Goal: Task Accomplishment & Management: Use online tool/utility

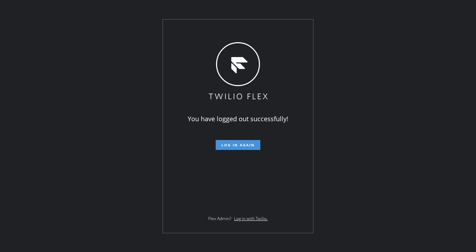
click at [239, 144] on span "Log in again" at bounding box center [237, 144] width 33 height 5
drag, startPoint x: 184, startPoint y: 18, endPoint x: 292, endPoint y: 113, distance: 144.1
click at [186, 18] on div "You have logged out successfully! Log in again Flex Admin? Log in with Twilio." at bounding box center [238, 126] width 476 height 252
click at [241, 143] on span "Log in again" at bounding box center [237, 144] width 33 height 5
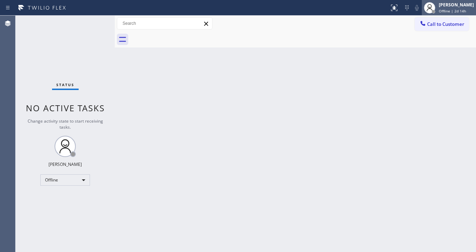
click at [456, 15] on div "[PERSON_NAME] Offline | 2d 14h" at bounding box center [449, 8] width 54 height 16
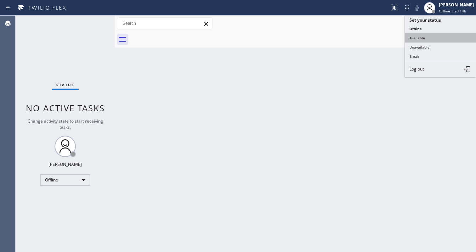
click at [431, 37] on button "Available" at bounding box center [440, 37] width 71 height 9
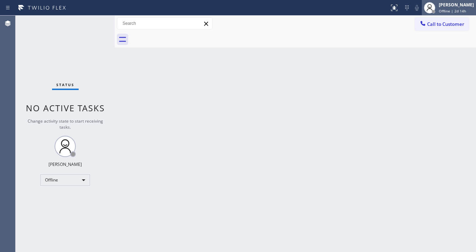
click at [451, 9] on span "Offline | 2d 14h" at bounding box center [452, 11] width 27 height 5
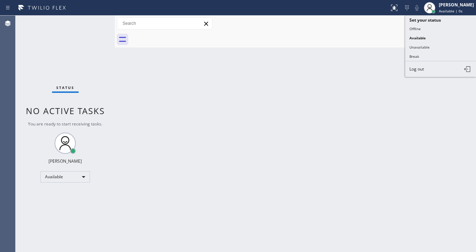
click at [289, 77] on div "Back to Dashboard Change Sender ID Customers Technicians Select a contact Outbo…" at bounding box center [295, 134] width 361 height 236
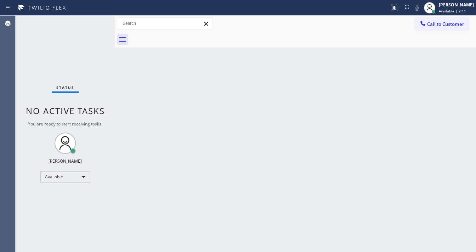
click at [91, 12] on div at bounding box center [195, 7] width 384 height 11
click at [98, 23] on div "Status No active tasks You are ready to start receiving tasks. [PERSON_NAME]" at bounding box center [65, 134] width 99 height 236
click at [97, 23] on div "Status No active tasks You are ready to start receiving tasks. [PERSON_NAME]" at bounding box center [65, 134] width 99 height 236
click at [97, 22] on div "Status No active tasks You are ready to start receiving tasks. [PERSON_NAME]" at bounding box center [65, 134] width 99 height 236
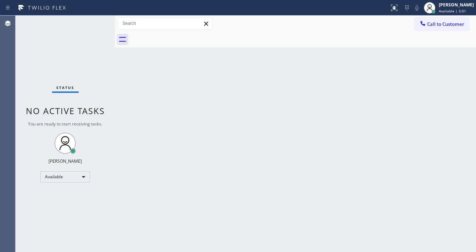
click at [96, 22] on div "Status No active tasks You are ready to start receiving tasks. [PERSON_NAME]" at bounding box center [65, 134] width 99 height 236
drag, startPoint x: 113, startPoint y: 23, endPoint x: 87, endPoint y: 23, distance: 25.9
click at [87, 23] on div "Status No active tasks You are ready to start receiving tasks. Michael Javier A…" at bounding box center [246, 134] width 461 height 236
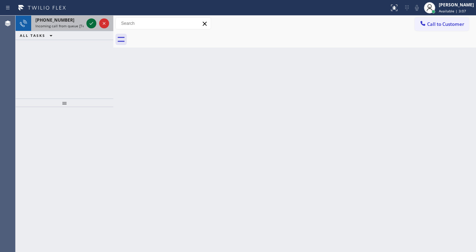
click at [89, 22] on icon at bounding box center [91, 23] width 9 height 9
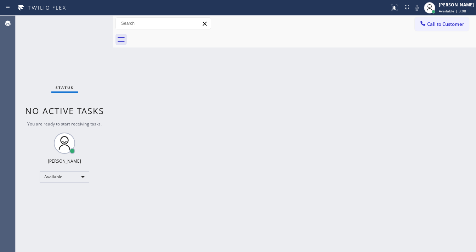
click at [90, 23] on div "Status No active tasks You are ready to start receiving tasks. [PERSON_NAME]" at bounding box center [65, 134] width 98 height 236
click at [436, 9] on div at bounding box center [433, 11] width 5 height 5
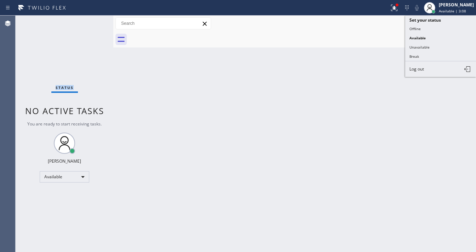
drag, startPoint x: 416, startPoint y: 48, endPoint x: 403, endPoint y: 24, distance: 27.6
click at [416, 49] on button "Unavailable" at bounding box center [440, 47] width 71 height 9
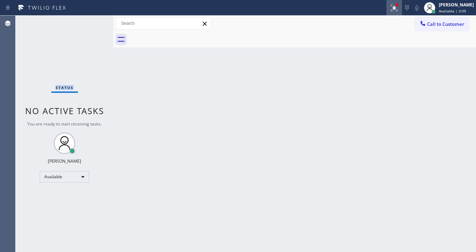
click at [395, 8] on icon at bounding box center [393, 7] width 4 height 5
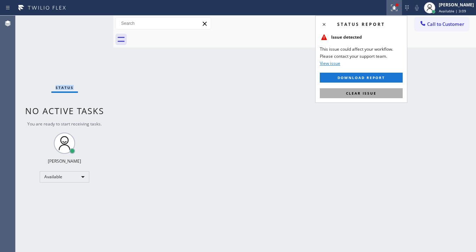
click at [370, 93] on span "Clear issue" at bounding box center [361, 93] width 30 height 5
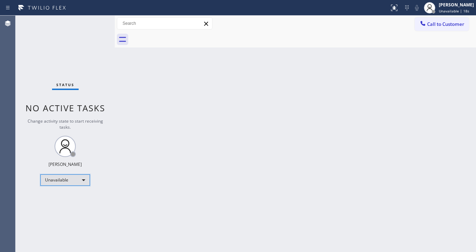
click at [64, 181] on div "Unavailable" at bounding box center [65, 179] width 50 height 11
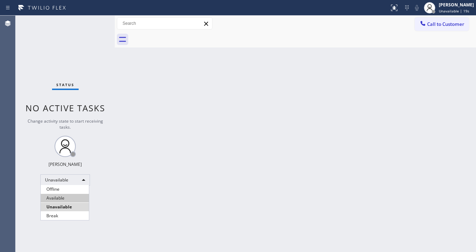
click at [67, 199] on li "Available" at bounding box center [65, 198] width 48 height 9
click at [98, 17] on div "Status No active tasks Change activity state to start receiving tasks. Michael …" at bounding box center [65, 134] width 99 height 236
click at [96, 18] on div "Status No active tasks Change activity state to start receiving tasks. Michael …" at bounding box center [65, 134] width 99 height 236
click at [95, 18] on div "Status No active tasks Change activity state to start receiving tasks. Michael …" at bounding box center [65, 134] width 99 height 236
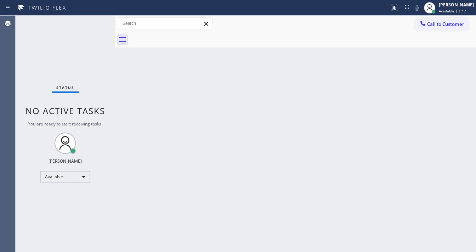
click at [360, 140] on div "Back to Dashboard Change Sender ID Customers Technicians Select a contact Outbo…" at bounding box center [295, 134] width 361 height 236
click at [308, 61] on div "Back to Dashboard Change Sender ID Customers Technicians Select a contact Outbo…" at bounding box center [295, 134] width 361 height 236
click at [191, 252] on div "Back to Dashboard Change Sender ID Customers Technicians Select a contact Outbo…" at bounding box center [295, 134] width 361 height 236
click at [99, 21] on div "Status No active tasks You are ready to start receiving tasks. [PERSON_NAME]" at bounding box center [65, 134] width 99 height 236
click at [98, 21] on div "Status No active tasks You are ready to start receiving tasks. [PERSON_NAME]" at bounding box center [65, 134] width 99 height 236
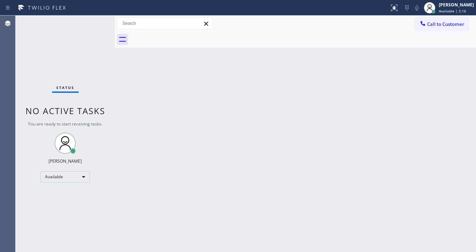
click at [98, 21] on div "Status No active tasks You are ready to start receiving tasks. [PERSON_NAME]" at bounding box center [65, 134] width 99 height 236
click at [92, 22] on div "Status No active tasks You are ready to start receiving tasks. [PERSON_NAME]" at bounding box center [65, 134] width 99 height 236
click at [92, 21] on div "Status No active tasks You are ready to start receiving tasks. [PERSON_NAME]" at bounding box center [65, 134] width 99 height 236
click at [93, 20] on div "Status No active tasks You are ready to start receiving tasks. [PERSON_NAME]" at bounding box center [65, 134] width 99 height 236
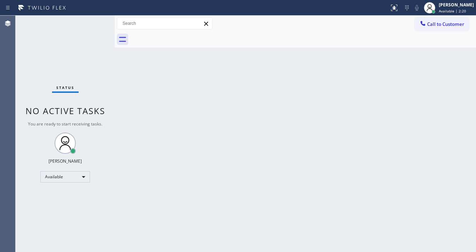
click at [93, 20] on div "Status No active tasks You are ready to start receiving tasks. [PERSON_NAME]" at bounding box center [65, 134] width 99 height 236
click at [94, 20] on div "Status No active tasks You are ready to start receiving tasks. [PERSON_NAME]" at bounding box center [65, 134] width 99 height 236
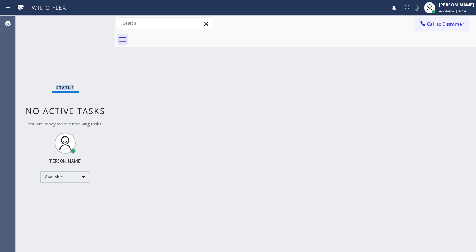
click at [94, 20] on div "Status No active tasks You are ready to start receiving tasks. [PERSON_NAME]" at bounding box center [65, 134] width 99 height 236
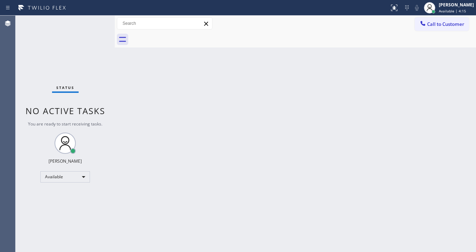
click at [94, 20] on div "Status No active tasks You are ready to start receiving tasks. [PERSON_NAME]" at bounding box center [65, 134] width 99 height 236
click at [93, 21] on div "Status No active tasks You are ready to start receiving tasks. [PERSON_NAME]" at bounding box center [65, 134] width 99 height 236
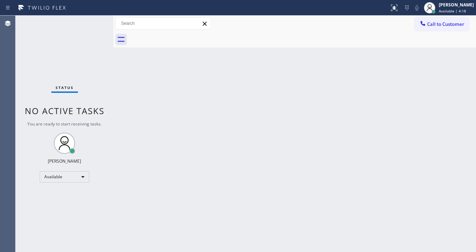
drag, startPoint x: 116, startPoint y: 23, endPoint x: 99, endPoint y: 22, distance: 16.7
click at [99, 22] on div "Status No active tasks You are ready to start receiving tasks. Michael Javier A…" at bounding box center [246, 134] width 461 height 236
drag, startPoint x: 115, startPoint y: 21, endPoint x: 77, endPoint y: 22, distance: 38.3
click at [73, 22] on div "Status No active tasks You are ready to start receiving tasks. Michael Javier A…" at bounding box center [246, 134] width 461 height 236
click at [94, 22] on div "Status No active tasks You are ready to start receiving tasks. [PERSON_NAME]" at bounding box center [65, 134] width 98 height 236
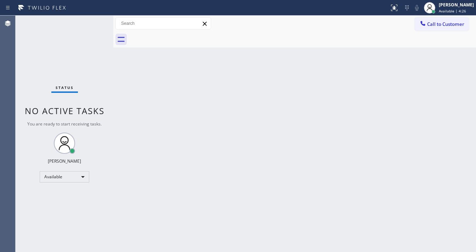
click at [94, 22] on div "Status No active tasks You are ready to start receiving tasks. [PERSON_NAME]" at bounding box center [65, 134] width 98 height 236
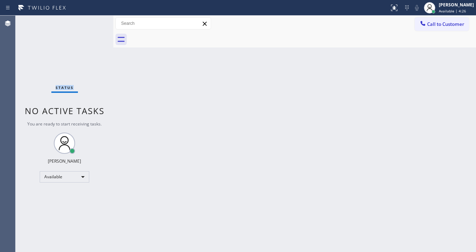
click at [94, 22] on div "Status No active tasks You are ready to start receiving tasks. [PERSON_NAME]" at bounding box center [65, 134] width 98 height 236
drag, startPoint x: 82, startPoint y: 20, endPoint x: 83, endPoint y: 15, distance: 5.4
click at [82, 20] on div "Status No active tasks You are ready to start receiving tasks. [PERSON_NAME]" at bounding box center [65, 134] width 98 height 236
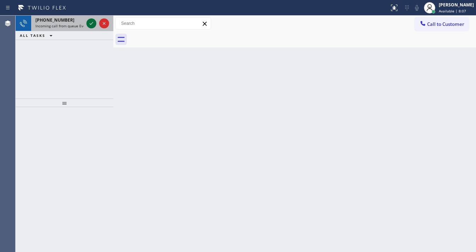
click at [94, 24] on icon at bounding box center [91, 23] width 9 height 9
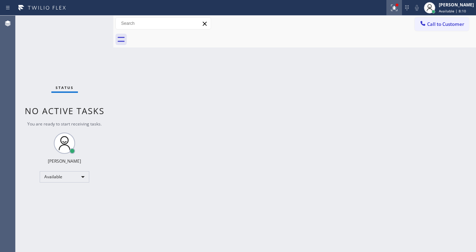
drag, startPoint x: 400, startPoint y: 9, endPoint x: 379, endPoint y: 92, distance: 86.1
click at [397, 9] on g at bounding box center [394, 8] width 6 height 6
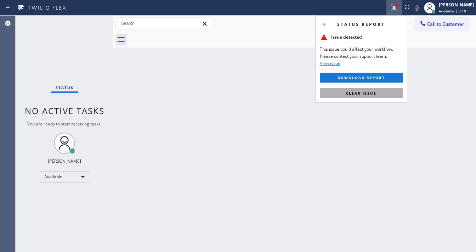
click at [378, 92] on button "Clear issue" at bounding box center [361, 93] width 83 height 10
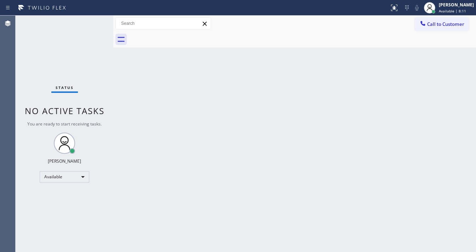
click at [93, 21] on div "Status No active tasks You are ready to start receiving tasks. [PERSON_NAME]" at bounding box center [65, 134] width 98 height 236
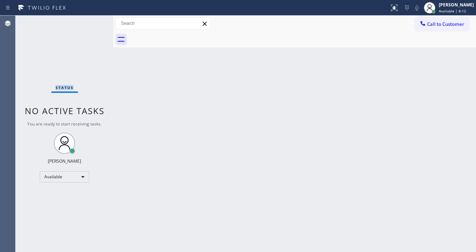
click at [93, 21] on div "Status No active tasks You are ready to start receiving tasks. [PERSON_NAME]" at bounding box center [65, 134] width 98 height 236
click at [93, 22] on div "Status No active tasks You are ready to start receiving tasks. [PERSON_NAME]" at bounding box center [65, 134] width 98 height 236
click at [93, 23] on div "Status No active tasks You are ready to start receiving tasks. [PERSON_NAME]" at bounding box center [65, 134] width 98 height 236
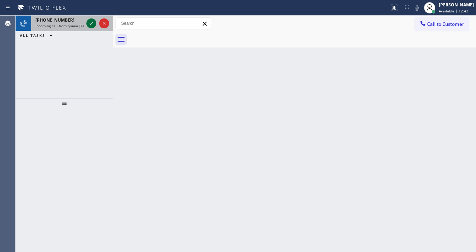
click at [91, 20] on icon at bounding box center [91, 23] width 9 height 9
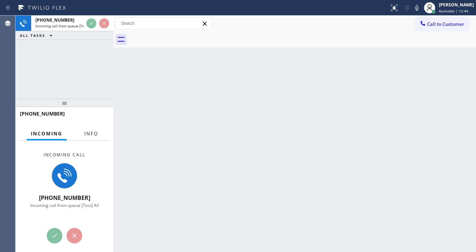
click at [92, 132] on span "Info" at bounding box center [91, 133] width 14 height 6
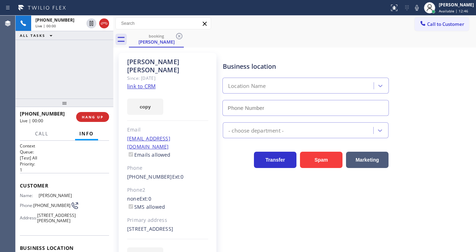
type input "(760) 452-3788"
click at [81, 85] on div "+19099651056 Live | 00:01 ALL TASKS ALL TASKS ACTIVE TASKS TASKS IN WRAP UP" at bounding box center [65, 57] width 98 height 83
click at [81, 85] on div "+19099651056 Live | 00:02 ALL TASKS ALL TASKS ACTIVE TASKS TASKS IN WRAP UP" at bounding box center [65, 57] width 98 height 83
click at [140, 83] on link "link to CRM" at bounding box center [141, 86] width 28 height 7
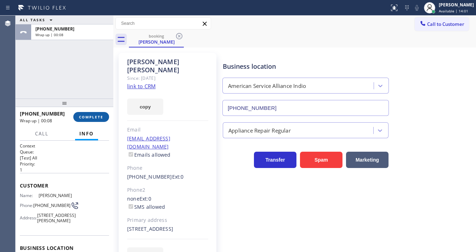
click at [96, 120] on button "COMPLETE" at bounding box center [91, 117] width 36 height 10
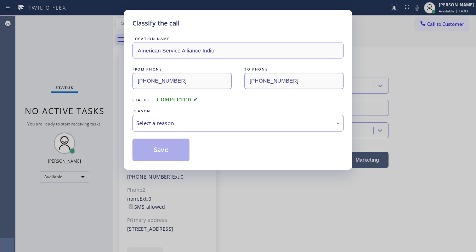
click at [158, 130] on div "Select a reason" at bounding box center [237, 123] width 211 height 17
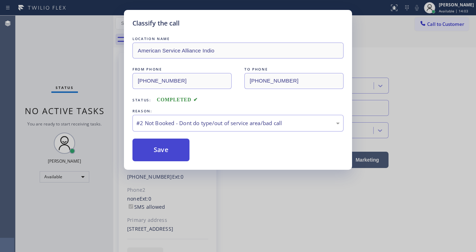
drag, startPoint x: 158, startPoint y: 130, endPoint x: 156, endPoint y: 151, distance: 21.0
click at [156, 151] on button "Save" at bounding box center [160, 150] width 57 height 23
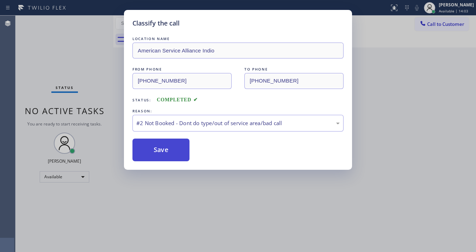
click at [156, 151] on button "Save" at bounding box center [160, 150] width 57 height 23
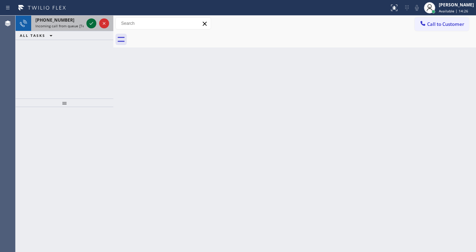
click at [93, 21] on icon at bounding box center [91, 23] width 9 height 9
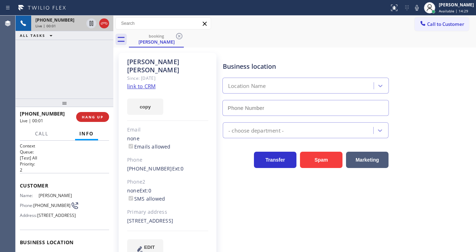
type input "(773) 830-4668"
click at [86, 72] on div "+17735715699 Live | 00:01 ALL TASKS ALL TASKS ACTIVE TASKS TASKS IN WRAP UP" at bounding box center [65, 57] width 98 height 83
click at [86, 72] on div "+17735715699 Live | 00:02 ALL TASKS ALL TASKS ACTIVE TASKS TASKS IN WRAP UP" at bounding box center [65, 57] width 98 height 83
drag, startPoint x: 16, startPoint y: 69, endPoint x: 22, endPoint y: 69, distance: 5.7
click at [18, 69] on div "+17735715699 Live | 00:15 ALL TASKS ALL TASKS ACTIVE TASKS TASKS IN WRAP UP" at bounding box center [65, 57] width 98 height 83
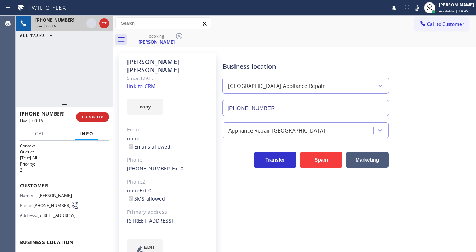
click at [137, 83] on link "link to CRM" at bounding box center [141, 86] width 28 height 7
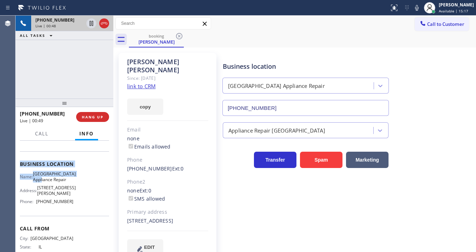
scroll to position [85, 0]
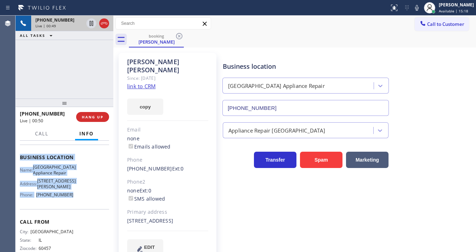
drag, startPoint x: 21, startPoint y: 183, endPoint x: 75, endPoint y: 208, distance: 59.8
click at [75, 208] on div "Context Queue: [Test] All Priority: 2 Customer Name: Reggie Broge Phone: (773) …" at bounding box center [64, 160] width 89 height 205
copy div "Customer Name: Reggie Broge Phone: (773) 571-5699 Address: 114 W 109th Pl, Chic…"
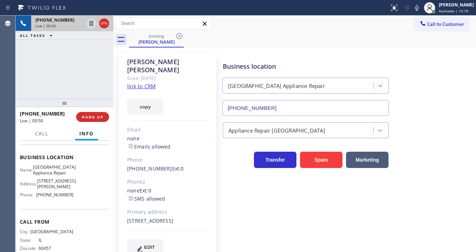
click at [67, 72] on div "+17735715699 Live | 00:50 ALL TASKS ALL TASKS ACTIVE TASKS TASKS IN WRAP UP" at bounding box center [65, 57] width 98 height 83
click at [50, 61] on div "+17735715699 Live | 00:53 ALL TASKS ALL TASKS ACTIVE TASKS TASKS IN WRAP UP" at bounding box center [65, 57] width 98 height 83
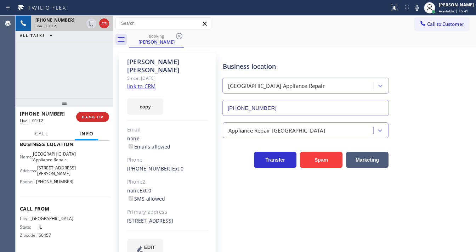
scroll to position [115, 0]
click at [419, 8] on icon at bounding box center [417, 8] width 9 height 9
click at [89, 23] on icon at bounding box center [91, 23] width 9 height 9
click at [321, 10] on div at bounding box center [195, 7] width 384 height 11
click at [92, 23] on icon at bounding box center [91, 23] width 9 height 9
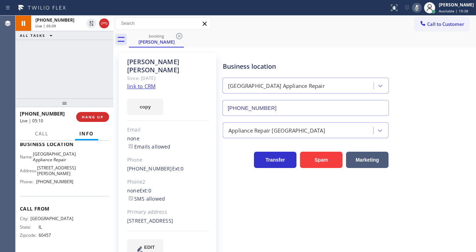
click at [417, 7] on div at bounding box center [417, 8] width 10 height 9
click at [83, 65] on div "+17735715699 Live | 05:10 ALL TASKS ALL TASKS ACTIVE TASKS TASKS IN WRAP UP" at bounding box center [65, 57] width 98 height 83
click at [77, 78] on div "+17735715699 Live | 06:10 ALL TASKS ALL TASKS ACTIVE TASKS TASKS IN WRAP UP" at bounding box center [65, 57] width 98 height 83
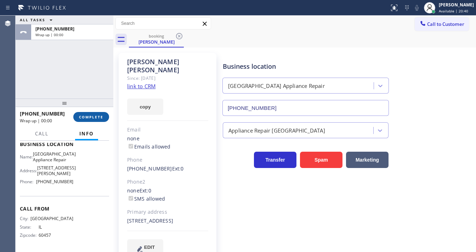
click at [92, 118] on span "COMPLETE" at bounding box center [91, 116] width 24 height 5
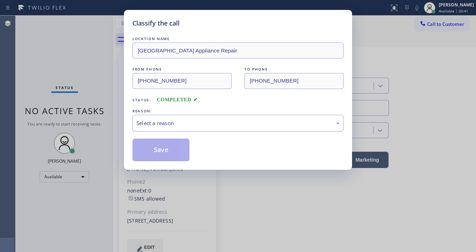
drag, startPoint x: 154, startPoint y: 125, endPoint x: 156, endPoint y: 129, distance: 4.5
click at [154, 124] on div "Select a reason" at bounding box center [237, 123] width 203 height 8
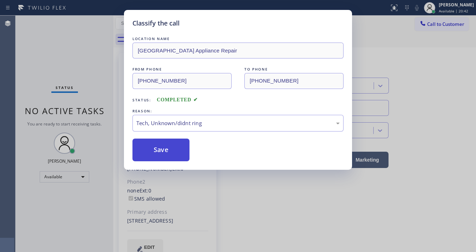
click at [166, 157] on button "Save" at bounding box center [160, 150] width 57 height 23
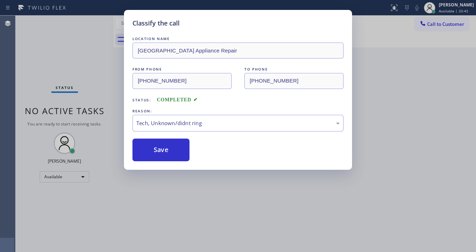
drag, startPoint x: 166, startPoint y: 157, endPoint x: 262, endPoint y: 4, distance: 180.7
click at [166, 156] on button "Save" at bounding box center [160, 150] width 57 height 23
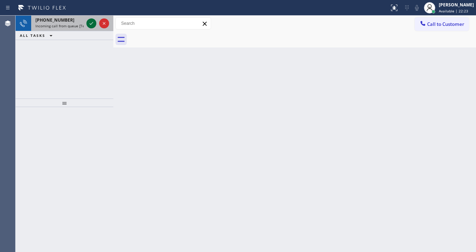
click at [88, 22] on icon at bounding box center [91, 23] width 9 height 9
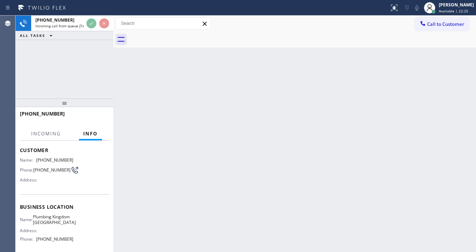
scroll to position [85, 0]
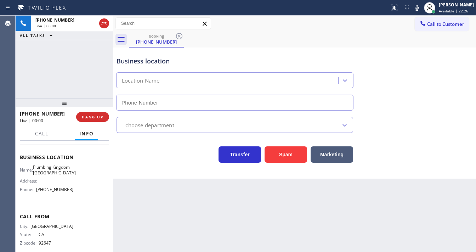
type input "(714) 975-9878"
click at [74, 96] on div "+17147177104 Live | 00:02 ALL TASKS ALL TASKS ACTIVE TASKS TASKS IN WRAP UP" at bounding box center [65, 57] width 98 height 83
click at [233, 252] on html "Status report No issues detected If you experience an issue, please download th…" at bounding box center [238, 126] width 476 height 252
click at [421, 7] on icon at bounding box center [417, 8] width 9 height 9
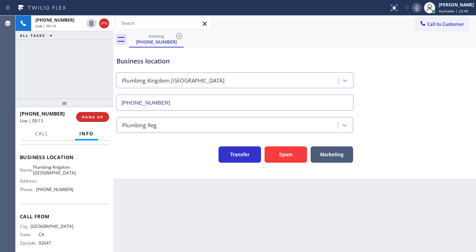
click at [101, 69] on div "+17147177104 Live | 00:13 ALL TASKS ALL TASKS ACTIVE TASKS TASKS IN WRAP UP" at bounding box center [65, 57] width 98 height 83
click at [29, 87] on div "+17147177104 Live | 00:33 ALL TASKS ALL TASKS ACTIVE TASKS TASKS IN WRAP UP" at bounding box center [65, 57] width 98 height 83
click at [282, 153] on button "Spam" at bounding box center [286, 154] width 43 height 16
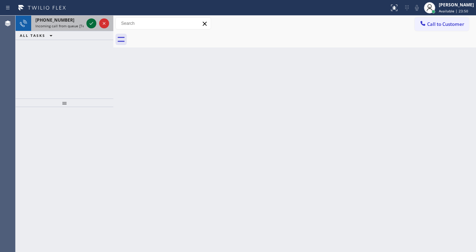
drag, startPoint x: 94, startPoint y: 20, endPoint x: 92, endPoint y: 24, distance: 4.1
click at [93, 23] on icon at bounding box center [91, 23] width 9 height 9
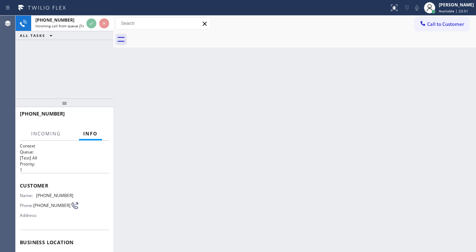
scroll to position [28, 0]
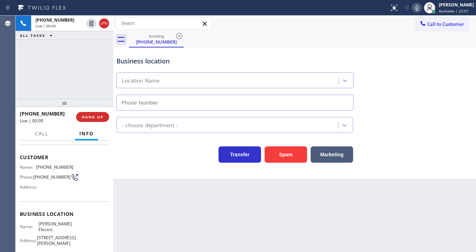
type input "(346) 486-4410"
click at [293, 153] on button "Spam" at bounding box center [286, 154] width 43 height 16
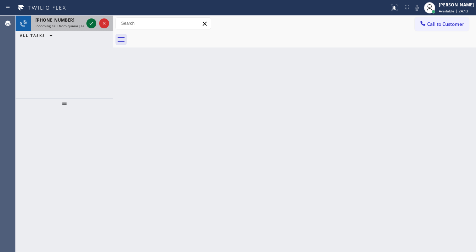
click at [94, 22] on icon at bounding box center [91, 23] width 9 height 9
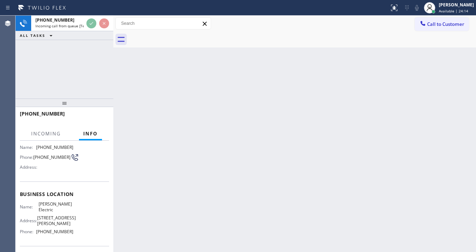
scroll to position [57, 0]
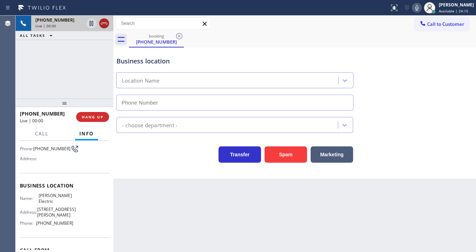
click at [105, 24] on icon at bounding box center [104, 23] width 9 height 9
type input "(346) 486-4410"
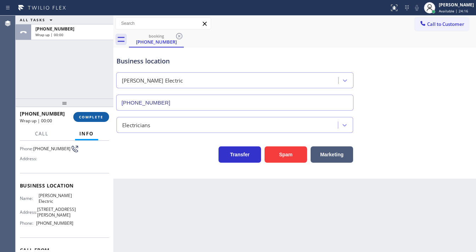
click at [100, 116] on span "COMPLETE" at bounding box center [91, 116] width 24 height 5
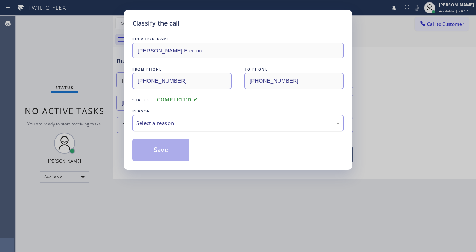
drag, startPoint x: 154, startPoint y: 123, endPoint x: 159, endPoint y: 127, distance: 6.0
click at [157, 123] on div "Select a reason" at bounding box center [237, 123] width 203 height 8
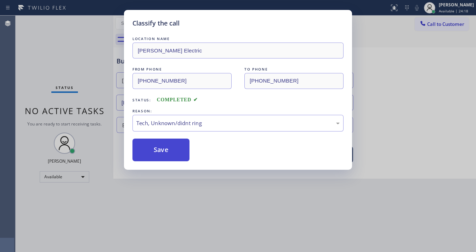
click at [159, 142] on button "Save" at bounding box center [160, 150] width 57 height 23
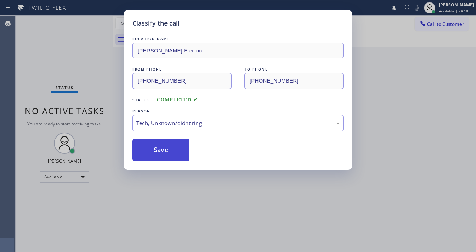
click at [159, 142] on button "Save" at bounding box center [160, 150] width 57 height 23
click at [205, 248] on div "Classify the call LOCATION NAME Lilley Electric FROM PHONE (419) 733-2888 TO PH…" at bounding box center [238, 126] width 476 height 252
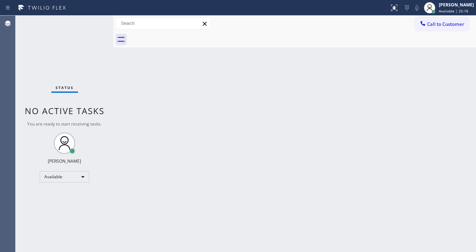
click at [102, 3] on div at bounding box center [195, 7] width 384 height 11
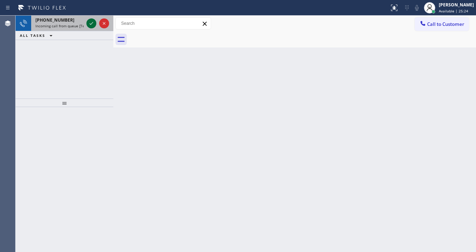
click at [91, 23] on icon at bounding box center [91, 23] width 9 height 9
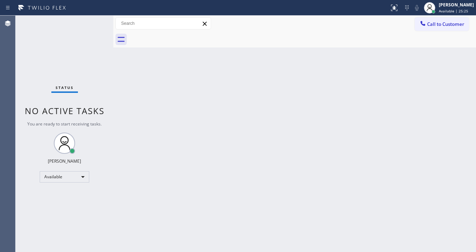
click at [89, 22] on div "Status No active tasks You are ready to start receiving tasks. [PERSON_NAME]" at bounding box center [65, 134] width 98 height 236
click at [88, 23] on div "Status No active tasks You are ready to start receiving tasks. [PERSON_NAME]" at bounding box center [65, 134] width 98 height 236
click at [90, 23] on div "Status No active tasks You are ready to start receiving tasks. [PERSON_NAME]" at bounding box center [65, 134] width 98 height 236
drag, startPoint x: 90, startPoint y: 23, endPoint x: 141, endPoint y: 22, distance: 50.7
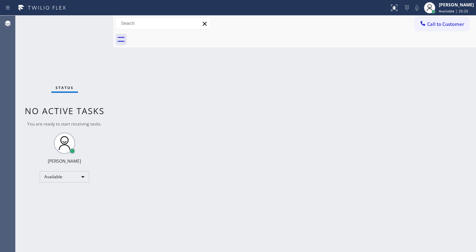
click at [91, 23] on div "Status No active tasks You are ready to start receiving tasks. [PERSON_NAME]" at bounding box center [65, 134] width 98 height 236
click at [394, 7] on div at bounding box center [394, 8] width 16 height 9
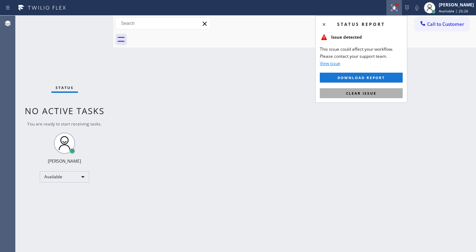
click at [383, 94] on button "Clear issue" at bounding box center [361, 93] width 83 height 10
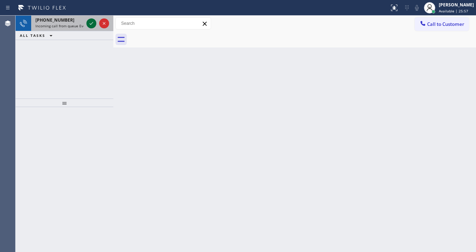
click at [90, 24] on icon at bounding box center [91, 23] width 9 height 9
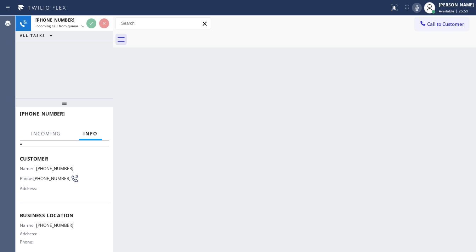
scroll to position [57, 0]
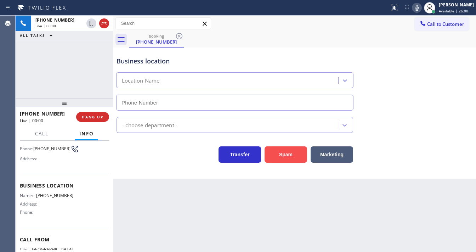
click at [286, 154] on button "Spam" at bounding box center [286, 154] width 43 height 16
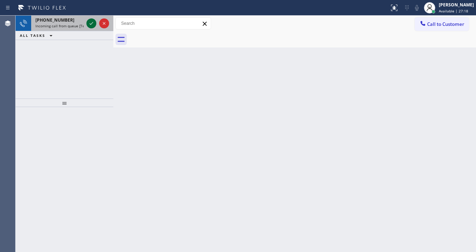
click at [91, 21] on icon at bounding box center [91, 23] width 9 height 9
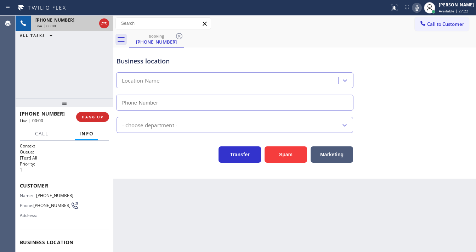
type input "(929) 325-2750"
click at [22, 91] on div "+19143704263 Live | 00:00 ALL TASKS ALL TASKS ACTIVE TASKS TASKS IN WRAP UP" at bounding box center [65, 57] width 98 height 83
click at [35, 94] on div "+19143704263 Live | 00:01 ALL TASKS ALL TASKS ACTIVE TASKS TASKS IN WRAP UP" at bounding box center [65, 57] width 98 height 83
click at [419, 7] on icon at bounding box center [417, 8] width 4 height 6
click at [277, 157] on button "Spam" at bounding box center [286, 154] width 43 height 16
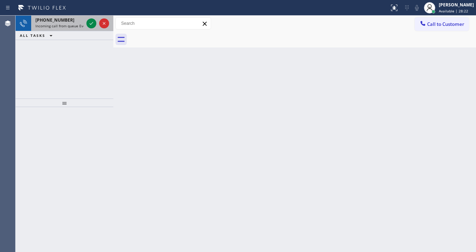
click at [86, 23] on div at bounding box center [98, 24] width 26 height 16
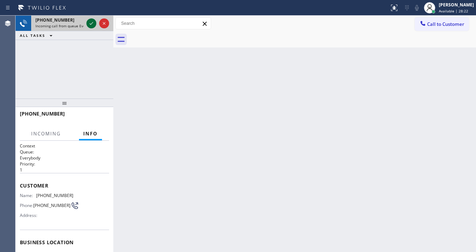
click at [88, 23] on icon at bounding box center [91, 23] width 9 height 9
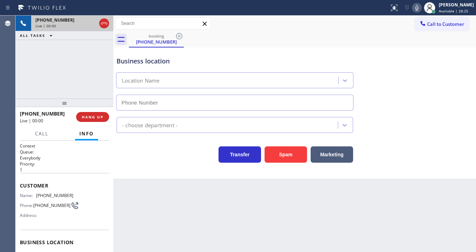
click at [20, 73] on div "+13217884669 Live | 00:00 ALL TASKS ALL TASKS ACTIVE TASKS TASKS IN WRAP UP" at bounding box center [65, 57] width 98 height 83
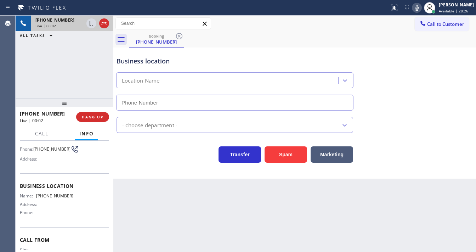
scroll to position [57, 0]
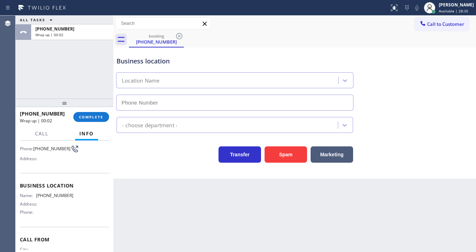
click at [20, 80] on div "ALL TASKS ALL TASKS ACTIVE TASKS TASKS IN WRAP UP +13217884669 Wrap up | 00:02" at bounding box center [65, 57] width 98 height 83
click at [94, 115] on span "COMPLETE" at bounding box center [91, 116] width 24 height 5
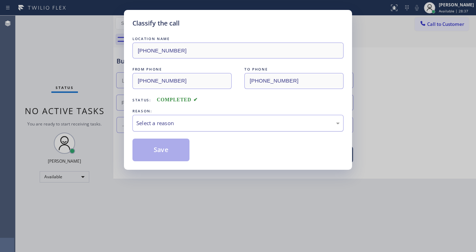
drag, startPoint x: 153, startPoint y: 120, endPoint x: 164, endPoint y: 129, distance: 14.6
click at [153, 120] on div "Select a reason" at bounding box center [237, 123] width 203 height 8
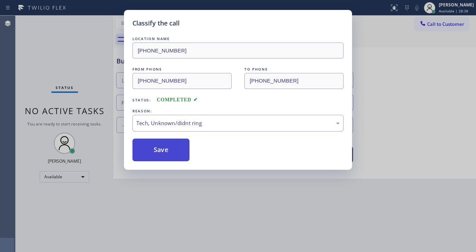
click at [162, 143] on button "Save" at bounding box center [160, 150] width 57 height 23
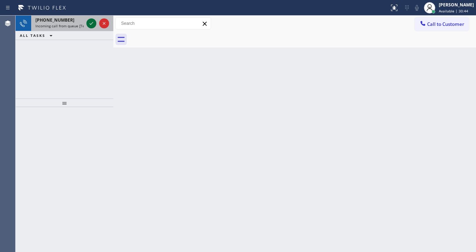
click at [91, 24] on icon at bounding box center [91, 23] width 9 height 9
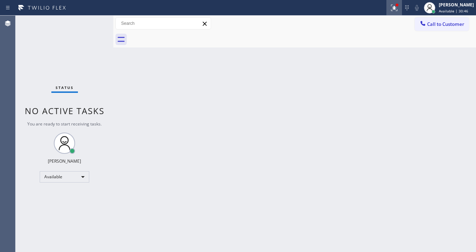
click at [396, 9] on icon at bounding box center [394, 8] width 9 height 9
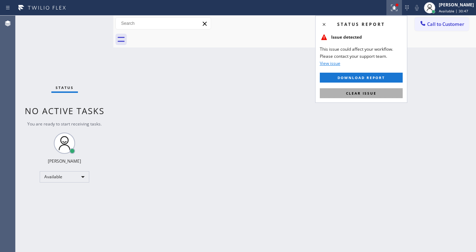
click at [364, 89] on button "Clear issue" at bounding box center [361, 93] width 83 height 10
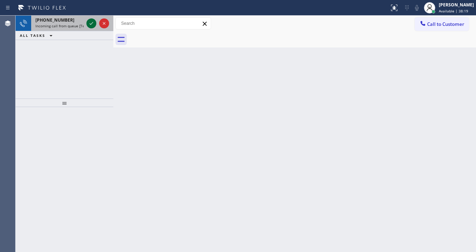
click at [93, 26] on icon at bounding box center [91, 23] width 9 height 9
click at [92, 24] on icon at bounding box center [91, 23] width 9 height 9
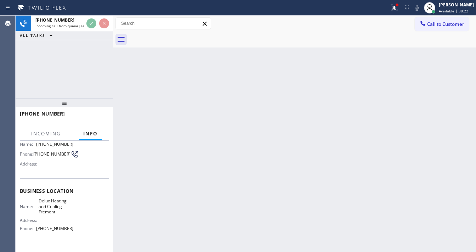
scroll to position [57, 0]
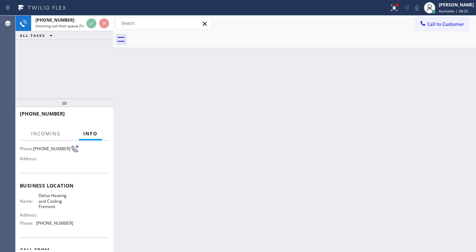
click at [397, 9] on icon at bounding box center [394, 8] width 9 height 9
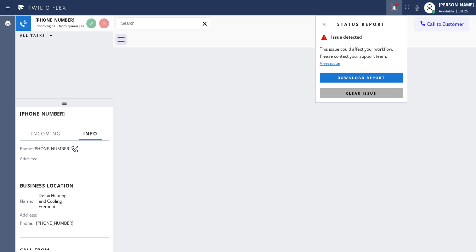
click at [360, 94] on span "Clear issue" at bounding box center [361, 93] width 30 height 5
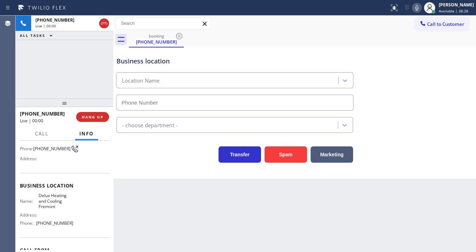
type input "(510) 826-3688"
click at [281, 156] on button "Spam" at bounding box center [286, 154] width 43 height 16
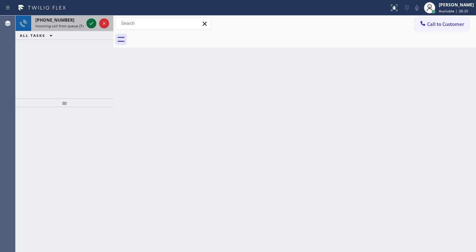
click at [86, 21] on div at bounding box center [91, 23] width 10 height 9
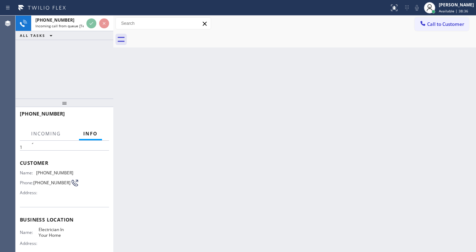
scroll to position [57, 0]
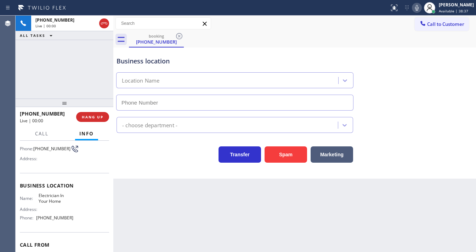
type input "[PHONE_NUMBER]"
click at [292, 153] on button "Spam" at bounding box center [286, 154] width 43 height 16
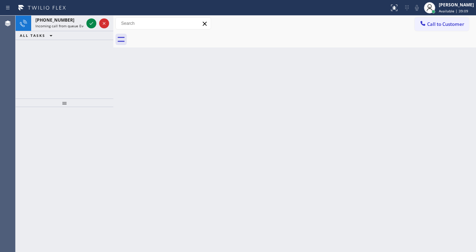
click at [78, 29] on div "+18572261102 Incoming call from queue Everybody" at bounding box center [58, 24] width 54 height 16
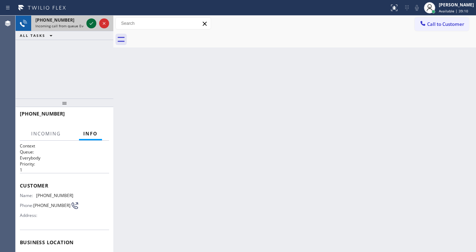
drag, startPoint x: 84, startPoint y: 23, endPoint x: 88, endPoint y: 21, distance: 4.4
click at [88, 21] on div "+18572261102 Incoming call from queue Everybody" at bounding box center [65, 24] width 98 height 16
click at [88, 21] on icon at bounding box center [91, 23] width 9 height 9
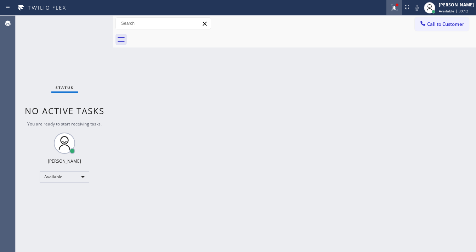
click at [395, 5] on icon at bounding box center [394, 8] width 9 height 9
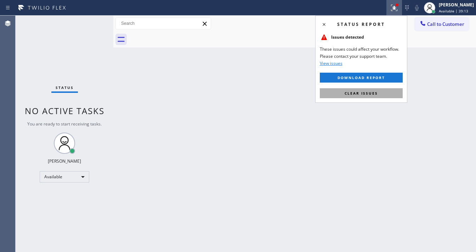
click at [371, 97] on button "Clear issues" at bounding box center [361, 93] width 83 height 10
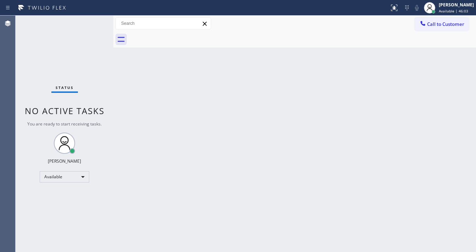
click at [88, 22] on div "Status No active tasks You are ready to start receiving tasks. [PERSON_NAME]" at bounding box center [65, 134] width 98 height 236
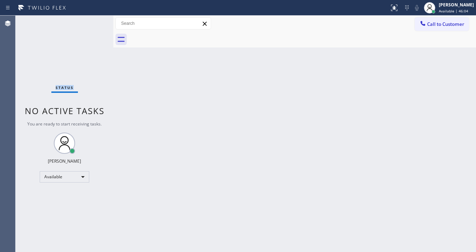
click at [89, 23] on div "Status No active tasks You are ready to start receiving tasks. [PERSON_NAME]" at bounding box center [65, 134] width 98 height 236
click at [90, 24] on div "Status No active tasks You are ready to start receiving tasks. [PERSON_NAME]" at bounding box center [65, 134] width 98 height 236
click at [90, 25] on div "Status No active tasks You are ready to start receiving tasks. [PERSON_NAME]" at bounding box center [65, 134] width 98 height 236
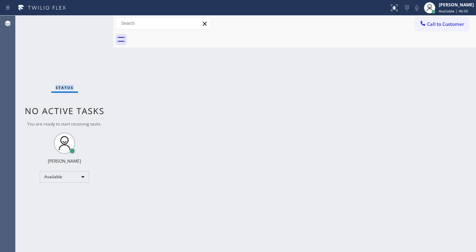
click at [90, 25] on div "Status No active tasks You are ready to start receiving tasks. [PERSON_NAME]" at bounding box center [65, 134] width 98 height 236
click at [93, 25] on div "Status No active tasks You are ready to start receiving tasks. [PERSON_NAME]" at bounding box center [65, 134] width 98 height 236
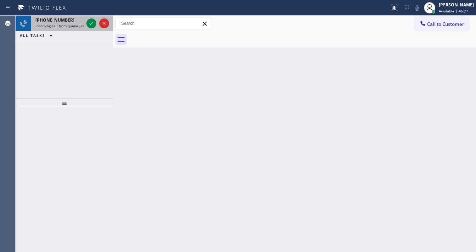
drag, startPoint x: 93, startPoint y: 25, endPoint x: 96, endPoint y: 28, distance: 5.0
click at [96, 28] on div at bounding box center [98, 24] width 26 height 16
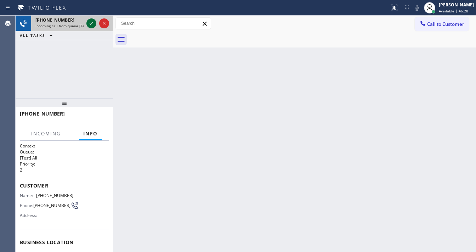
click at [91, 21] on icon at bounding box center [91, 23] width 9 height 9
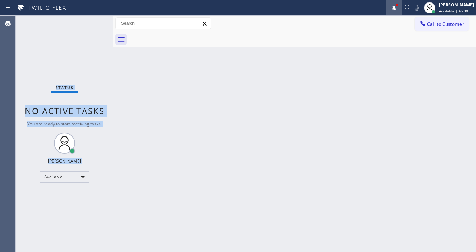
click at [392, 5] on div at bounding box center [394, 8] width 16 height 9
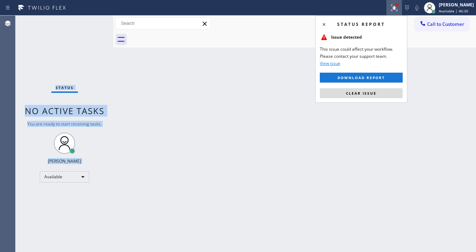
click at [376, 95] on button "Clear issue" at bounding box center [361, 93] width 83 height 10
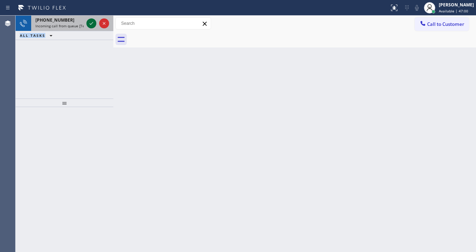
click at [88, 22] on div at bounding box center [91, 23] width 10 height 9
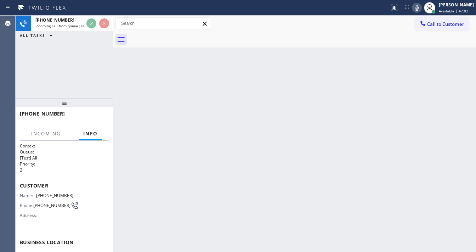
scroll to position [28, 0]
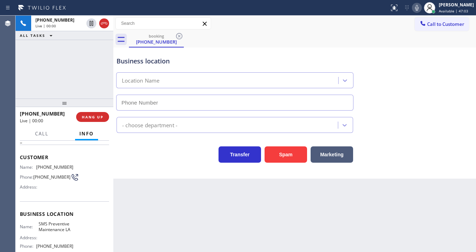
type input "(818) 332-3442"
click at [281, 153] on button "Spam" at bounding box center [286, 154] width 43 height 16
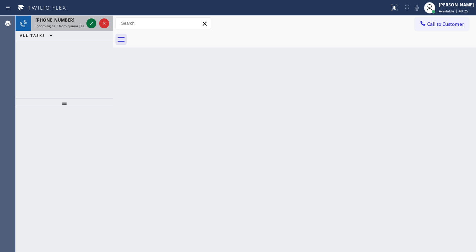
click at [91, 21] on icon at bounding box center [91, 23] width 9 height 9
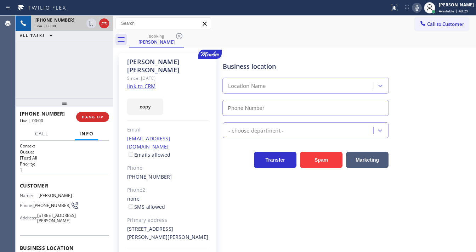
type input "(339) 888-9303"
click at [140, 83] on link "link to CRM" at bounding box center [141, 86] width 28 height 7
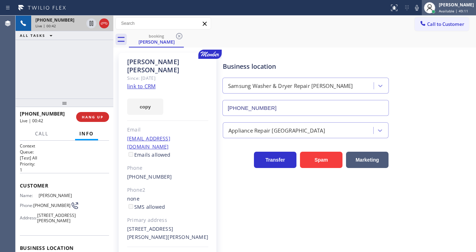
click at [419, 10] on icon at bounding box center [417, 8] width 4 height 6
click at [73, 57] on div "+16175939458 Live | 00:43 ALL TASKS ALL TASKS ACTIVE TASKS TASKS IN WRAP UP" at bounding box center [65, 57] width 98 height 83
click at [90, 25] on icon at bounding box center [91, 23] width 9 height 9
click at [89, 25] on icon at bounding box center [91, 23] width 9 height 9
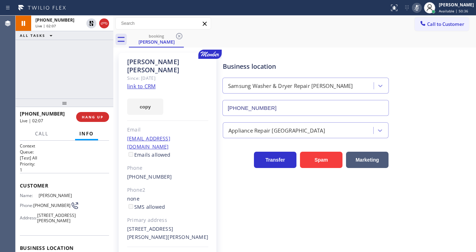
click at [421, 7] on icon at bounding box center [417, 8] width 9 height 9
drag, startPoint x: 50, startPoint y: 75, endPoint x: 87, endPoint y: 7, distance: 77.2
click at [54, 72] on div "+16175939458 Live | 02:10 ALL TASKS ALL TASKS ACTIVE TASKS TASKS IN WRAP UP" at bounding box center [65, 57] width 98 height 83
click at [100, 120] on button "HANG UP" at bounding box center [92, 117] width 33 height 10
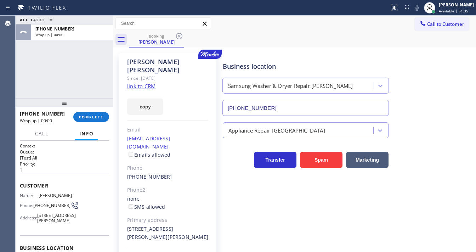
click at [98, 122] on div "+16175939458 Wrap up | 00:00 COMPLETE" at bounding box center [64, 117] width 89 height 18
click at [102, 117] on span "COMPLETE" at bounding box center [91, 116] width 24 height 5
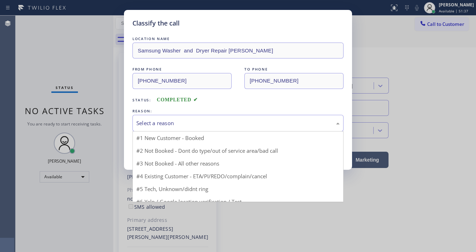
click at [160, 126] on div "Select a reason" at bounding box center [237, 123] width 203 height 8
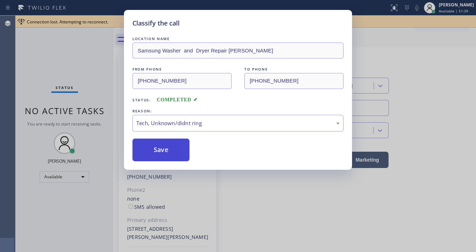
drag, startPoint x: 176, startPoint y: 172, endPoint x: 171, endPoint y: 152, distance: 20.6
click at [166, 149] on button "Save" at bounding box center [160, 150] width 57 height 23
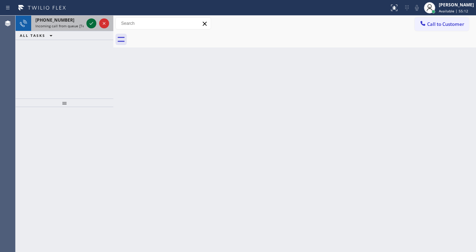
click at [86, 21] on div at bounding box center [91, 23] width 10 height 9
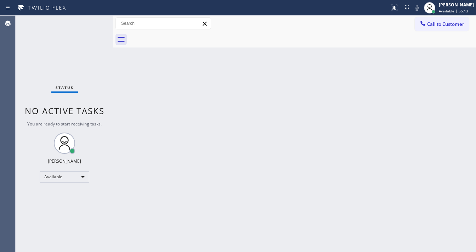
click at [85, 22] on div "Status No active tasks You are ready to start receiving tasks. [PERSON_NAME]" at bounding box center [65, 134] width 98 height 236
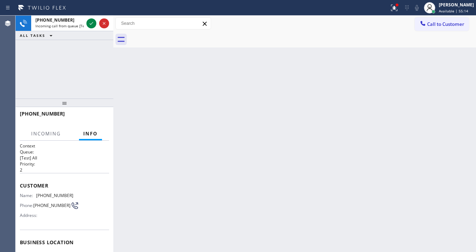
click at [86, 22] on div at bounding box center [98, 24] width 26 height 16
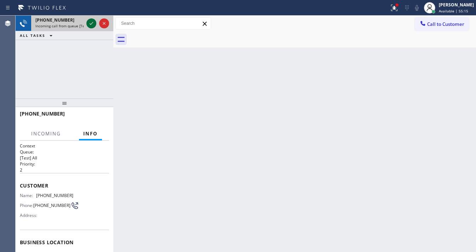
click at [89, 24] on icon at bounding box center [91, 23] width 9 height 9
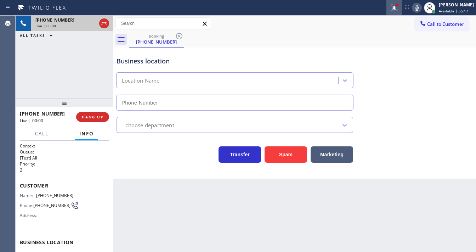
type input "(848) 354-1139"
click at [278, 151] on button "Spam" at bounding box center [286, 154] width 43 height 16
click at [399, 8] on icon at bounding box center [394, 8] width 9 height 9
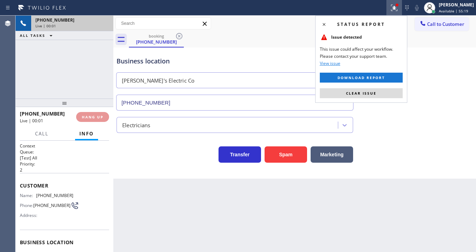
click at [375, 91] on span "Clear issue" at bounding box center [361, 93] width 30 height 5
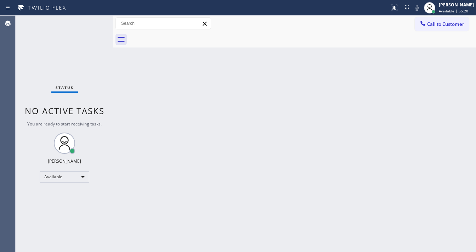
click at [386, 93] on div "Back to Dashboard Change Sender ID Customers Technicians Select a contact Outbo…" at bounding box center [294, 134] width 363 height 236
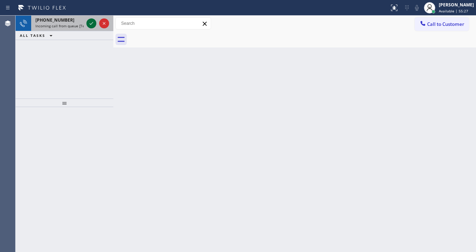
click at [95, 24] on div at bounding box center [91, 23] width 10 height 9
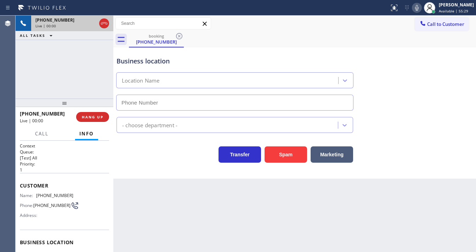
type input "(718) 593-4039"
click at [52, 173] on div "Customer Name: (908) 392-7042 Phone: (908) 392-7042 Address:" at bounding box center [64, 201] width 89 height 57
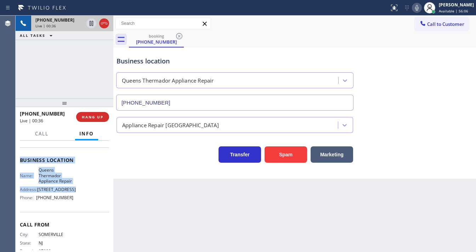
scroll to position [85, 0]
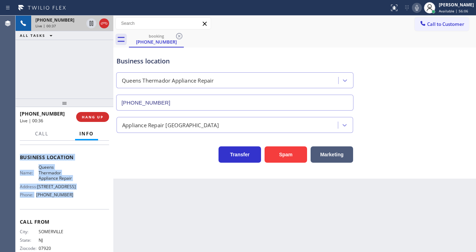
drag, startPoint x: 21, startPoint y: 183, endPoint x: 84, endPoint y: 158, distance: 67.2
click at [83, 207] on div "Context Queue: [Test] All Priority: 1 Customer Name: (908) 392-7042 Phone: (908…" at bounding box center [64, 160] width 89 height 205
copy div "Customer Name: (908) 392-7042 Phone: (908) 392-7042 Address: Business location …"
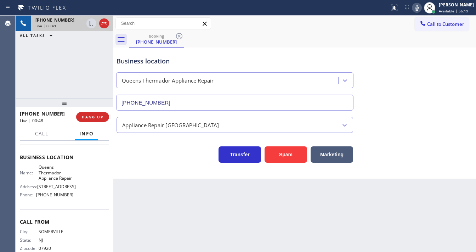
click at [61, 76] on div "+19083927042 Live | 00:49 ALL TASKS ALL TASKS ACTIVE TASKS TASKS IN WRAP UP" at bounding box center [65, 57] width 98 height 83
click at [68, 81] on div "+19083927042 Live | 00:53 ALL TASKS ALL TASKS ACTIVE TASKS TASKS IN WRAP UP" at bounding box center [65, 57] width 98 height 83
click at [56, 83] on div "+19083927042 Live | 01:02 ALL TASKS ALL TASKS ACTIVE TASKS TASKS IN WRAP UP" at bounding box center [65, 57] width 98 height 83
click at [277, 152] on button "Spam" at bounding box center [286, 154] width 43 height 16
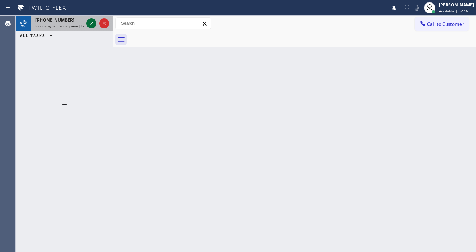
click at [87, 21] on div at bounding box center [98, 24] width 26 height 16
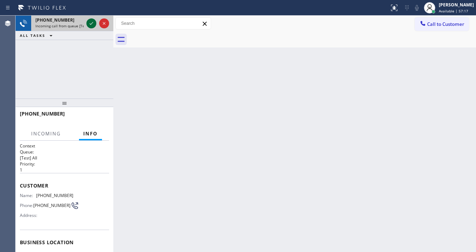
click at [88, 22] on icon at bounding box center [91, 23] width 9 height 9
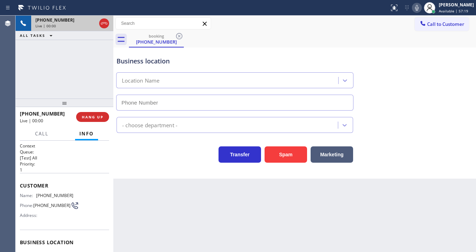
type input "(856) 865-5369"
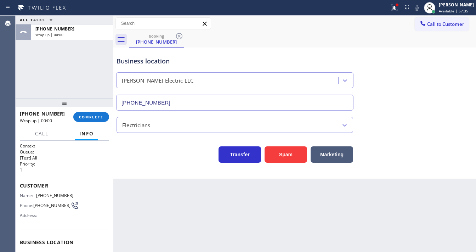
click at [16, 59] on div "ALL TASKS ALL TASKS ACTIVE TASKS TASKS IN WRAP UP +16317829299 Wrap up | 00:00" at bounding box center [65, 57] width 98 height 83
click at [83, 115] on span "COMPLETE" at bounding box center [91, 116] width 24 height 5
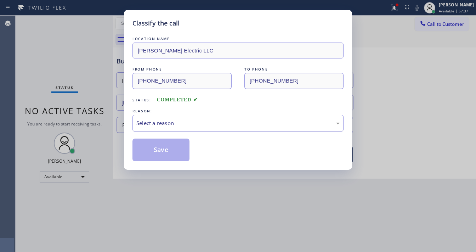
click at [171, 118] on div "Select a reason" at bounding box center [237, 123] width 211 height 17
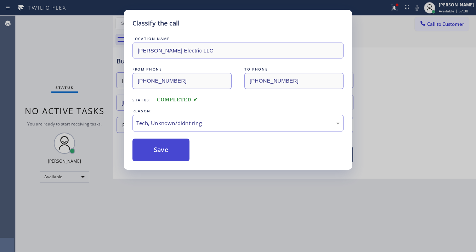
click at [163, 149] on button "Save" at bounding box center [160, 150] width 57 height 23
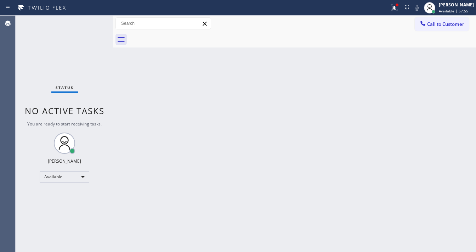
click at [89, 20] on div "Status No active tasks You are ready to start receiving tasks. [PERSON_NAME]" at bounding box center [65, 134] width 98 height 236
click at [88, 21] on div "Status No active tasks You are ready to start receiving tasks. [PERSON_NAME]" at bounding box center [65, 134] width 98 height 236
click at [93, 24] on div "Status No active tasks You are ready to start receiving tasks. [PERSON_NAME]" at bounding box center [65, 134] width 98 height 236
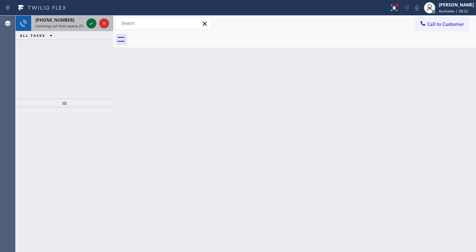
click at [93, 24] on icon at bounding box center [91, 23] width 9 height 9
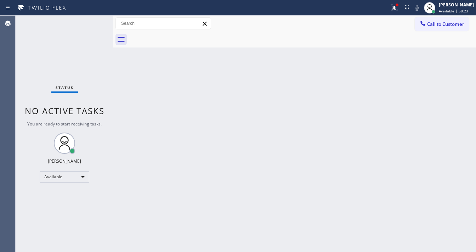
click at [93, 24] on div "Status No active tasks You are ready to start receiving tasks. [PERSON_NAME]" at bounding box center [65, 134] width 98 height 236
drag, startPoint x: 93, startPoint y: 24, endPoint x: 80, endPoint y: 153, distance: 129.9
click at [93, 25] on div "Status No active tasks You are ready to start receiving tasks. [PERSON_NAME]" at bounding box center [65, 134] width 98 height 236
click at [399, 9] on icon at bounding box center [394, 8] width 9 height 9
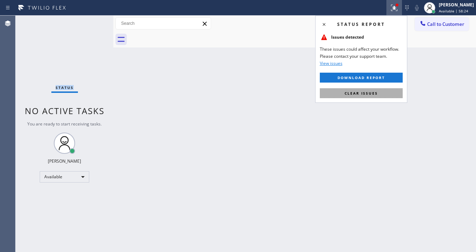
click at [371, 94] on span "Clear issues" at bounding box center [361, 93] width 33 height 5
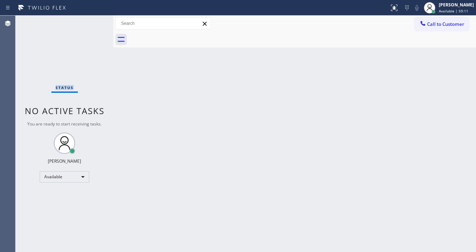
click at [54, 53] on div "Status No active tasks You are ready to start receiving tasks. [PERSON_NAME]" at bounding box center [65, 134] width 98 height 236
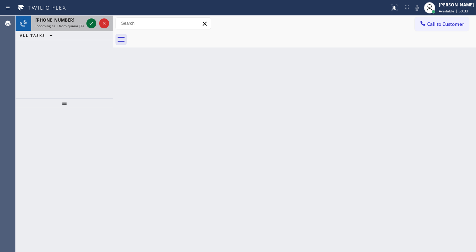
click at [92, 22] on icon at bounding box center [91, 23] width 9 height 9
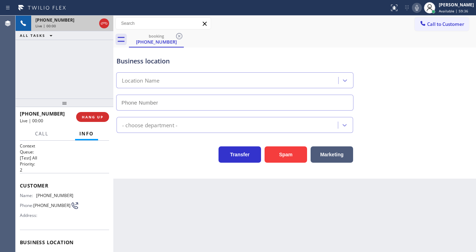
click at [26, 80] on div "+17142692494 Live | 00:00 ALL TASKS ALL TASKS ACTIVE TASKS TASKS IN WRAP UP" at bounding box center [65, 57] width 98 height 83
type input "(714) 970-4558"
click at [31, 79] on div "+17142692494 Live | 00:02 ALL TASKS ALL TASKS ACTIVE TASKS TASKS IN WRAP UP" at bounding box center [65, 57] width 98 height 83
click at [22, 74] on div "+17142692494 Live | 00:13 ALL TASKS ALL TASKS ACTIVE TASKS TASKS IN WRAP UP" at bounding box center [65, 57] width 98 height 83
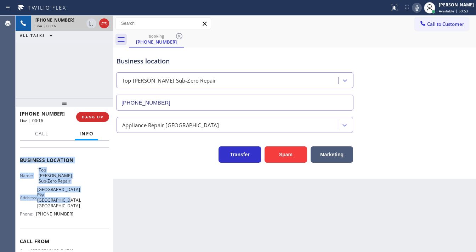
scroll to position [85, 0]
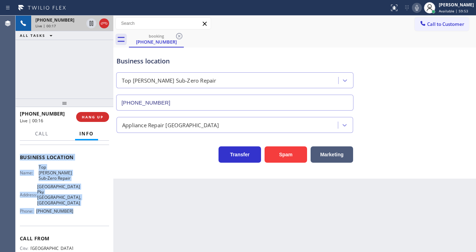
drag, startPoint x: 19, startPoint y: 182, endPoint x: 75, endPoint y: 199, distance: 58.8
click at [75, 199] on div "Context Queue: [Test] All Priority: 2 Customer Name: (714) 269-2494 Phone: (714…" at bounding box center [65, 196] width 98 height 111
copy div "Customer Name: (714) 269-2494 Phone: (714) 269-2494 Address: Business location …"
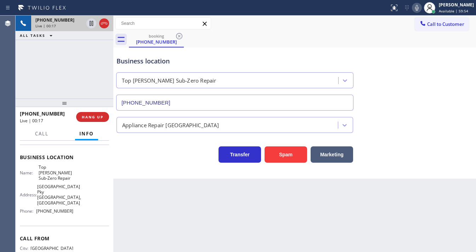
click at [56, 74] on div "+17142692494 Live | 00:17 ALL TASKS ALL TASKS ACTIVE TASKS TASKS IN WRAP UP" at bounding box center [65, 57] width 98 height 83
click at [48, 50] on div "+17142692494 Live | 01:11 ALL TASKS ALL TASKS ACTIVE TASKS TASKS IN WRAP UP" at bounding box center [65, 57] width 98 height 83
drag, startPoint x: 362, startPoint y: 20, endPoint x: 378, endPoint y: 19, distance: 16.0
click at [361, 20] on div "Call to Customer Outbound call Location Search location Your caller id phone nu…" at bounding box center [294, 23] width 363 height 12
drag, startPoint x: 418, startPoint y: 11, endPoint x: 327, endPoint y: 53, distance: 100.0
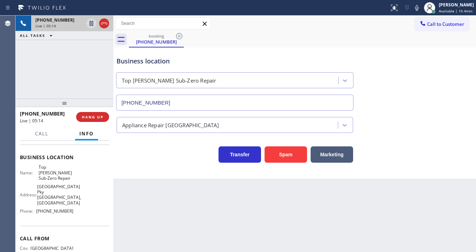
click at [418, 11] on icon at bounding box center [417, 8] width 9 height 9
drag, startPoint x: 99, startPoint y: 68, endPoint x: 103, endPoint y: 40, distance: 28.7
click at [99, 65] on div "+17142692494 Live | 05:15 ALL TASKS ALL TASKS ACTIVE TASKS TASKS IN WRAP UP" at bounding box center [65, 57] width 98 height 83
click at [90, 24] on icon at bounding box center [91, 23] width 9 height 9
click at [344, 13] on div at bounding box center [195, 7] width 384 height 11
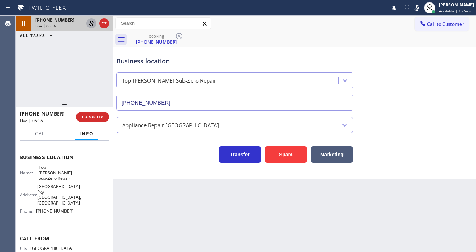
click at [90, 24] on icon at bounding box center [91, 23] width 9 height 9
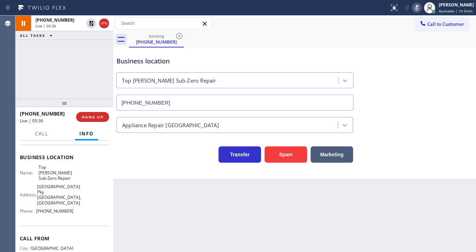
click at [421, 9] on icon at bounding box center [417, 8] width 9 height 9
click at [391, 40] on div "booking (714) 269-2494" at bounding box center [302, 40] width 347 height 16
click at [14, 75] on div "Agent Desktop" at bounding box center [7, 134] width 15 height 236
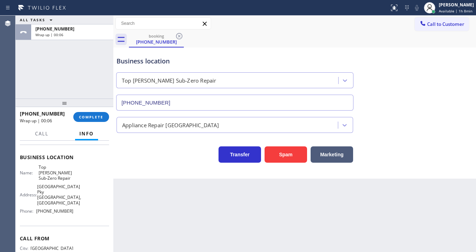
click at [92, 125] on div "+17142692494 Wrap up | 00:06 COMPLETE" at bounding box center [64, 117] width 89 height 18
click at [101, 119] on span "COMPLETE" at bounding box center [91, 116] width 24 height 5
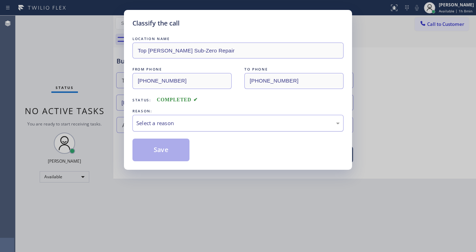
click at [158, 123] on div "Select a reason" at bounding box center [237, 123] width 203 height 8
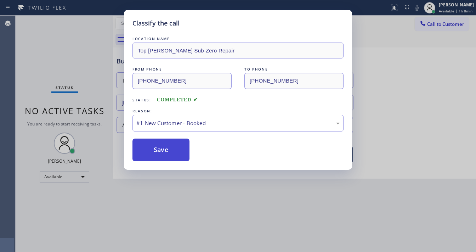
click at [158, 145] on button "Save" at bounding box center [160, 150] width 57 height 23
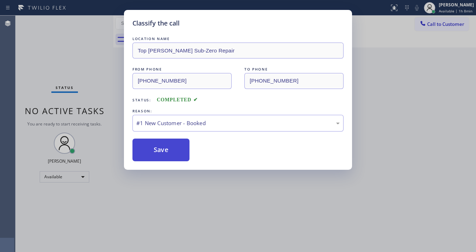
click at [158, 145] on button "Save" at bounding box center [160, 150] width 57 height 23
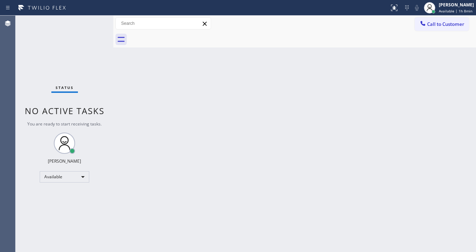
click at [75, 57] on div "Status No active tasks You are ready to start receiving tasks. [PERSON_NAME]" at bounding box center [65, 134] width 98 height 236
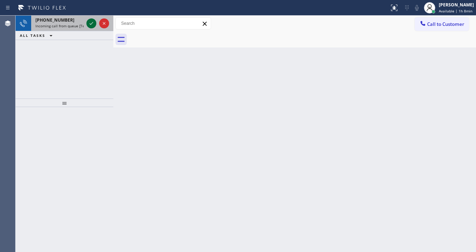
click at [91, 26] on icon at bounding box center [91, 23] width 9 height 9
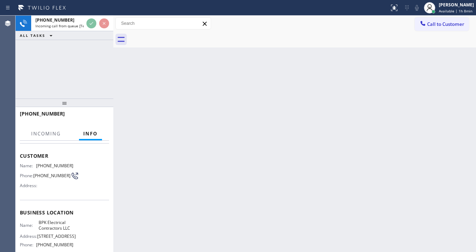
scroll to position [85, 0]
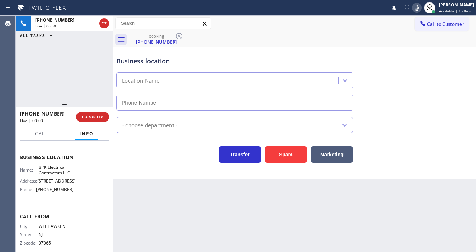
type input "(848) 292-9423"
click at [64, 99] on div at bounding box center [65, 102] width 98 height 9
click at [74, 94] on div "+17327708565 Live | 00:02 ALL TASKS ALL TASKS ACTIVE TASKS TASKS IN WRAP UP" at bounding box center [65, 57] width 98 height 83
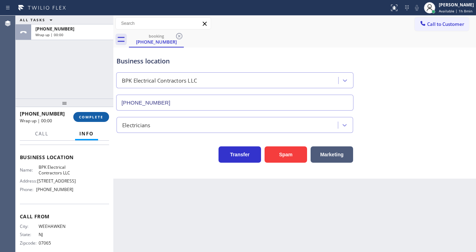
click at [94, 119] on button "COMPLETE" at bounding box center [91, 117] width 36 height 10
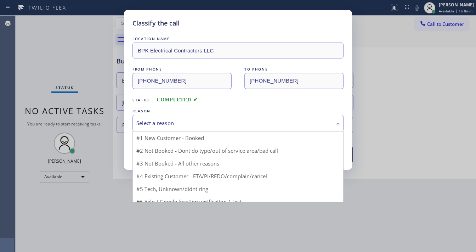
click at [157, 123] on div "Select a reason" at bounding box center [237, 123] width 203 height 8
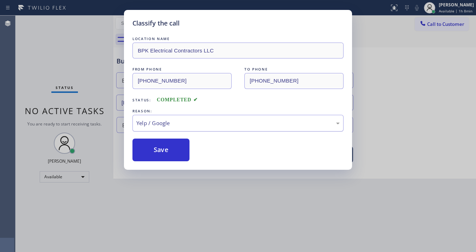
click at [157, 122] on div "Yelp / Google" at bounding box center [237, 123] width 203 height 8
click at [156, 155] on button "Save" at bounding box center [160, 150] width 57 height 23
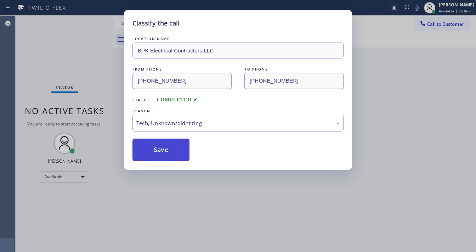
click at [156, 155] on button "Save" at bounding box center [160, 150] width 57 height 23
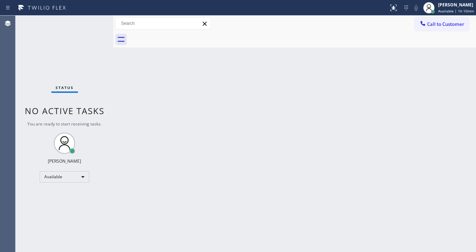
click at [90, 22] on div "Status No active tasks You are ready to start receiving tasks. [PERSON_NAME]" at bounding box center [65, 134] width 98 height 236
click at [92, 22] on div "Status No active tasks You are ready to start receiving tasks. [PERSON_NAME]" at bounding box center [65, 134] width 98 height 236
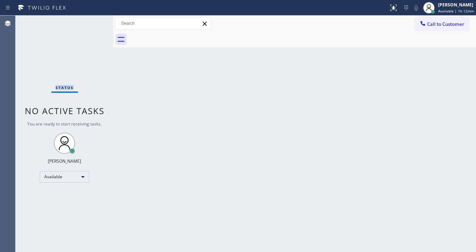
click at [92, 21] on div "Status No active tasks You are ready to start receiving tasks. [PERSON_NAME]" at bounding box center [65, 134] width 98 height 236
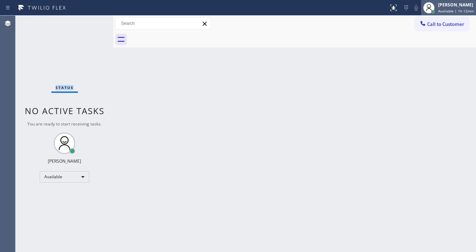
click at [450, 6] on div "[PERSON_NAME]" at bounding box center [456, 5] width 36 height 6
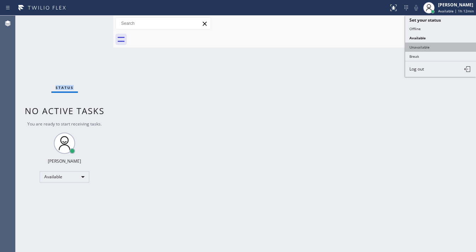
click at [441, 47] on button "Unavailable" at bounding box center [440, 47] width 71 height 9
click at [295, 99] on div "Back to Dashboard Change Sender ID Customers Technicians Select a contact Outbo…" at bounding box center [294, 134] width 363 height 236
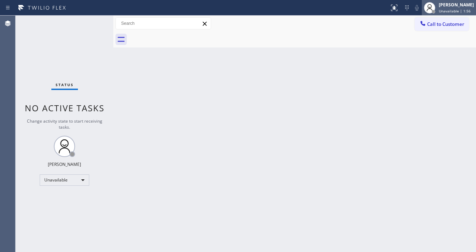
click at [447, 4] on div "[PERSON_NAME]" at bounding box center [456, 5] width 35 height 6
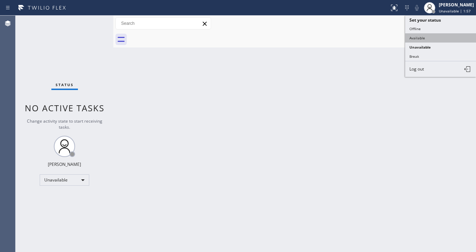
click at [418, 38] on button "Available" at bounding box center [440, 37] width 71 height 9
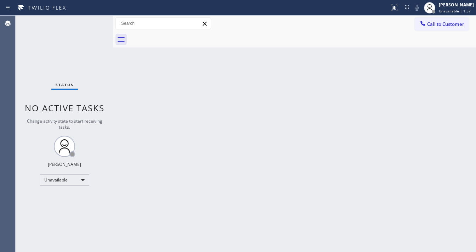
drag, startPoint x: 245, startPoint y: 84, endPoint x: 181, endPoint y: 70, distance: 65.6
click at [245, 84] on div "Back to Dashboard Change Sender ID Customers Technicians Select a contact Outbo…" at bounding box center [294, 134] width 363 height 236
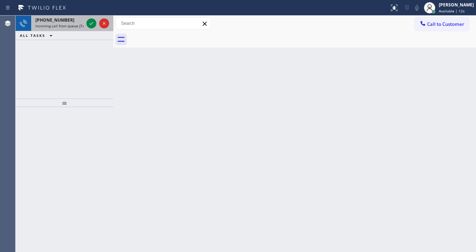
click at [95, 19] on icon at bounding box center [91, 23] width 9 height 9
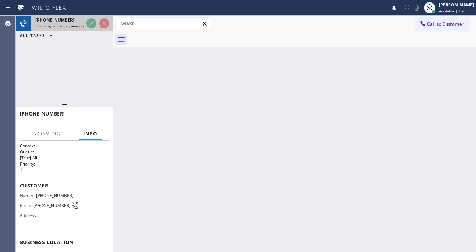
click at [86, 24] on div at bounding box center [98, 24] width 26 height 16
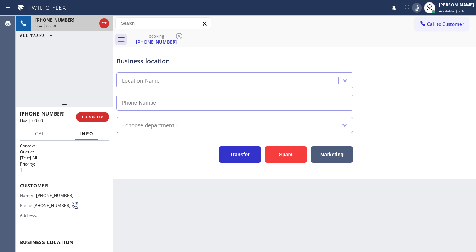
type input "(630) 791-5511"
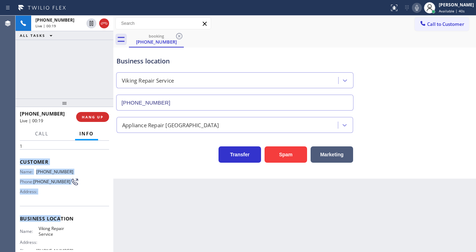
scroll to position [57, 0]
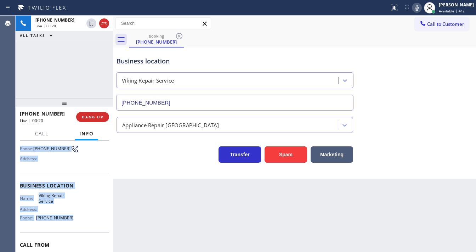
drag, startPoint x: 19, startPoint y: 181, endPoint x: 85, endPoint y: 216, distance: 74.6
click at [85, 216] on div "Context Queue: [Test] All Priority: 1 Customer Name: (847) 344-8605 Phone: (847…" at bounding box center [65, 196] width 98 height 111
copy div "Customer Name: (847) 344-8605 Phone: (847) 344-8605 Address: Business location …"
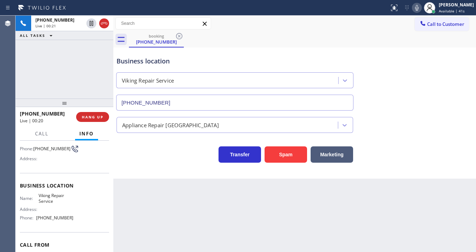
click at [54, 81] on div "+18473448605 Live | 00:21 ALL TASKS ALL TASKS ACTIVE TASKS TASKS IN WRAP UP" at bounding box center [65, 57] width 98 height 83
click at [67, 65] on div "+18473448605 Live | 01:08 ALL TASKS ALL TASKS ACTIVE TASKS TASKS IN WRAP UP" at bounding box center [65, 57] width 98 height 83
click at [421, 11] on icon at bounding box center [417, 8] width 9 height 9
click at [89, 60] on div "+18473448605 Live | 02:07 ALL TASKS ALL TASKS ACTIVE TASKS TASKS IN WRAP UP" at bounding box center [65, 57] width 98 height 83
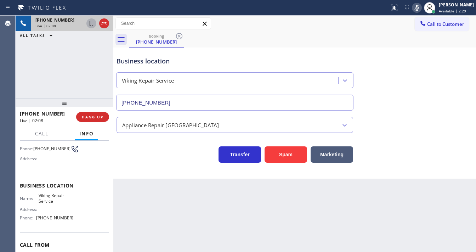
click at [91, 26] on icon at bounding box center [91, 23] width 9 height 9
click at [213, 32] on div "booking (847) 344-8605" at bounding box center [302, 40] width 347 height 16
drag, startPoint x: 20, startPoint y: 56, endPoint x: 96, endPoint y: 8, distance: 90.4
click at [20, 56] on div "+18473448605 Live | 03:33 ALL TASKS ALL TASKS ACTIVE TASKS TASKS IN WRAP UP" at bounding box center [65, 57] width 98 height 83
click at [79, 72] on div "+18473448605 Live | 03:54 ALL TASKS ALL TASKS ACTIVE TASKS TASKS IN WRAP UP" at bounding box center [65, 57] width 98 height 83
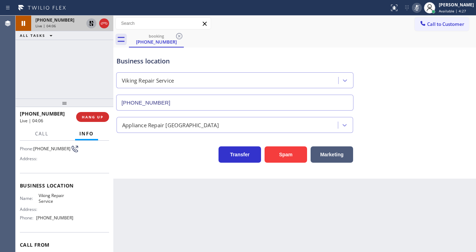
click at [20, 83] on div "Agent Desktop Classify the call LOCATION NAME American Service Alliance Indio F…" at bounding box center [238, 134] width 476 height 236
click at [89, 26] on icon at bounding box center [91, 23] width 9 height 9
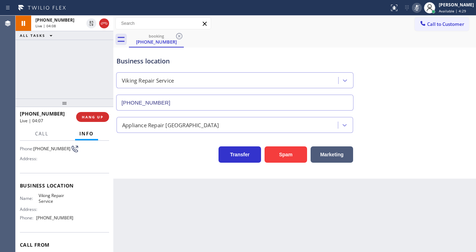
click at [419, 9] on icon at bounding box center [417, 8] width 4 height 6
click at [78, 63] on div "+18473448605 Live | 04:08 ALL TASKS ALL TASKS ACTIVE TASKS TASKS IN WRAP UP" at bounding box center [65, 57] width 98 height 83
click at [421, 6] on icon at bounding box center [417, 8] width 9 height 9
click at [419, 10] on icon at bounding box center [417, 8] width 4 height 6
click at [83, 68] on div "+18473448605 Live | 04:14 ALL TASKS ALL TASKS ACTIVE TASKS TASKS IN WRAP UP" at bounding box center [65, 57] width 98 height 83
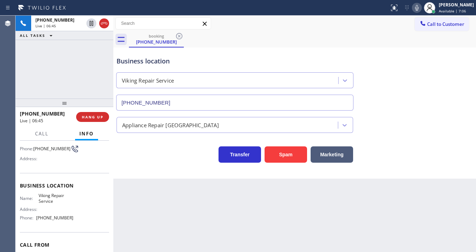
click at [421, 10] on icon at bounding box center [417, 8] width 9 height 9
click at [419, 8] on rect at bounding box center [416, 7] width 5 height 5
click at [70, 87] on div "+18473448605 Live | 08:59 ALL TASKS ALL TASKS ACTIVE TASKS TASKS IN WRAP UP" at bounding box center [65, 57] width 98 height 83
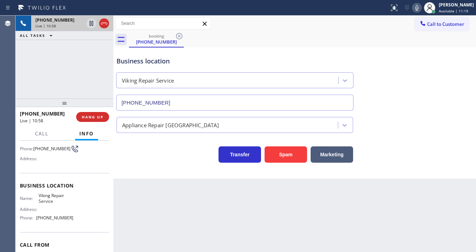
click at [58, 31] on div "+18473448605 Live | 10:58 ALL TASKS ALL TASKS ACTIVE TASKS TASKS IN WRAP UP" at bounding box center [65, 28] width 98 height 24
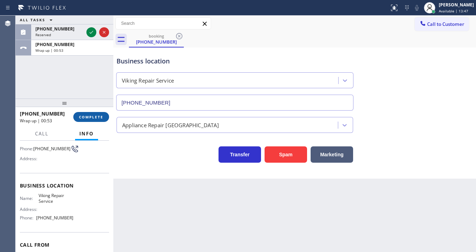
click at [95, 115] on span "COMPLETE" at bounding box center [91, 116] width 24 height 5
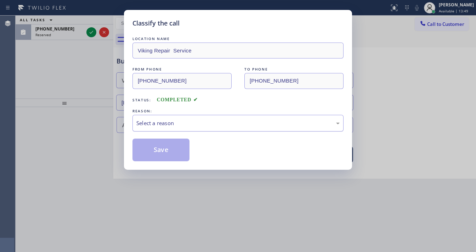
click at [149, 124] on div "Select a reason" at bounding box center [237, 123] width 203 height 8
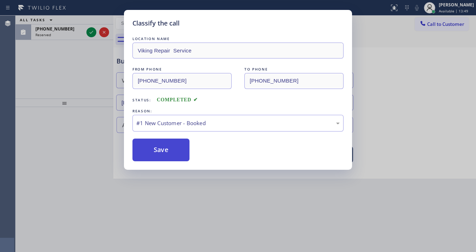
click at [152, 145] on button "Save" at bounding box center [160, 150] width 57 height 23
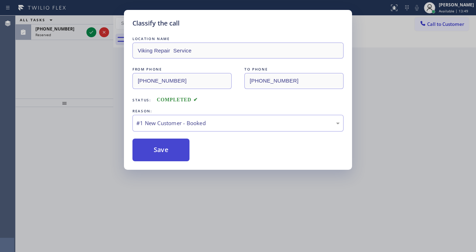
click at [152, 145] on button "Save" at bounding box center [160, 150] width 57 height 23
drag, startPoint x: 86, startPoint y: 77, endPoint x: 84, endPoint y: 66, distance: 10.9
click at [85, 74] on div "Classify the call LOCATION NAME Viking Repair Service FROM PHONE (847) 344-8605…" at bounding box center [238, 126] width 476 height 252
drag, startPoint x: 86, startPoint y: 38, endPoint x: 91, endPoint y: 32, distance: 7.1
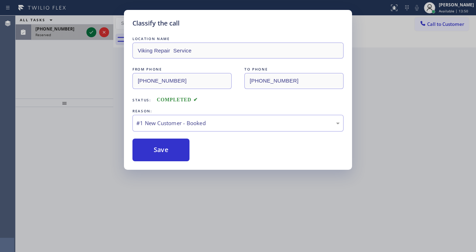
click at [86, 37] on div at bounding box center [98, 32] width 26 height 16
click at [91, 32] on icon at bounding box center [91, 32] width 9 height 9
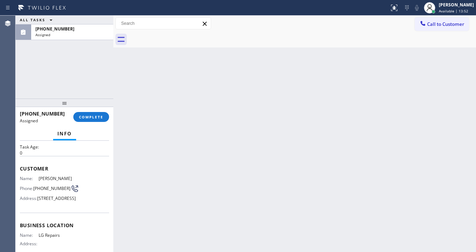
scroll to position [51, 0]
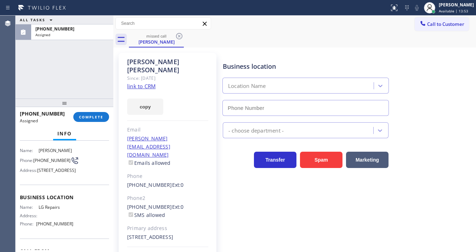
click at [145, 83] on link "link to CRM" at bounding box center [141, 86] width 28 height 7
type input "(877) 748-5179"
click at [91, 123] on div "(703) 590-0495 Assigned COMPLETE" at bounding box center [64, 117] width 89 height 18
click at [94, 119] on span "COMPLETE" at bounding box center [91, 116] width 24 height 5
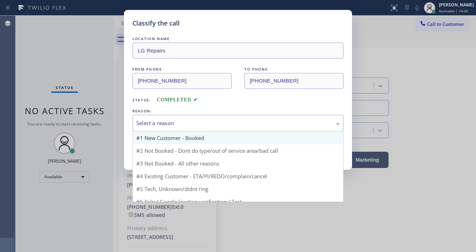
drag, startPoint x: 163, startPoint y: 127, endPoint x: 173, endPoint y: 132, distance: 11.3
click at [171, 130] on div "Select a reason #1 New Customer - Booked #2 Not Booked - Dont do type/out of se…" at bounding box center [237, 123] width 211 height 17
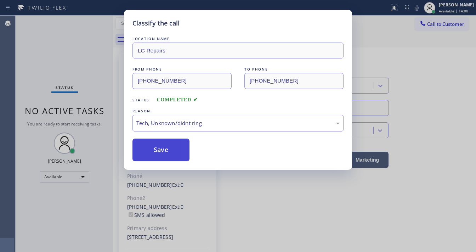
click at [166, 143] on button "Save" at bounding box center [160, 150] width 57 height 23
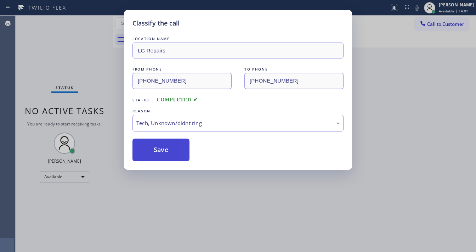
click at [166, 143] on button "Save" at bounding box center [160, 150] width 57 height 23
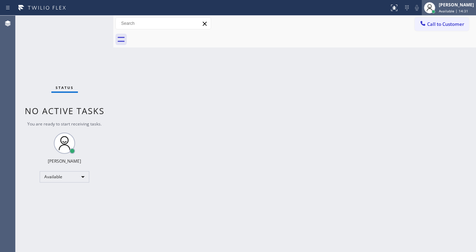
click at [450, 10] on span "Available | 14:31" at bounding box center [453, 11] width 29 height 5
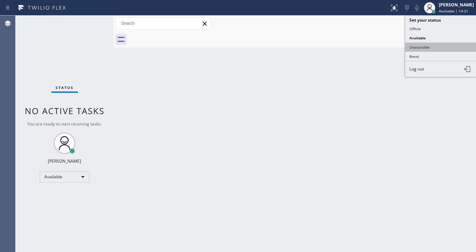
click at [437, 47] on button "Unavailable" at bounding box center [440, 47] width 71 height 9
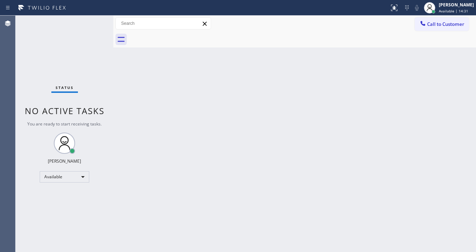
click at [367, 60] on div "Back to Dashboard Change Sender ID Customers Technicians Select a contact Outbo…" at bounding box center [294, 134] width 363 height 236
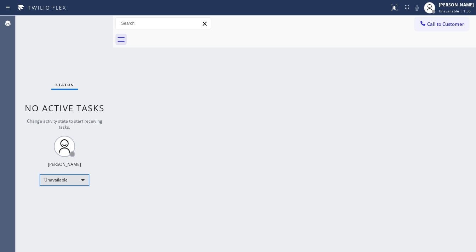
click at [71, 174] on div "Unavailable" at bounding box center [65, 179] width 50 height 11
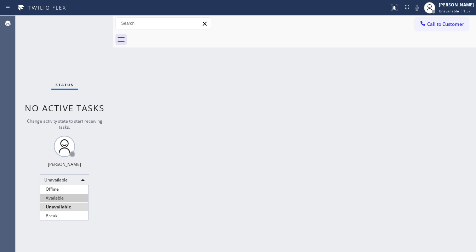
click at [63, 198] on li "Available" at bounding box center [64, 198] width 48 height 9
drag, startPoint x: 101, startPoint y: 174, endPoint x: 104, endPoint y: 172, distance: 3.8
click at [104, 172] on div "Status No active tasks Change activity state to start receiving tasks. Michael …" at bounding box center [65, 134] width 98 height 236
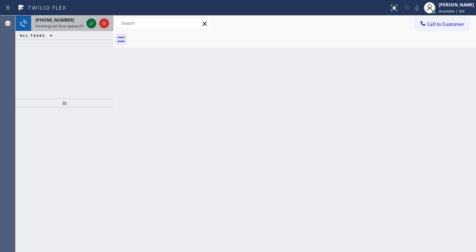
click at [91, 21] on icon at bounding box center [91, 23] width 9 height 9
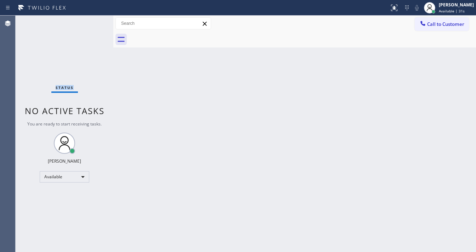
click at [91, 21] on div "Status No active tasks You are ready to start receiving tasks. [PERSON_NAME]" at bounding box center [65, 134] width 98 height 236
drag, startPoint x: 400, startPoint y: 7, endPoint x: 385, endPoint y: 85, distance: 78.9
click at [395, 8] on icon at bounding box center [393, 7] width 4 height 5
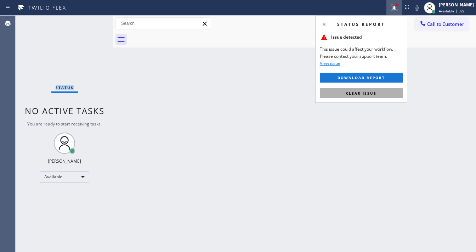
click at [381, 90] on button "Clear issue" at bounding box center [361, 93] width 83 height 10
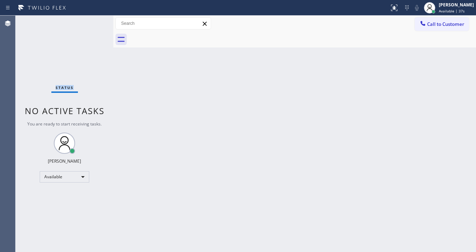
click at [90, 20] on div "Status No active tasks You are ready to start receiving tasks. [PERSON_NAME]" at bounding box center [65, 134] width 98 height 236
click at [90, 21] on div "Status No active tasks You are ready to start receiving tasks. [PERSON_NAME]" at bounding box center [65, 134] width 98 height 236
click at [77, 47] on div "Status No active tasks You are ready to start receiving tasks. [PERSON_NAME]" at bounding box center [65, 134] width 98 height 236
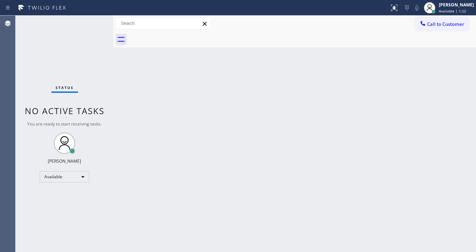
click at [93, 18] on div "Status No active tasks You are ready to start receiving tasks. [PERSON_NAME]" at bounding box center [65, 134] width 98 height 236
click at [94, 20] on div "Status No active tasks You are ready to start receiving tasks. [PERSON_NAME]" at bounding box center [65, 134] width 98 height 236
click at [441, 27] on span "Call to Customer" at bounding box center [445, 24] width 37 height 6
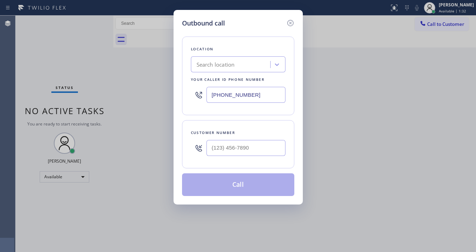
drag, startPoint x: 288, startPoint y: 18, endPoint x: 292, endPoint y: 24, distance: 6.5
click at [288, 18] on div at bounding box center [290, 22] width 9 height 9
click at [292, 24] on div "Call to Customer Outbound call Location Search location Your caller id phone nu…" at bounding box center [294, 23] width 363 height 12
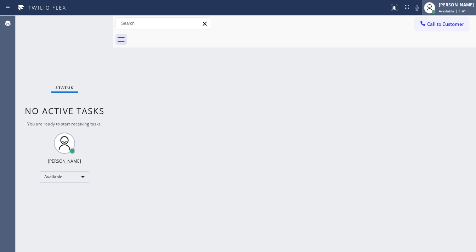
click at [448, 11] on span "Available | 1:41" at bounding box center [452, 11] width 27 height 5
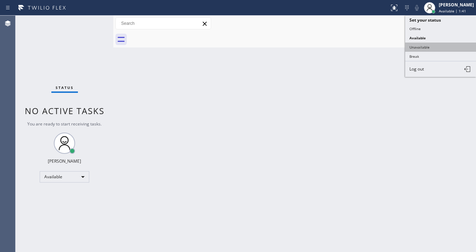
drag, startPoint x: 428, startPoint y: 43, endPoint x: 424, endPoint y: 44, distance: 3.7
click at [427, 44] on button "Unavailable" at bounding box center [440, 47] width 71 height 9
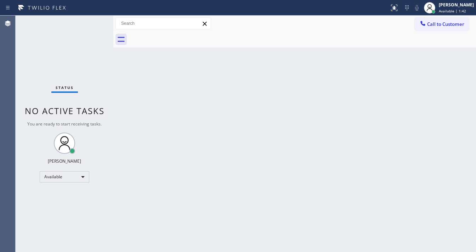
click at [281, 48] on div "Back to Dashboard Change Sender ID Customers Technicians Select a contact Outbo…" at bounding box center [294, 134] width 363 height 236
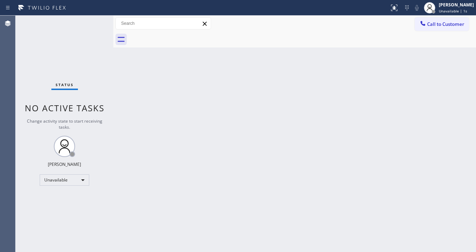
drag, startPoint x: 57, startPoint y: 40, endPoint x: 57, endPoint y: 35, distance: 5.0
click at [54, 38] on div "Status No active tasks Change activity state to start receiving tasks. Michael …" at bounding box center [65, 134] width 98 height 236
click at [439, 25] on span "Call to Customer" at bounding box center [445, 24] width 37 height 6
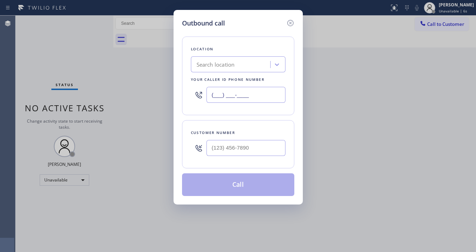
click at [220, 91] on input "(___) ___-____" at bounding box center [246, 95] width 79 height 16
paste input "888) 477-1309"
type input "(888) 477-1309"
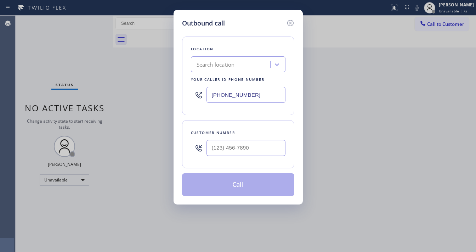
type input "(___) ___-____"
click at [223, 151] on input "(___) ___-____" at bounding box center [246, 148] width 79 height 16
paste input "949) 748-0836"
type input "(949) 748-0836"
click at [235, 129] on div "Customer number" at bounding box center [238, 132] width 95 height 7
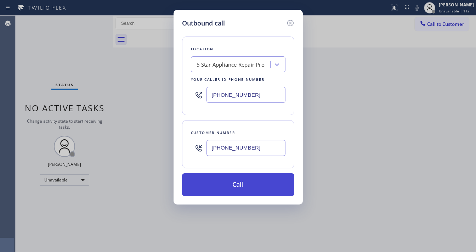
click at [240, 189] on button "Call" at bounding box center [238, 184] width 112 height 23
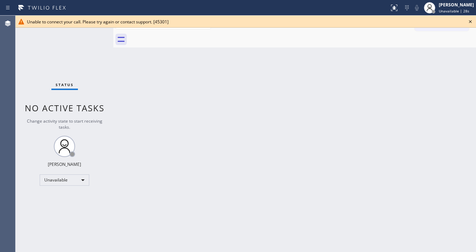
click at [468, 22] on icon at bounding box center [470, 21] width 9 height 9
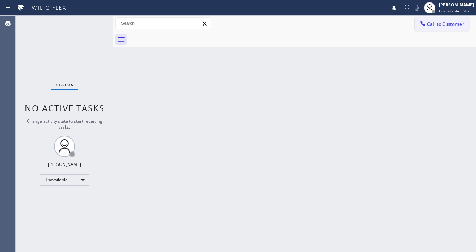
click at [449, 27] on span "Call to Customer" at bounding box center [445, 24] width 37 height 6
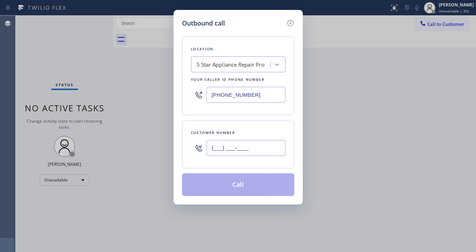
click at [229, 148] on input "(___) ___-____" at bounding box center [246, 148] width 79 height 16
paste input "949) 748-0836"
type input "(949) 748-0836"
click at [241, 125] on div "Customer number (949) 748-0836" at bounding box center [238, 144] width 112 height 48
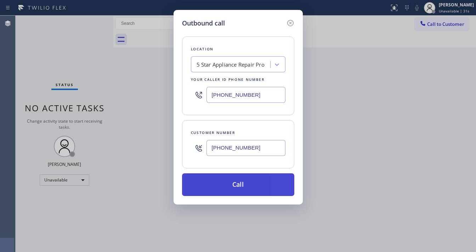
click at [250, 182] on button "Call" at bounding box center [238, 184] width 112 height 23
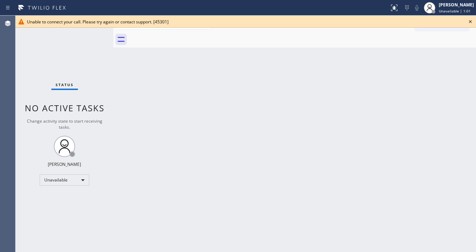
click at [470, 21] on icon at bounding box center [470, 21] width 3 height 3
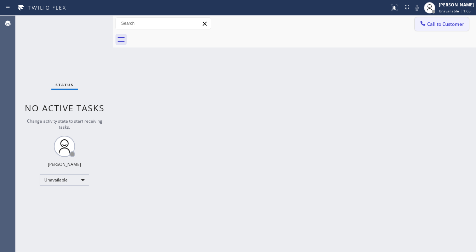
click at [447, 24] on span "Call to Customer" at bounding box center [445, 24] width 37 height 6
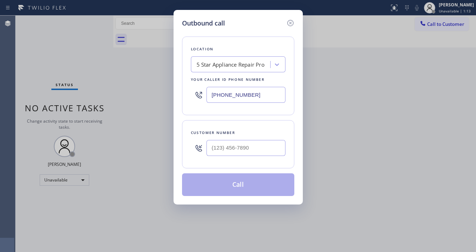
click at [228, 62] on div "5 Star Appliance Repair Pro" at bounding box center [231, 65] width 68 height 8
click at [222, 100] on input "(888) 477-1309" at bounding box center [246, 95] width 79 height 16
click at [221, 100] on input "(888) 477-1309" at bounding box center [246, 95] width 79 height 16
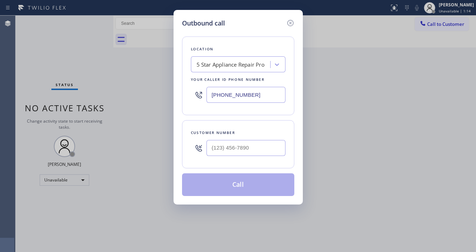
click at [221, 100] on input "(888) 477-1309" at bounding box center [246, 95] width 79 height 16
type input "(___) ___-____"
click at [230, 143] on input "(___) ___-____" at bounding box center [246, 148] width 79 height 16
paste input "949) 748-0836"
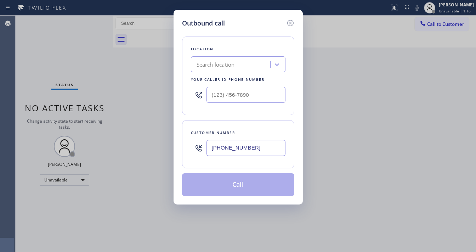
type input "(949) 748-0836"
click at [237, 123] on div "Customer number (949) 748-0836" at bounding box center [238, 144] width 112 height 48
click at [218, 64] on div "Search location" at bounding box center [216, 65] width 38 height 8
type input "Home Alliance"
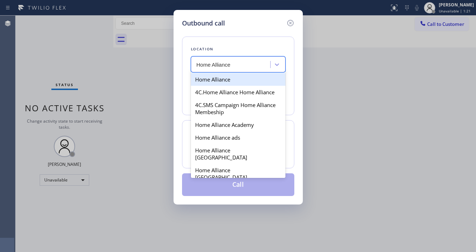
click at [218, 81] on div "Home Alliance" at bounding box center [238, 79] width 95 height 13
type input "(877) 777-0796"
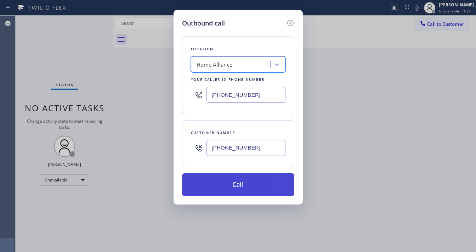
click at [243, 182] on button "Call" at bounding box center [238, 184] width 112 height 23
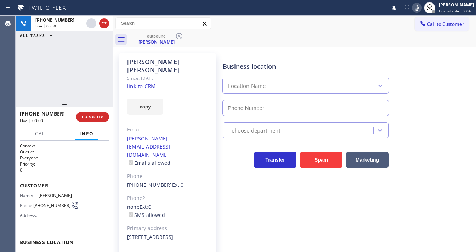
type input "(877) 777-0796"
click at [73, 34] on div "ALL TASKS ALL TASKS ACTIVE TASKS TASKS IN WRAP UP" at bounding box center [65, 35] width 98 height 9
click at [75, 37] on div "ALL TASKS ALL TASKS ACTIVE TASKS TASKS IN WRAP UP" at bounding box center [65, 35] width 98 height 9
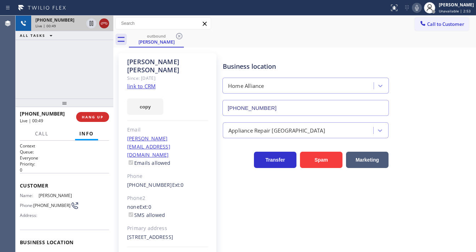
click at [106, 25] on icon at bounding box center [104, 23] width 9 height 9
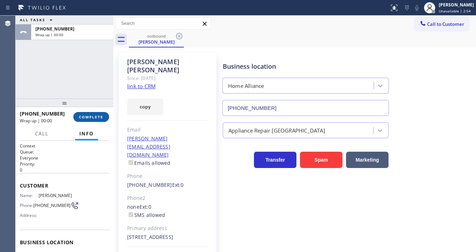
click at [96, 115] on span "COMPLETE" at bounding box center [91, 116] width 24 height 5
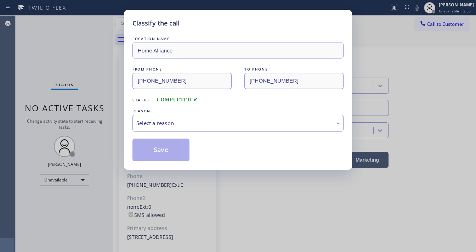
click at [150, 124] on div "Select a reason" at bounding box center [237, 123] width 203 height 8
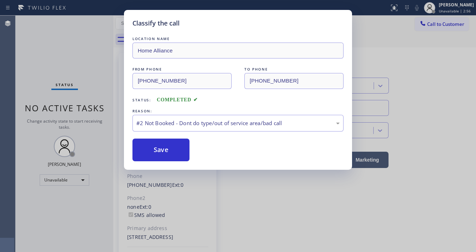
click at [153, 150] on button "Save" at bounding box center [160, 150] width 57 height 23
click at [153, 151] on button "Save" at bounding box center [160, 150] width 57 height 23
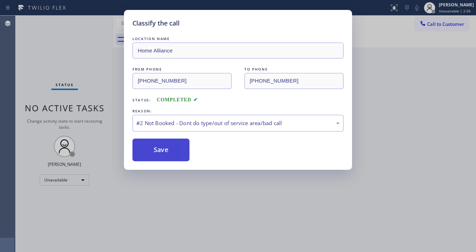
click at [153, 151] on button "Save" at bounding box center [160, 150] width 57 height 23
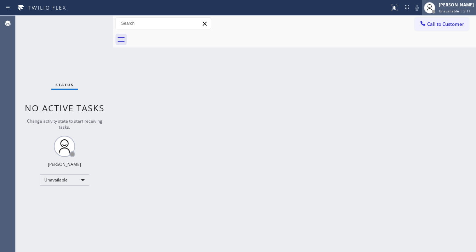
click at [466, 6] on div "[PERSON_NAME]" at bounding box center [456, 5] width 35 height 6
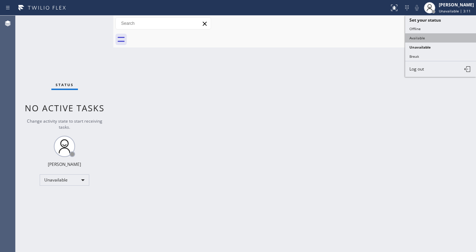
drag, startPoint x: 422, startPoint y: 35, endPoint x: 382, endPoint y: 46, distance: 40.6
click at [421, 35] on button "Available" at bounding box center [440, 37] width 71 height 9
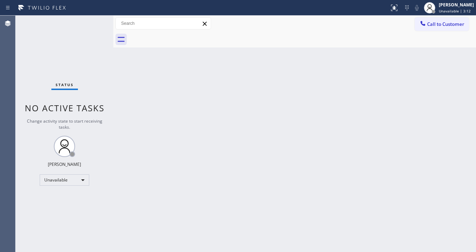
click at [309, 62] on div "Back to Dashboard Change Sender ID Customers Technicians Select a contact Outbo…" at bounding box center [294, 134] width 363 height 236
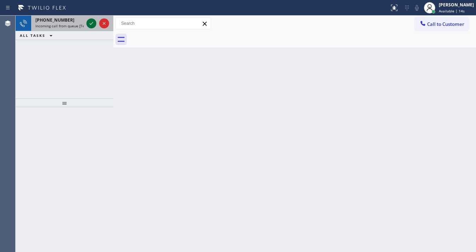
click at [89, 26] on icon at bounding box center [91, 23] width 9 height 9
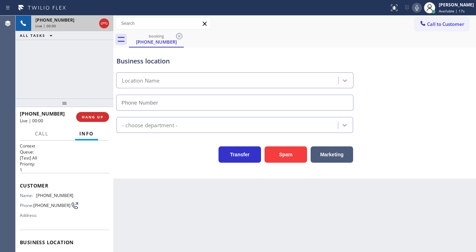
type input "(551) 210-4706"
click at [283, 159] on button "Spam" at bounding box center [286, 154] width 43 height 16
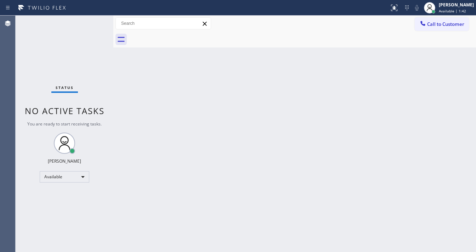
click at [89, 21] on div "Status No active tasks You are ready to start receiving tasks. [PERSON_NAME]" at bounding box center [65, 134] width 98 height 236
drag, startPoint x: 89, startPoint y: 21, endPoint x: 90, endPoint y: 15, distance: 6.7
click at [90, 19] on div "Status No active tasks You are ready to start receiving tasks. [PERSON_NAME]" at bounding box center [65, 134] width 98 height 236
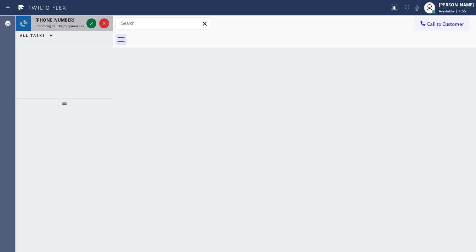
click at [86, 23] on div at bounding box center [91, 23] width 10 height 9
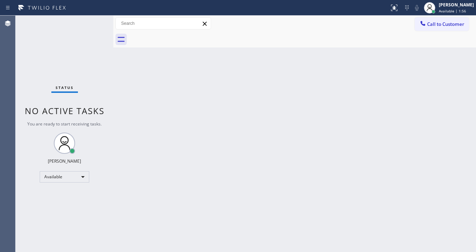
click at [88, 23] on div "Status No active tasks You are ready to start receiving tasks. [PERSON_NAME]" at bounding box center [65, 134] width 98 height 236
click at [89, 23] on div "Status No active tasks You are ready to start receiving tasks. [PERSON_NAME]" at bounding box center [65, 134] width 98 height 236
click at [396, 10] on icon at bounding box center [394, 8] width 6 height 6
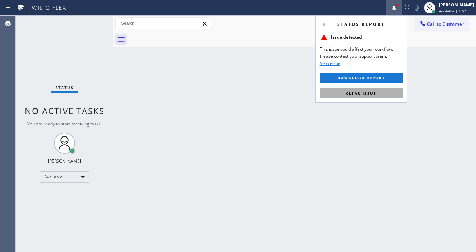
click at [368, 90] on button "Clear issue" at bounding box center [361, 93] width 83 height 10
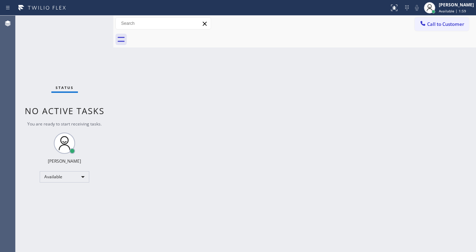
click at [91, 17] on div "Status No active tasks You are ready to start receiving tasks. [PERSON_NAME]" at bounding box center [65, 134] width 98 height 236
click at [91, 18] on div "Status No active tasks You are ready to start receiving tasks. [PERSON_NAME]" at bounding box center [65, 134] width 98 height 236
click at [92, 20] on div "Status No active tasks You are ready to start receiving tasks. [PERSON_NAME]" at bounding box center [65, 134] width 98 height 236
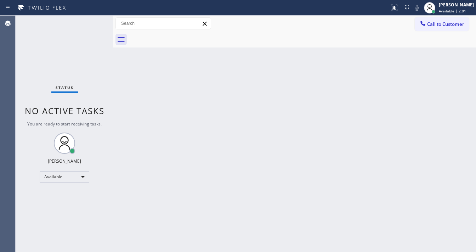
click at [92, 20] on div "Status No active tasks You are ready to start receiving tasks. [PERSON_NAME]" at bounding box center [65, 134] width 98 height 236
click at [95, 18] on div "Status No active tasks You are ready to start receiving tasks. [PERSON_NAME]" at bounding box center [65, 134] width 98 height 236
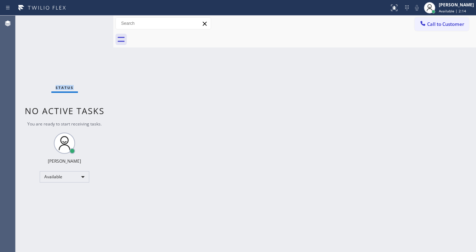
click at [95, 18] on div "Status No active tasks You are ready to start receiving tasks. [PERSON_NAME]" at bounding box center [65, 134] width 98 height 236
click at [97, 26] on div "Status No active tasks You are ready to start receiving tasks. [PERSON_NAME]" at bounding box center [65, 134] width 98 height 236
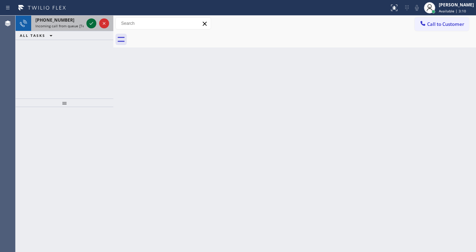
click at [93, 23] on icon at bounding box center [91, 23] width 9 height 9
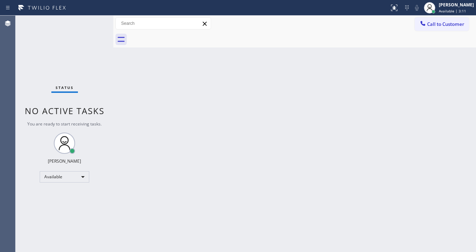
click at [85, 24] on div "Status No active tasks You are ready to start receiving tasks. [PERSON_NAME]" at bounding box center [65, 134] width 98 height 236
click at [400, 3] on button at bounding box center [394, 8] width 16 height 16
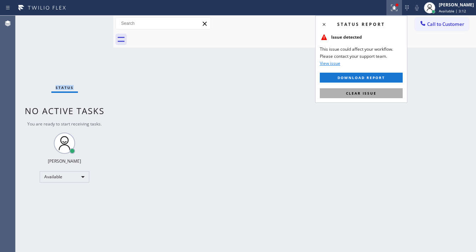
click at [383, 96] on button "Clear issue" at bounding box center [361, 93] width 83 height 10
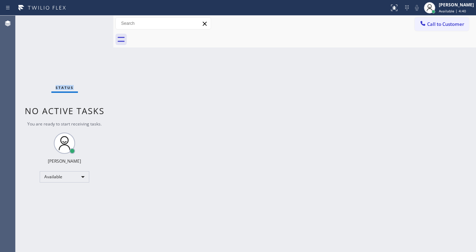
click at [92, 23] on div "Status No active tasks You are ready to start receiving tasks. [PERSON_NAME]" at bounding box center [65, 134] width 98 height 236
click at [93, 20] on div "Status No active tasks You are ready to start receiving tasks. [PERSON_NAME]" at bounding box center [65, 134] width 98 height 236
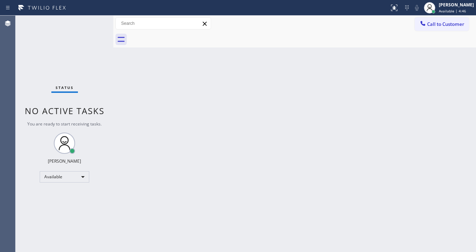
click at [94, 21] on div "Status No active tasks You are ready to start receiving tasks. [PERSON_NAME]" at bounding box center [65, 134] width 98 height 236
click at [95, 20] on div "Status No active tasks You are ready to start receiving tasks. [PERSON_NAME]" at bounding box center [65, 134] width 98 height 236
click at [94, 21] on div "Status No active tasks You are ready to start receiving tasks. [PERSON_NAME]" at bounding box center [65, 134] width 98 height 236
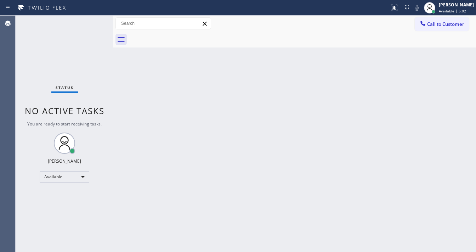
click at [94, 20] on div "Status No active tasks You are ready to start receiving tasks. [PERSON_NAME]" at bounding box center [65, 134] width 98 height 236
click at [94, 21] on div "Status No active tasks You are ready to start receiving tasks. [PERSON_NAME]" at bounding box center [65, 134] width 98 height 236
click at [92, 27] on div "Status No active tasks You are ready to start receiving tasks. [PERSON_NAME]" at bounding box center [65, 134] width 98 height 236
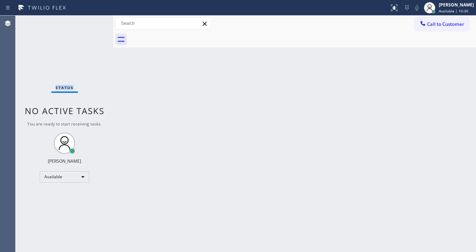
click at [92, 27] on div "Status No active tasks You are ready to start receiving tasks. [PERSON_NAME]" at bounding box center [65, 134] width 98 height 236
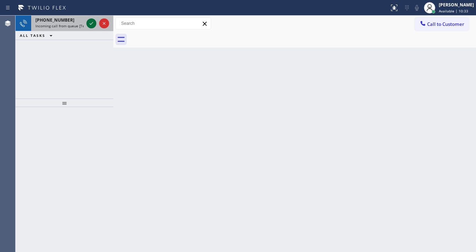
click at [92, 24] on icon at bounding box center [91, 23] width 9 height 9
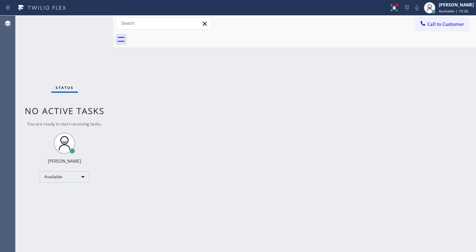
drag, startPoint x: 397, startPoint y: 9, endPoint x: 396, endPoint y: 23, distance: 14.2
click at [396, 9] on icon at bounding box center [394, 8] width 9 height 9
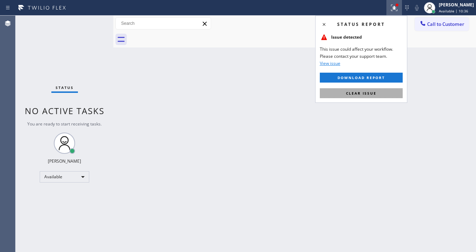
click at [373, 88] on button "Clear issue" at bounding box center [361, 93] width 83 height 10
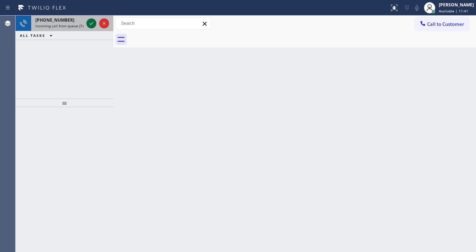
click at [93, 21] on icon at bounding box center [91, 23] width 9 height 9
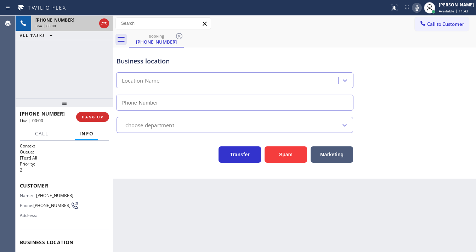
type input "(818) 960-7898"
click at [86, 37] on div "ALL TASKS ALL TASKS ACTIVE TASKS TASKS IN WRAP UP" at bounding box center [65, 35] width 98 height 9
click at [421, 9] on icon at bounding box center [417, 8] width 9 height 9
click at [285, 148] on button "Spam" at bounding box center [286, 154] width 43 height 16
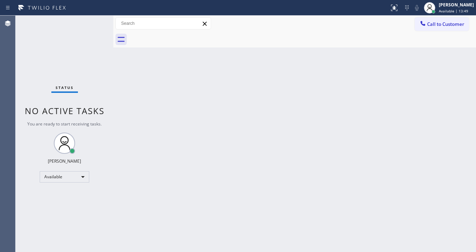
click at [95, 33] on div "Status No active tasks You are ready to start receiving tasks. [PERSON_NAME]" at bounding box center [65, 134] width 98 height 236
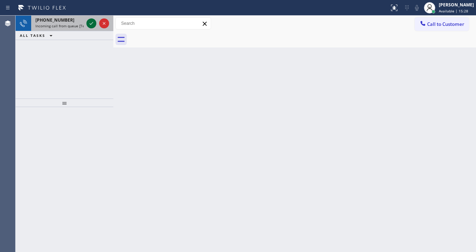
click at [91, 21] on icon at bounding box center [91, 23] width 9 height 9
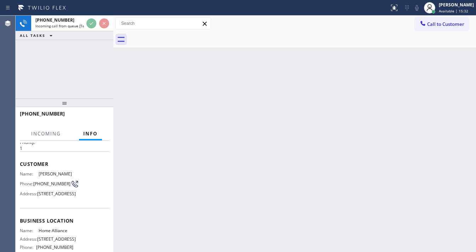
scroll to position [28, 0]
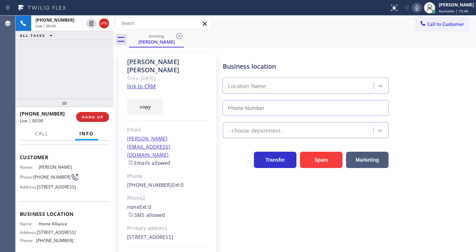
type input "(877) 777-0796"
click at [15, 81] on div "Agent Desktop" at bounding box center [8, 134] width 16 height 236
click at [135, 83] on link "link to CRM" at bounding box center [141, 86] width 28 height 7
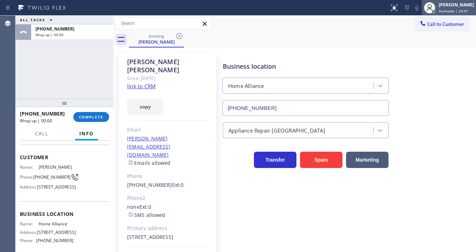
drag, startPoint x: 442, startPoint y: 8, endPoint x: 442, endPoint y: 14, distance: 5.7
click at [442, 8] on div "Michael Javier Available | 24:41" at bounding box center [456, 7] width 39 height 12
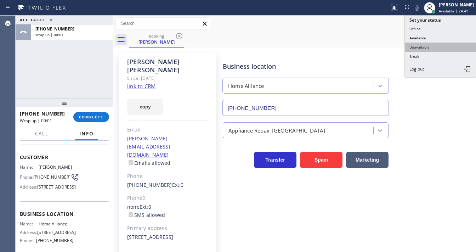
click at [428, 48] on button "Unavailable" at bounding box center [440, 47] width 71 height 9
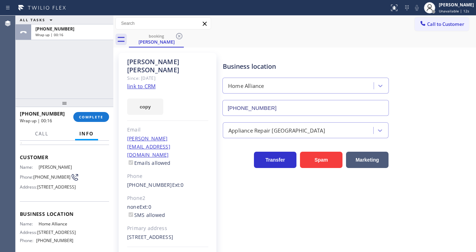
click at [74, 61] on div "ALL TASKS ALL TASKS ACTIVE TASKS TASKS IN WRAP UP +19497480836 Wrap up | 00:16" at bounding box center [65, 57] width 98 height 83
click at [439, 24] on span "Call to Customer" at bounding box center [445, 24] width 37 height 6
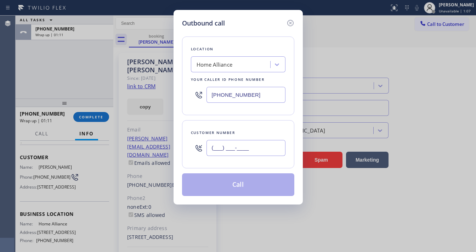
drag, startPoint x: 235, startPoint y: 147, endPoint x: 239, endPoint y: 147, distance: 4.3
click at [236, 147] on input "(___) ___-____" at bounding box center [246, 148] width 79 height 16
paste input "626) 616-4917"
type input "(626) 616-4917"
click at [241, 123] on div "Customer number (626) 616-4917" at bounding box center [238, 144] width 112 height 48
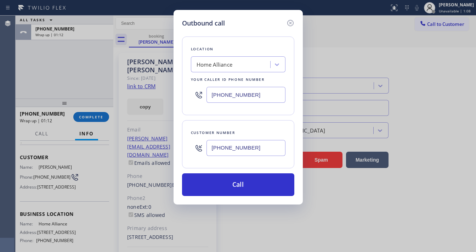
click at [227, 88] on input "(877) 777-0796" at bounding box center [246, 95] width 79 height 16
click at [220, 100] on input "(877) 777-0796" at bounding box center [246, 95] width 79 height 16
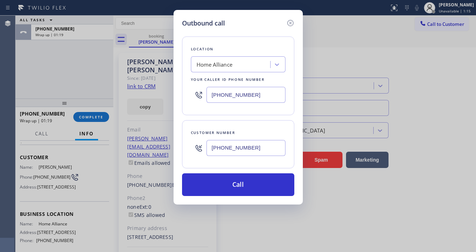
paste input "88) 477-1309"
type input "(888) 477-1309"
click at [225, 120] on div "Customer number (626) 616-4917" at bounding box center [238, 144] width 112 height 48
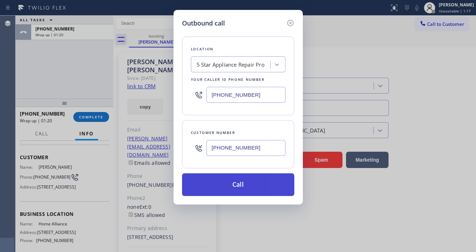
click at [253, 183] on button "Call" at bounding box center [238, 184] width 112 height 23
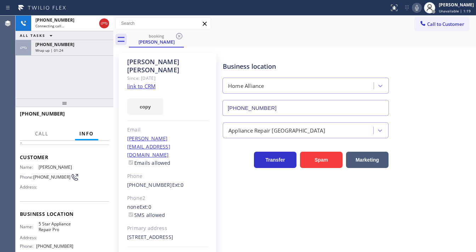
click at [72, 70] on div "+16266164917 Connecting call… ALL TASKS ALL TASKS ACTIVE TASKS TASKS IN WRAP UP…" at bounding box center [65, 57] width 98 height 83
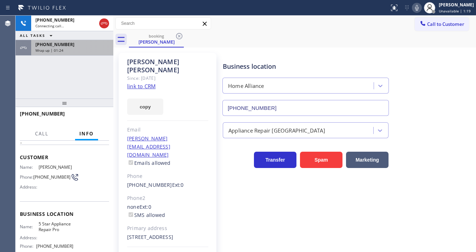
click at [75, 53] on div "+19497480836 Wrap up | 01:24" at bounding box center [70, 48] width 79 height 16
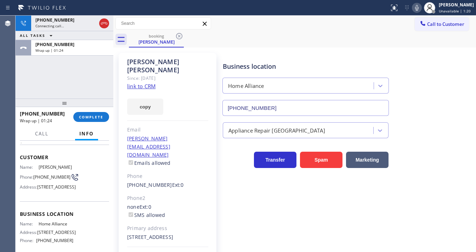
click at [95, 122] on div "+19497480836 Wrap up | 01:24 COMPLETE" at bounding box center [64, 117] width 89 height 18
click at [100, 120] on button "COMPLETE" at bounding box center [91, 117] width 36 height 10
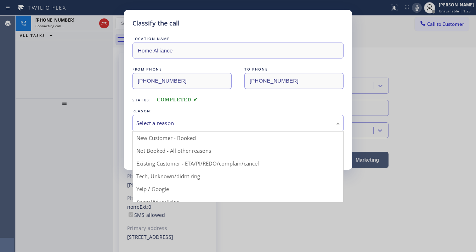
click at [158, 124] on div "Select a reason" at bounding box center [237, 123] width 203 height 8
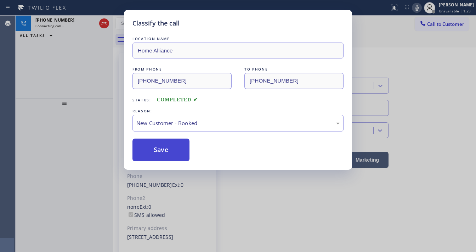
click at [163, 143] on button "Save" at bounding box center [160, 150] width 57 height 23
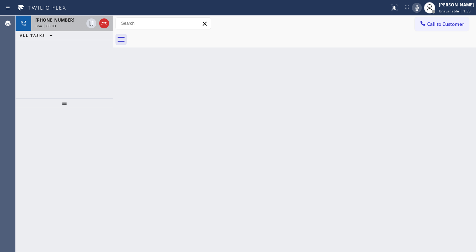
click at [62, 29] on div "+16266164917 Live | 00:03" at bounding box center [58, 24] width 54 height 16
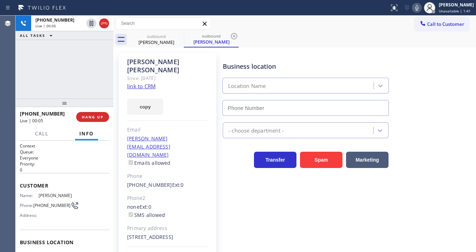
type input "(888) 477-1309"
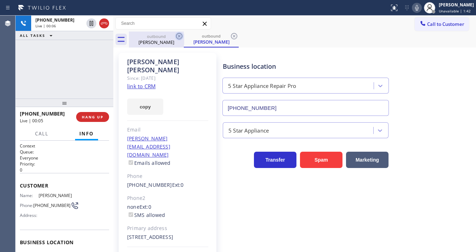
click at [179, 38] on icon at bounding box center [179, 36] width 9 height 9
click at [181, 38] on icon at bounding box center [179, 36] width 6 height 6
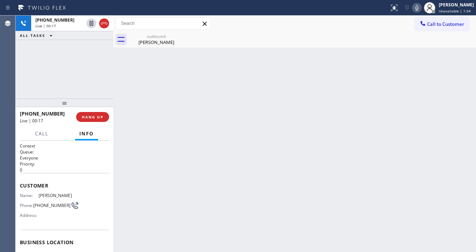
click at [81, 56] on div "+16266164917 Live | 00:17 ALL TASKS ALL TASKS ACTIVE TASKS TASKS IN WRAP UP" at bounding box center [65, 57] width 98 height 83
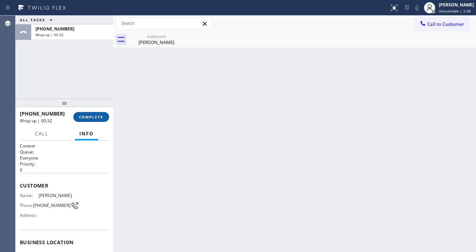
click at [96, 115] on span "COMPLETE" at bounding box center [91, 116] width 24 height 5
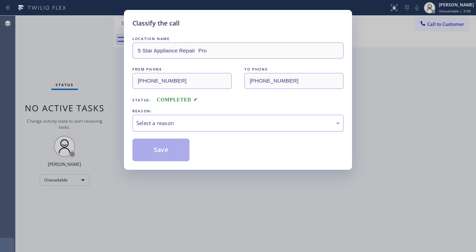
click at [154, 124] on div "Select a reason" at bounding box center [237, 123] width 203 height 8
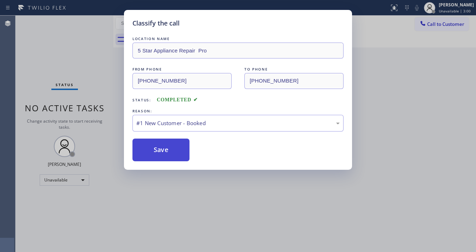
click at [152, 149] on button "Save" at bounding box center [160, 150] width 57 height 23
click at [152, 148] on button "Save" at bounding box center [160, 150] width 57 height 23
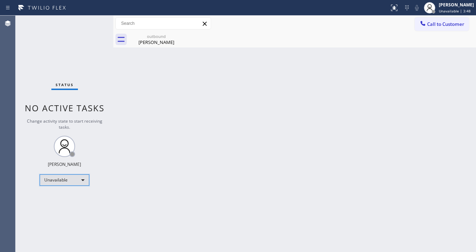
click at [67, 182] on div "Unavailable" at bounding box center [65, 179] width 50 height 11
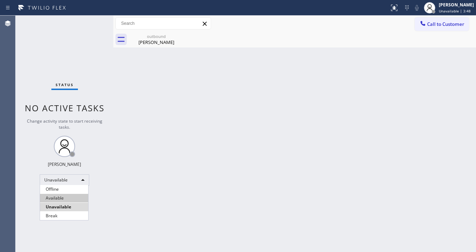
click at [59, 198] on li "Available" at bounding box center [64, 198] width 48 height 9
click at [136, 107] on div "Back to Dashboard Change Sender ID Customers Technicians Select a contact Outbo…" at bounding box center [294, 134] width 363 height 236
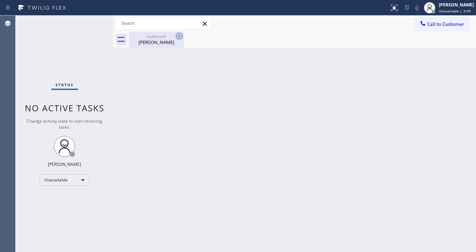
click at [175, 37] on icon at bounding box center [179, 36] width 9 height 9
click at [0, 0] on icon at bounding box center [0, 0] width 0 height 0
click at [168, 41] on div "Ali Tootoonchian" at bounding box center [156, 42] width 53 height 6
drag, startPoint x: 167, startPoint y: 41, endPoint x: 174, endPoint y: 39, distance: 7.3
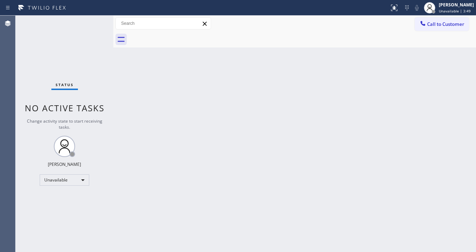
click at [170, 41] on div at bounding box center [302, 40] width 347 height 16
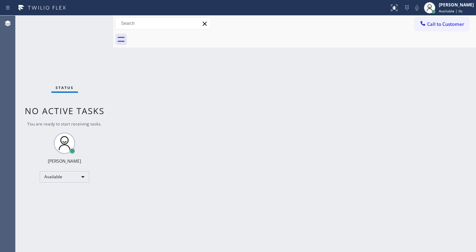
click at [174, 39] on div at bounding box center [302, 40] width 347 height 16
click at [164, 60] on div "Back to Dashboard Change Sender ID Customers Technicians Select a contact Outbo…" at bounding box center [294, 134] width 363 height 236
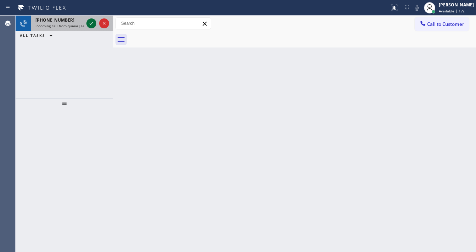
click at [89, 27] on icon at bounding box center [91, 23] width 9 height 9
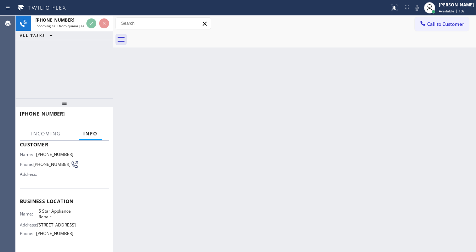
scroll to position [85, 0]
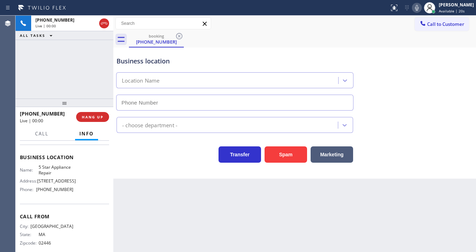
type input "(855) 731-4952"
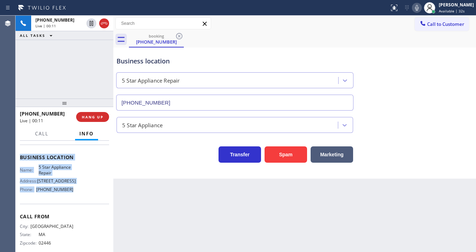
drag, startPoint x: 20, startPoint y: 154, endPoint x: 81, endPoint y: 198, distance: 75.9
click at [81, 198] on div "Context Queue: [Test] All Priority: 1 Customer Name: (617) 620-4859 Phone: (617…" at bounding box center [64, 157] width 89 height 199
copy div "Customer Name: (617) 620-4859 Phone: (617) 620-4859 Address: Business location …"
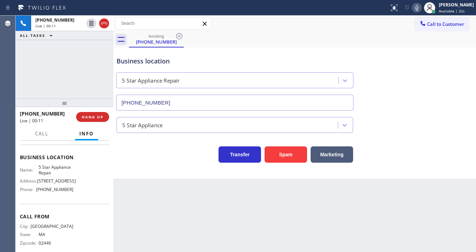
drag, startPoint x: 74, startPoint y: 63, endPoint x: 73, endPoint y: 67, distance: 4.0
click at [74, 64] on div "+16176204859 Live | 00:11 ALL TASKS ALL TASKS ACTIVE TASKS TASKS IN WRAP UP" at bounding box center [65, 57] width 98 height 83
click at [43, 85] on div "+16176204859 Live | 00:53 ALL TASKS ALL TASKS ACTIVE TASKS TASKS IN WRAP UP" at bounding box center [65, 57] width 98 height 83
click at [46, 72] on div "+16176204859 Live | 02:31 ALL TASKS ALL TASKS ACTIVE TASKS TASKS IN WRAP UP" at bounding box center [65, 57] width 98 height 83
click at [53, 68] on div "+16176204859 Live | 03:27 ALL TASKS ALL TASKS ACTIVE TASKS TASKS IN WRAP UP" at bounding box center [65, 57] width 98 height 83
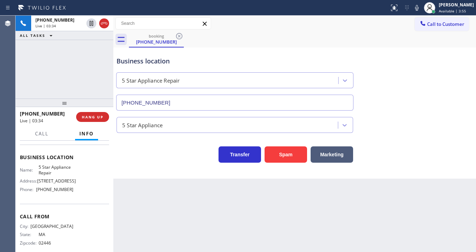
drag, startPoint x: 419, startPoint y: 7, endPoint x: 391, endPoint y: 15, distance: 28.6
click at [419, 8] on icon at bounding box center [417, 8] width 9 height 9
drag, startPoint x: 64, startPoint y: 50, endPoint x: 73, endPoint y: 44, distance: 10.7
click at [64, 50] on div "+16176204859 Live | 03:35 ALL TASKS ALL TASKS ACTIVE TASKS TASKS IN WRAP UP" at bounding box center [65, 57] width 98 height 83
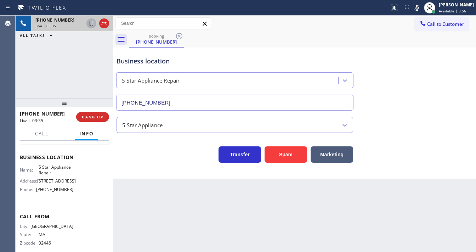
click at [89, 24] on icon at bounding box center [91, 23] width 9 height 9
click at [90, 23] on icon at bounding box center [91, 23] width 9 height 9
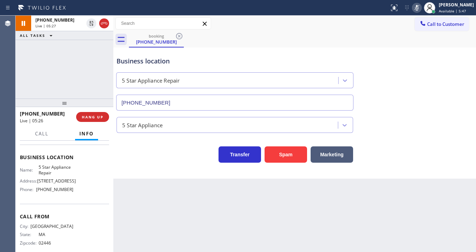
click at [418, 9] on icon at bounding box center [417, 8] width 9 height 9
drag, startPoint x: 444, startPoint y: 57, endPoint x: 413, endPoint y: 72, distance: 34.9
click at [444, 57] on div "Business location 5 Star Appliance Repair (855) 731-4952" at bounding box center [294, 78] width 359 height 64
click at [92, 68] on div "+16176204859 Live | 05:28 ALL TASKS ALL TASKS ACTIVE TASKS TASKS IN WRAP UP" at bounding box center [65, 57] width 98 height 83
click at [86, 77] on div "+16176204859 Live | 08:20 ALL TASKS ALL TASKS ACTIVE TASKS TASKS IN WRAP UP" at bounding box center [65, 57] width 98 height 83
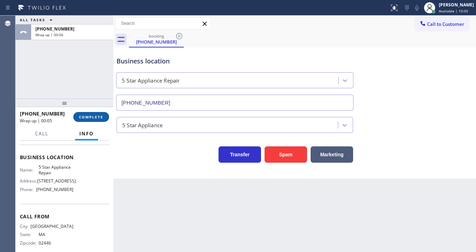
click at [104, 118] on button "COMPLETE" at bounding box center [91, 117] width 36 height 10
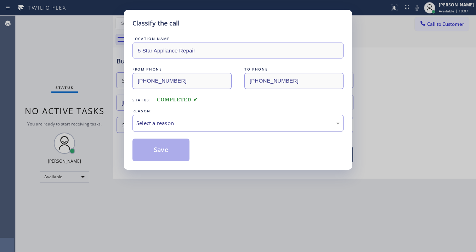
click at [160, 123] on div "Select a reason" at bounding box center [237, 123] width 203 height 8
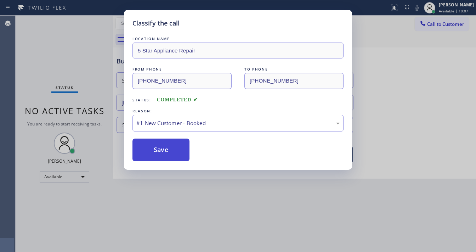
click at [157, 147] on button "Save" at bounding box center [160, 150] width 57 height 23
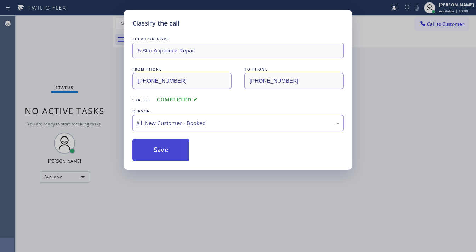
click at [157, 147] on button "Save" at bounding box center [160, 150] width 57 height 23
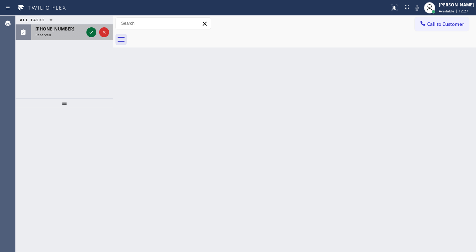
drag, startPoint x: 90, startPoint y: 32, endPoint x: 93, endPoint y: 32, distance: 3.6
click at [91, 32] on icon at bounding box center [91, 32] width 9 height 9
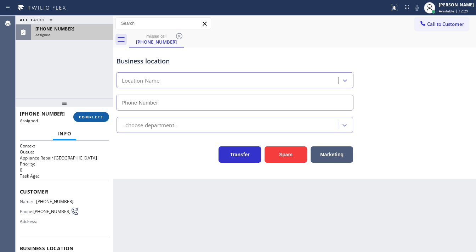
type input "(253) 303-5533"
click at [95, 118] on span "COMPLETE" at bounding box center [91, 116] width 24 height 5
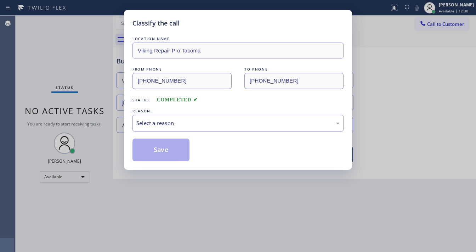
click at [189, 125] on div "Select a reason" at bounding box center [237, 123] width 203 height 8
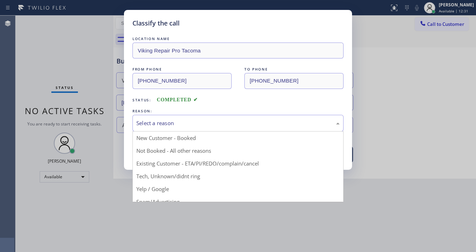
drag, startPoint x: 170, startPoint y: 174, endPoint x: 169, endPoint y: 156, distance: 17.8
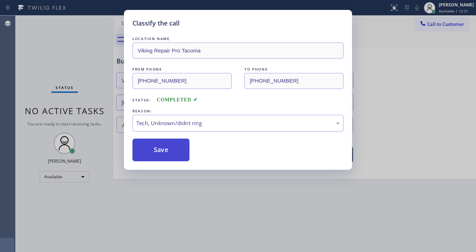
click at [166, 149] on button "Save" at bounding box center [160, 150] width 57 height 23
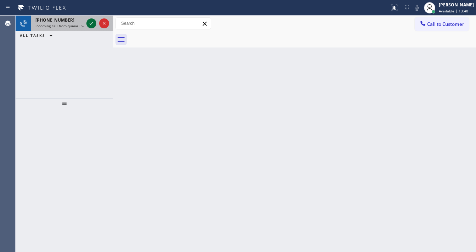
click at [91, 26] on icon at bounding box center [91, 23] width 9 height 9
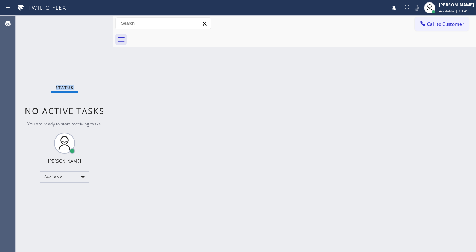
click at [91, 26] on div "Status No active tasks You are ready to start receiving tasks. [PERSON_NAME]" at bounding box center [65, 134] width 98 height 236
drag, startPoint x: 398, startPoint y: 11, endPoint x: 385, endPoint y: 74, distance: 64.3
click at [398, 11] on icon at bounding box center [394, 8] width 9 height 9
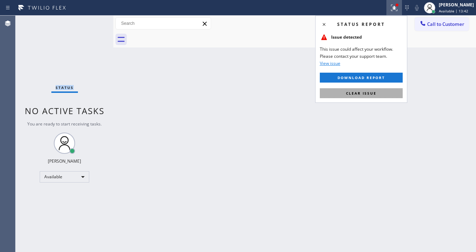
click at [372, 92] on span "Clear issue" at bounding box center [361, 93] width 30 height 5
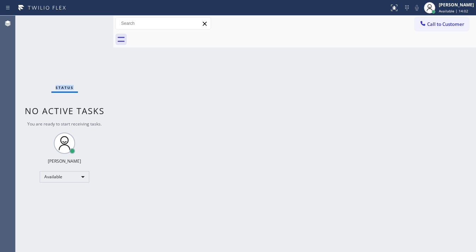
click at [468, 58] on div "Back to Dashboard Change Sender ID Customers Technicians Select a contact Outbo…" at bounding box center [294, 134] width 363 height 236
click at [454, 7] on div "[PERSON_NAME]" at bounding box center [456, 5] width 35 height 6
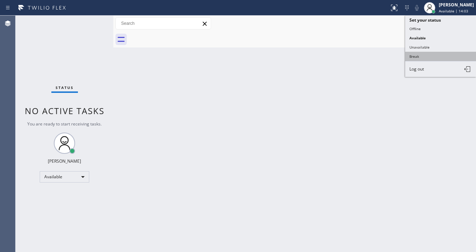
click at [419, 56] on button "Break" at bounding box center [440, 56] width 71 height 9
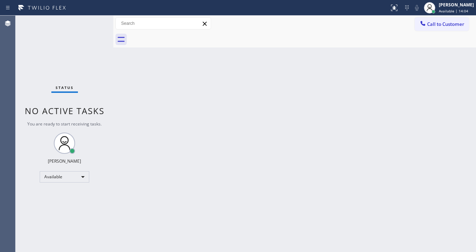
click at [372, 81] on div "Back to Dashboard Change Sender ID Customers Technicians Select a contact Outbo…" at bounding box center [294, 134] width 363 height 236
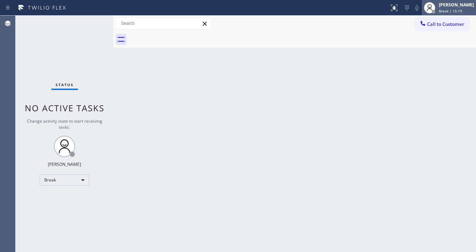
click at [461, 6] on div "[PERSON_NAME]" at bounding box center [456, 5] width 35 height 6
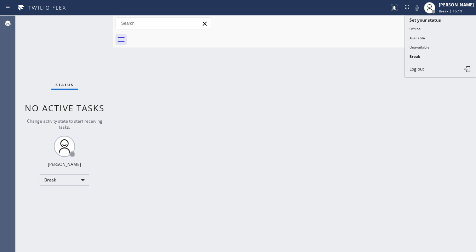
click at [436, 38] on button "Available" at bounding box center [440, 37] width 71 height 9
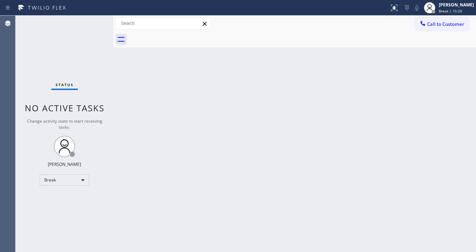
drag, startPoint x: 405, startPoint y: 88, endPoint x: 360, endPoint y: 102, distance: 47.4
click at [403, 88] on div "Back to Dashboard Change Sender ID Customers Technicians Select a contact Outbo…" at bounding box center [294, 134] width 363 height 236
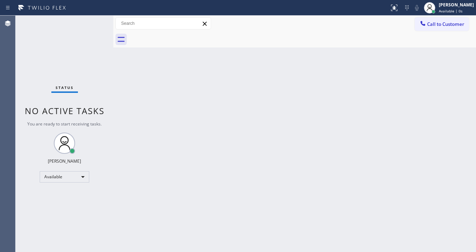
click at [348, 98] on div "Back to Dashboard Change Sender ID Customers Technicians Select a contact Outbo…" at bounding box center [294, 134] width 363 height 236
click at [98, 28] on div "Status No active tasks You are ready to start receiving tasks. [PERSON_NAME]" at bounding box center [65, 134] width 98 height 236
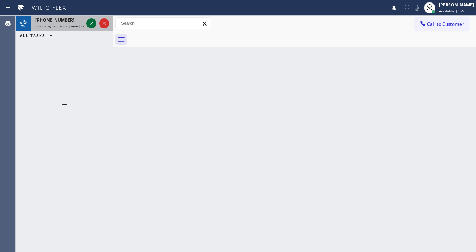
click at [89, 21] on icon at bounding box center [91, 23] width 9 height 9
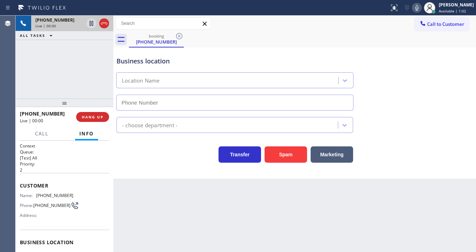
type input "(442) 276-5055"
click at [287, 154] on button "Spam" at bounding box center [286, 154] width 43 height 16
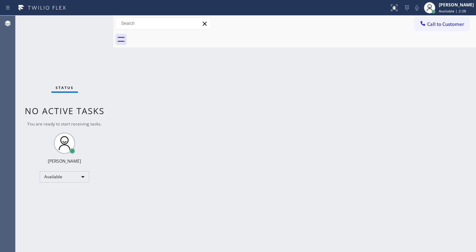
click at [71, 27] on div "Status No active tasks You are ready to start receiving tasks. [PERSON_NAME]" at bounding box center [65, 134] width 98 height 236
click at [90, 32] on div "Status No active tasks You are ready to start receiving tasks. [PERSON_NAME]" at bounding box center [65, 134] width 98 height 236
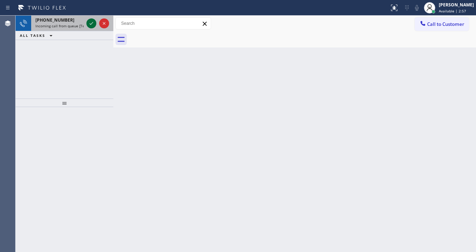
click at [92, 22] on icon at bounding box center [91, 23] width 9 height 9
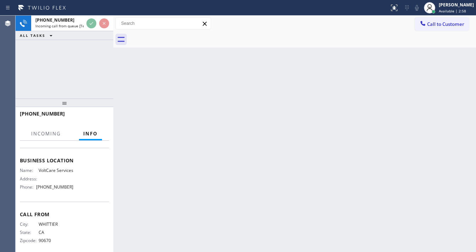
scroll to position [85, 0]
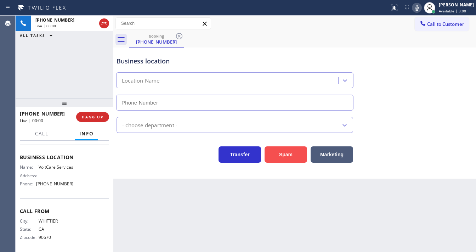
type input "(562) 620-5452"
click at [290, 153] on button "Spam" at bounding box center [286, 154] width 43 height 16
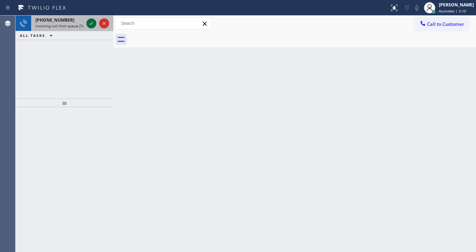
click at [87, 26] on div at bounding box center [91, 23] width 10 height 9
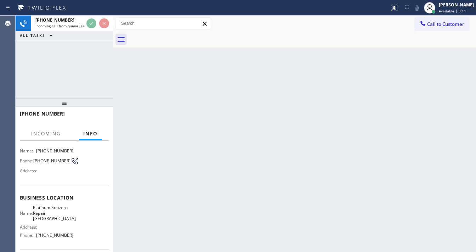
scroll to position [57, 0]
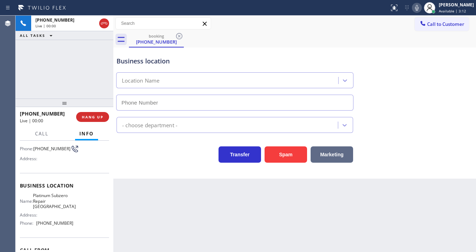
type input "(805) 819-5829"
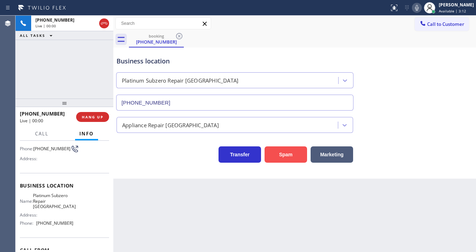
click at [292, 157] on button "Spam" at bounding box center [286, 154] width 43 height 16
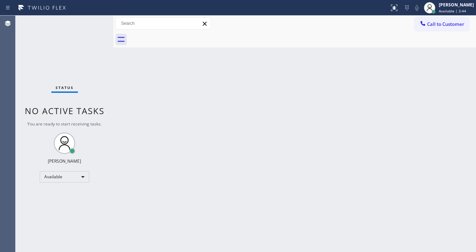
click at [102, 23] on div "Status No active tasks You are ready to start receiving tasks. [PERSON_NAME]" at bounding box center [65, 134] width 98 height 236
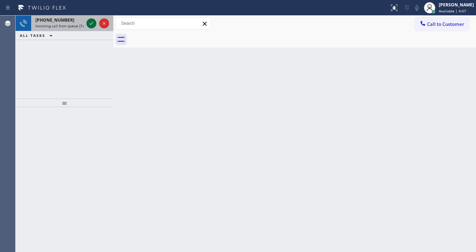
click at [93, 22] on icon at bounding box center [91, 23] width 9 height 9
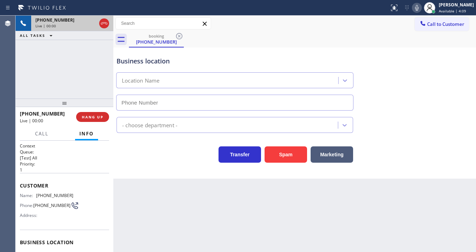
type input "(760) 284-7574"
click at [22, 84] on div "+14424655462 Live | 00:11 ALL TASKS ALL TASKS ACTIVE TASKS TASKS IN WRAP UP" at bounding box center [65, 57] width 98 height 83
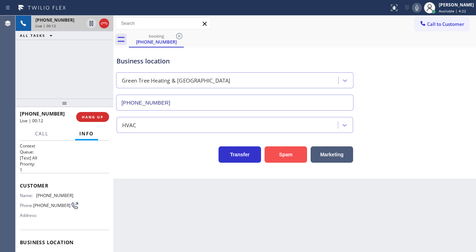
click at [269, 152] on button "Spam" at bounding box center [286, 154] width 43 height 16
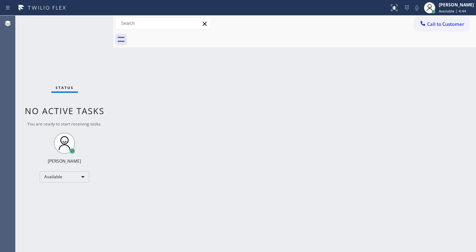
click at [95, 20] on div "Status No active tasks You are ready to start receiving tasks. [PERSON_NAME]" at bounding box center [65, 134] width 98 height 236
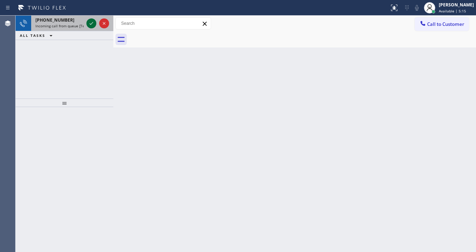
click at [89, 20] on icon at bounding box center [91, 23] width 9 height 9
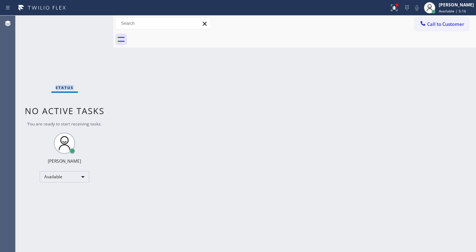
click at [90, 23] on div "Status No active tasks You are ready to start receiving tasks. [PERSON_NAME]" at bounding box center [65, 134] width 98 height 236
click at [399, 11] on icon at bounding box center [394, 8] width 9 height 9
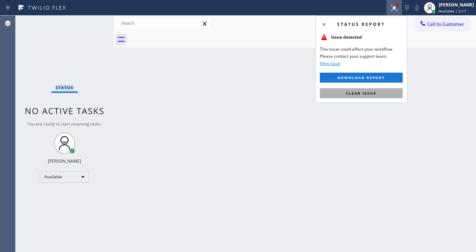
click at [380, 92] on button "Clear issue" at bounding box center [361, 93] width 83 height 10
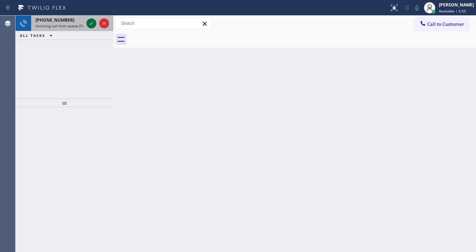
drag, startPoint x: 88, startPoint y: 26, endPoint x: 92, endPoint y: 23, distance: 4.4
click at [90, 25] on div at bounding box center [98, 24] width 26 height 16
click at [92, 24] on icon at bounding box center [91, 23] width 9 height 9
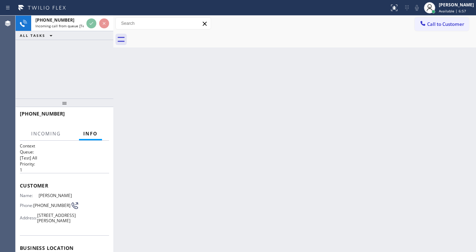
scroll to position [28, 0]
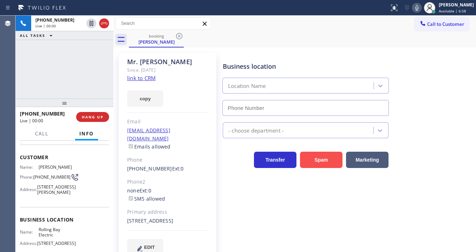
click at [318, 160] on button "Spam" at bounding box center [321, 160] width 43 height 16
type input "(360) 401-4864"
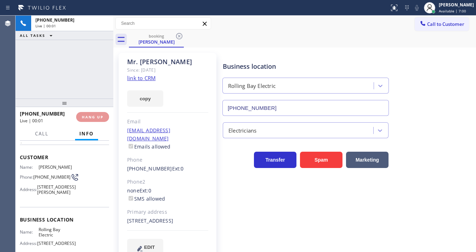
click at [148, 75] on div "Back to Dashboard Change Sender ID Customers Technicians Select a contact Outbo…" at bounding box center [294, 134] width 363 height 236
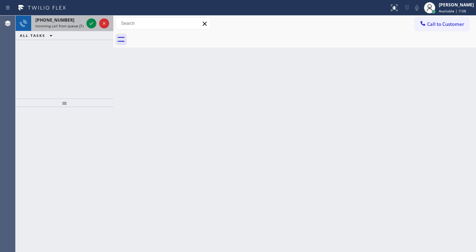
click at [75, 22] on div "+13232033207" at bounding box center [59, 20] width 48 height 6
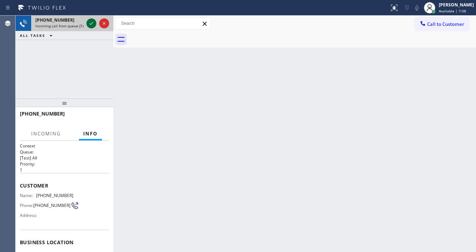
click at [88, 21] on icon at bounding box center [91, 23] width 9 height 9
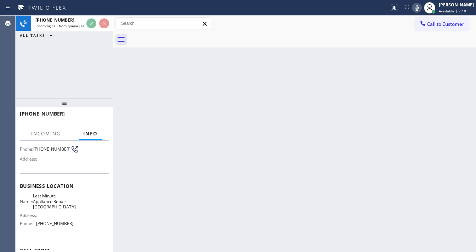
scroll to position [57, 0]
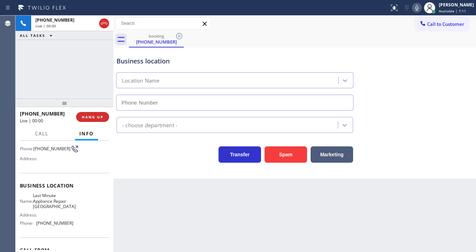
type input "(510) 616-9141"
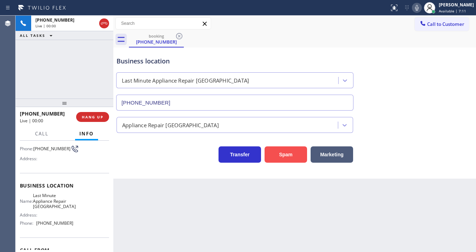
click at [296, 157] on button "Spam" at bounding box center [286, 154] width 43 height 16
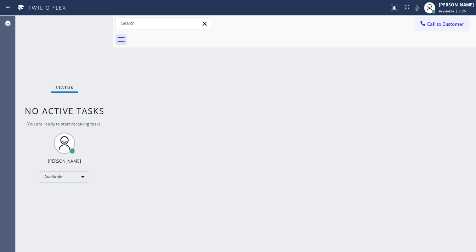
click at [89, 23] on div "Status No active tasks You are ready to start receiving tasks. [PERSON_NAME]" at bounding box center [65, 134] width 98 height 236
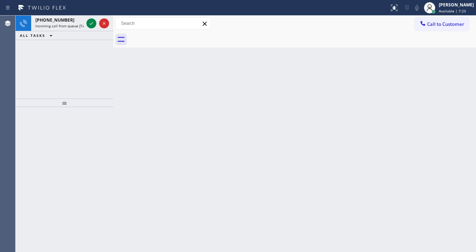
click at [89, 23] on icon at bounding box center [91, 23] width 9 height 9
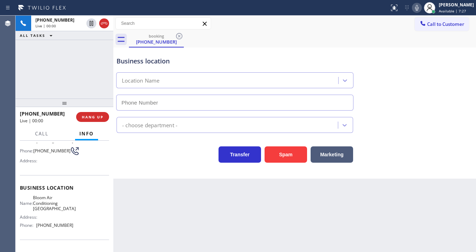
scroll to position [57, 0]
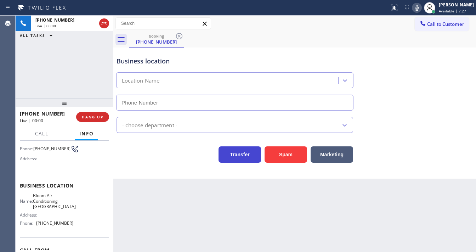
type input "(530) 290-6484"
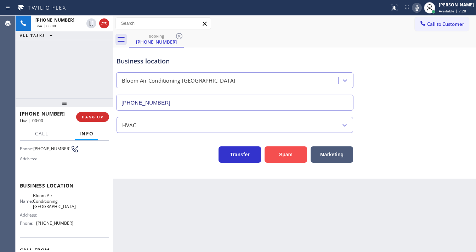
click at [266, 150] on button "Spam" at bounding box center [286, 154] width 43 height 16
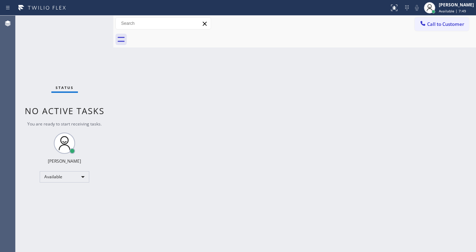
click at [83, 28] on div "Status No active tasks You are ready to start receiving tasks. [PERSON_NAME]" at bounding box center [65, 134] width 98 height 236
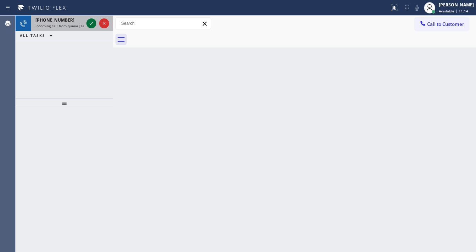
click at [89, 25] on icon at bounding box center [91, 23] width 9 height 9
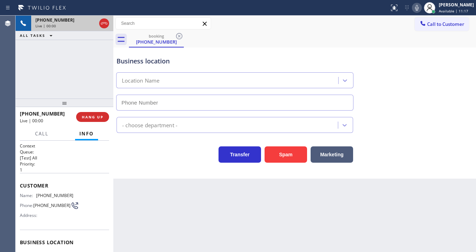
type input "(714) 599-8665"
click at [176, 139] on div "Transfer Spam Marketing" at bounding box center [294, 148] width 359 height 30
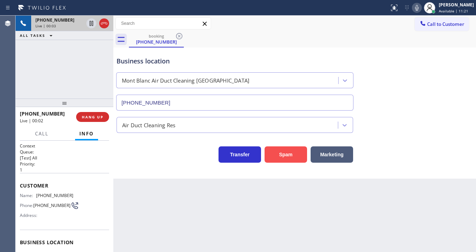
click at [276, 153] on button "Spam" at bounding box center [286, 154] width 43 height 16
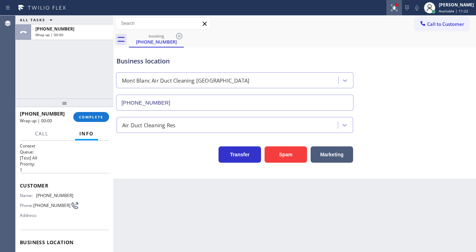
click at [402, 6] on div at bounding box center [394, 8] width 16 height 9
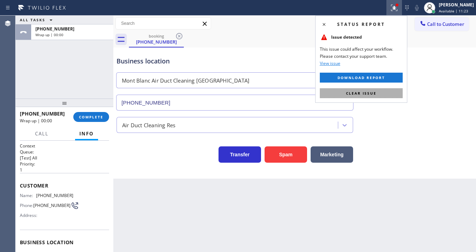
click at [380, 91] on button "Clear issue" at bounding box center [361, 93] width 83 height 10
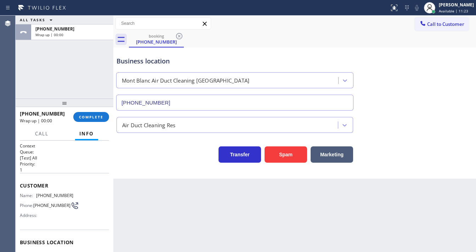
click at [380, 92] on div "Business location Mont Blanc Air Duct Cleaning Fountain Valley (714) 599-8665" at bounding box center [294, 78] width 359 height 64
click at [107, 117] on button "COMPLETE" at bounding box center [91, 117] width 36 height 10
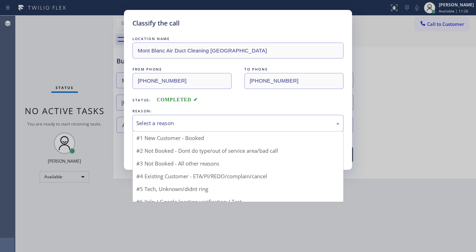
click at [177, 124] on div "Select a reason" at bounding box center [237, 123] width 203 height 8
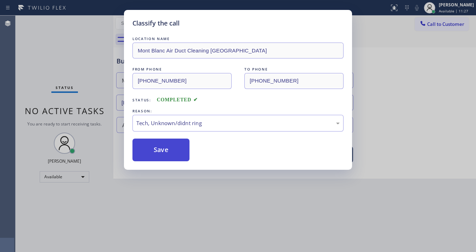
click at [180, 140] on button "Save" at bounding box center [160, 150] width 57 height 23
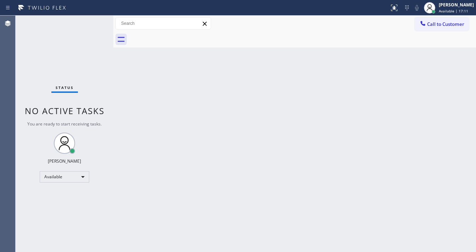
click at [92, 21] on div "Status No active tasks You are ready to start receiving tasks. [PERSON_NAME]" at bounding box center [65, 134] width 98 height 236
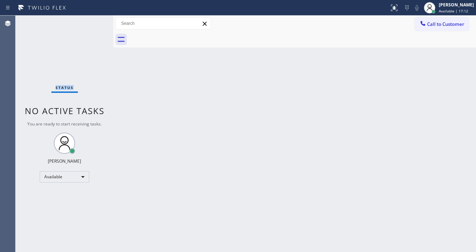
click at [92, 21] on div "Status No active tasks You are ready to start receiving tasks. [PERSON_NAME]" at bounding box center [65, 134] width 98 height 236
click at [85, 26] on div "Status No active tasks You are ready to start receiving tasks. [PERSON_NAME]" at bounding box center [65, 134] width 98 height 236
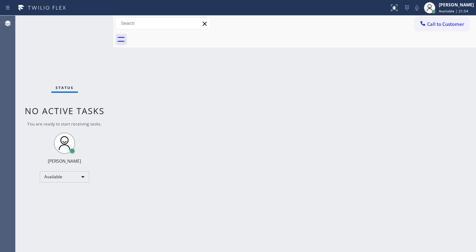
click at [82, 27] on div "Status No active tasks You are ready to start receiving tasks. [PERSON_NAME]" at bounding box center [65, 134] width 98 height 236
click at [82, 28] on div "Status No active tasks You are ready to start receiving tasks. [PERSON_NAME]" at bounding box center [65, 134] width 98 height 236
click at [81, 28] on div "Status No active tasks You are ready to start receiving tasks. [PERSON_NAME]" at bounding box center [65, 134] width 98 height 236
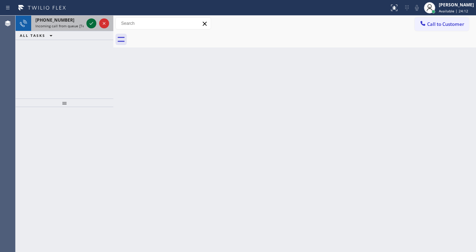
click at [91, 23] on icon at bounding box center [91, 23] width 9 height 9
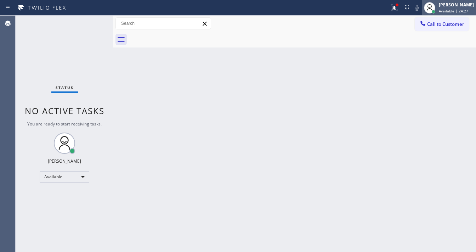
click at [436, 12] on div at bounding box center [433, 11] width 5 height 5
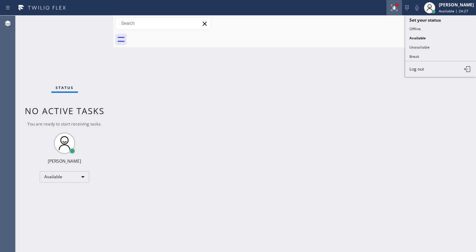
click at [399, 11] on icon at bounding box center [394, 8] width 9 height 9
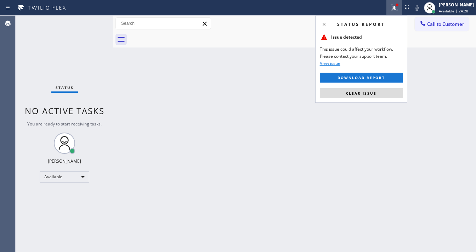
drag, startPoint x: 375, startPoint y: 91, endPoint x: 427, endPoint y: 53, distance: 63.6
click at [375, 91] on span "Clear issue" at bounding box center [361, 93] width 30 height 5
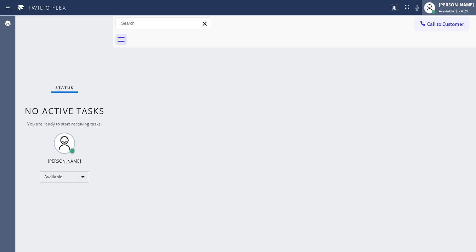
click at [445, 11] on span "Available | 24:29" at bounding box center [453, 11] width 29 height 5
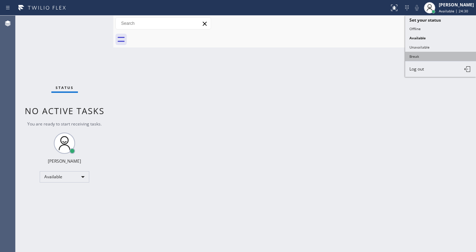
click at [431, 54] on button "Break" at bounding box center [440, 56] width 71 height 9
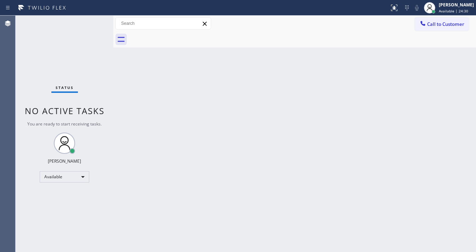
click at [277, 86] on div "Back to Dashboard Change Sender ID Customers Technicians Select a contact Outbo…" at bounding box center [294, 134] width 363 height 236
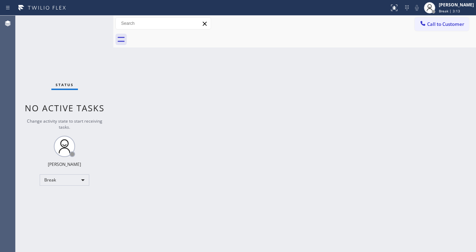
click at [87, 16] on div "Status No active tasks Change activity state to start receiving tasks. Michael …" at bounding box center [65, 134] width 98 height 236
click at [57, 180] on div "Break" at bounding box center [65, 179] width 50 height 11
click at [68, 201] on li "Available" at bounding box center [64, 198] width 48 height 9
drag, startPoint x: 186, startPoint y: 201, endPoint x: 189, endPoint y: 225, distance: 24.6
click at [186, 201] on div "Back to Dashboard Change Sender ID Customers Technicians Select a contact Outbo…" at bounding box center [294, 134] width 363 height 236
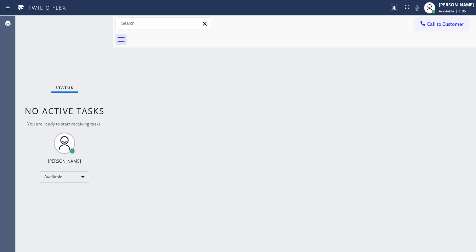
click at [92, 19] on div "Status No active tasks You are ready to start receiving tasks. [PERSON_NAME]" at bounding box center [65, 134] width 98 height 236
click at [92, 21] on div "Status No active tasks You are ready to start receiving tasks. [PERSON_NAME]" at bounding box center [65, 134] width 98 height 236
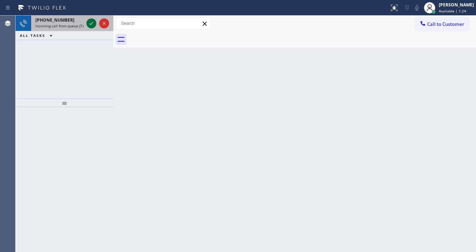
click at [94, 23] on icon at bounding box center [91, 23] width 9 height 9
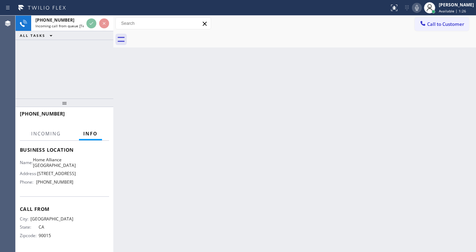
scroll to position [109, 0]
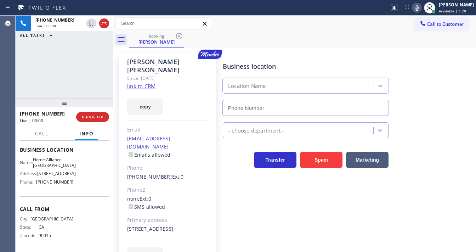
type input "(213) 344-0758"
click at [152, 83] on link "link to CRM" at bounding box center [141, 86] width 28 height 7
click at [421, 6] on icon at bounding box center [417, 8] width 9 height 9
click at [421, 11] on icon at bounding box center [417, 8] width 9 height 9
click at [380, 46] on div "booking Kristina Diaz" at bounding box center [302, 40] width 347 height 16
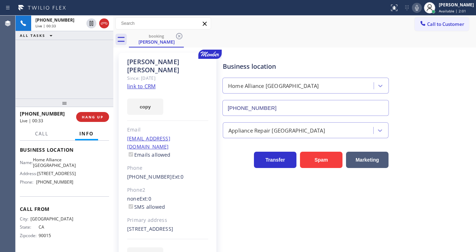
drag, startPoint x: 21, startPoint y: 65, endPoint x: 105, endPoint y: 1, distance: 105.2
click at [21, 65] on div "+13104099184 Live | 00:33 ALL TASKS ALL TASKS ACTIVE TASKS TASKS IN WRAP UP" at bounding box center [65, 57] width 98 height 83
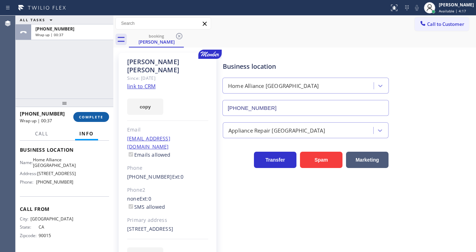
click at [91, 113] on button "COMPLETE" at bounding box center [91, 117] width 36 height 10
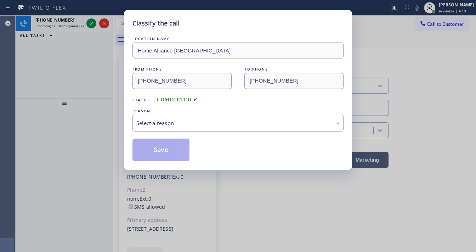
click at [149, 118] on div "Select a reason" at bounding box center [237, 123] width 211 height 17
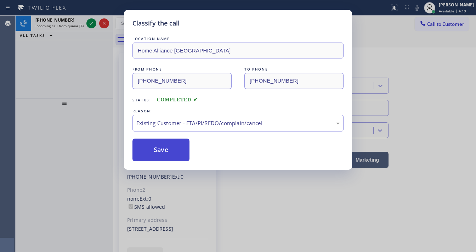
click at [161, 149] on button "Save" at bounding box center [160, 150] width 57 height 23
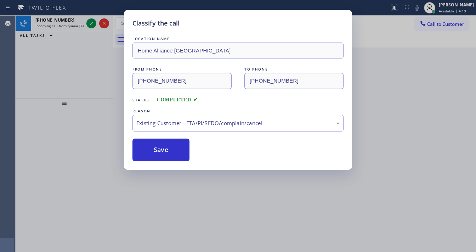
click at [85, 67] on div "Classify the call LOCATION NAME Home Alliance Los Angeles FROM PHONE (310) 409-…" at bounding box center [238, 126] width 476 height 252
click at [64, 24] on div "Classify the call LOCATION NAME American Service Alliance Indio FROM PHONE (909…" at bounding box center [246, 134] width 461 height 236
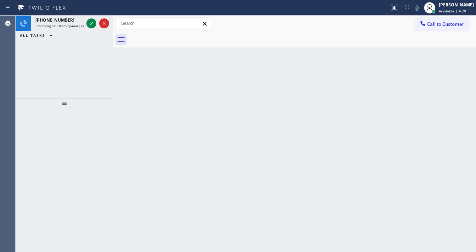
click at [64, 24] on span "Incoming call from queue [Test] All" at bounding box center [64, 25] width 59 height 5
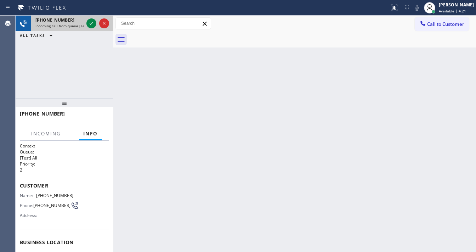
click at [64, 23] on span "Incoming call from queue [Test] All" at bounding box center [64, 25] width 59 height 5
click at [92, 24] on icon at bounding box center [91, 23] width 9 height 9
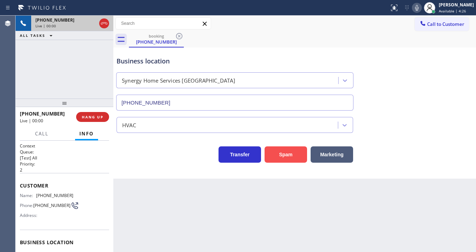
type input "(954) 371-2883"
click at [278, 149] on button "Spam" at bounding box center [286, 154] width 43 height 16
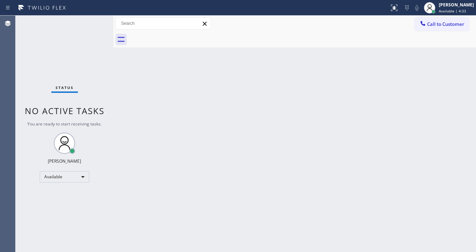
click at [264, 26] on div "Call to Customer Outbound call Location 5 Star Appliance Repair Pro Your caller…" at bounding box center [294, 23] width 363 height 12
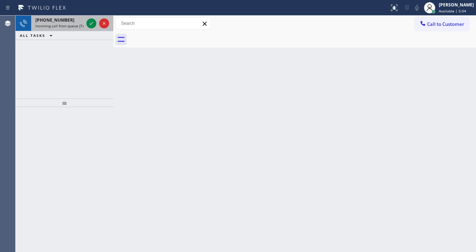
click at [87, 24] on icon at bounding box center [91, 23] width 9 height 9
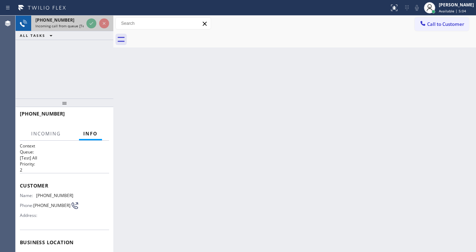
click at [86, 23] on div at bounding box center [98, 24] width 26 height 16
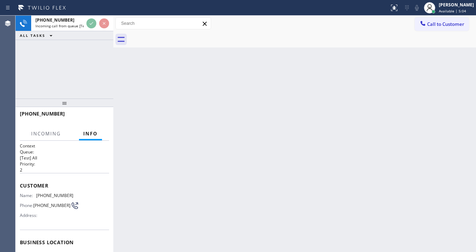
drag, startPoint x: 86, startPoint y: 23, endPoint x: 75, endPoint y: 120, distance: 97.6
click at [85, 23] on div "+14244165855 Incoming call from queue [Test] All" at bounding box center [65, 24] width 98 height 16
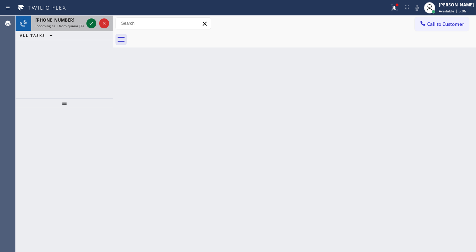
click at [89, 19] on icon at bounding box center [91, 23] width 9 height 9
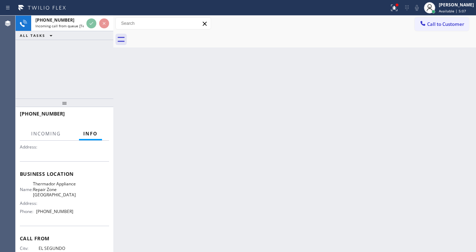
scroll to position [85, 0]
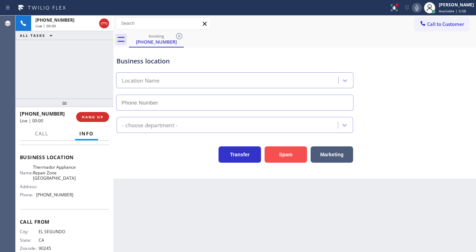
type input "(424) 456-2020"
click at [281, 150] on button "Spam" at bounding box center [286, 154] width 43 height 16
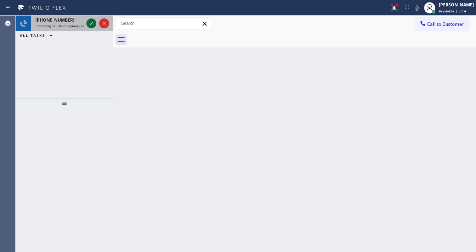
click at [87, 24] on icon at bounding box center [91, 23] width 9 height 9
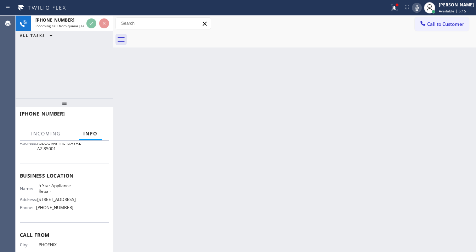
scroll to position [85, 0]
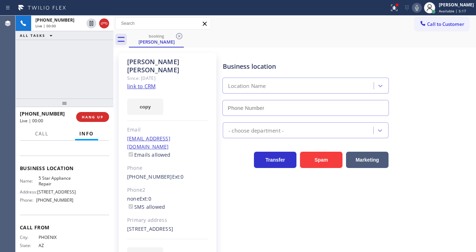
type input "(855) 731-4952"
click at [146, 74] on div "Since: [DATE]" at bounding box center [167, 78] width 81 height 8
click at [145, 83] on link "link to CRM" at bounding box center [141, 86] width 28 height 7
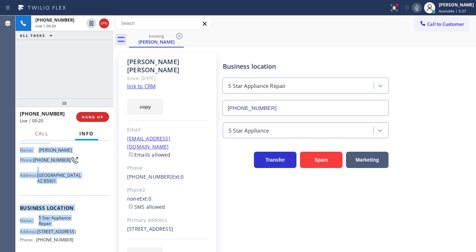
scroll to position [98, 0]
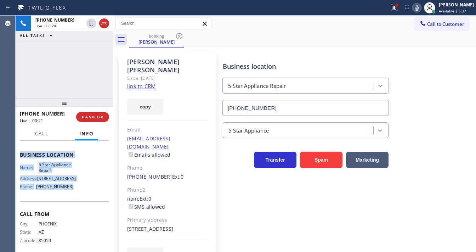
drag, startPoint x: 33, startPoint y: 168, endPoint x: 62, endPoint y: 100, distance: 73.3
click at [84, 190] on div "Context Queue: [Test] All Priority: 1 Customer Name: Hans Ehringer Phone: (602)…" at bounding box center [65, 196] width 98 height 111
copy div "Customer Name: Hans Ehringer Phone: (602) 953-2548 Address: , Phoenix, AZ 85001…"
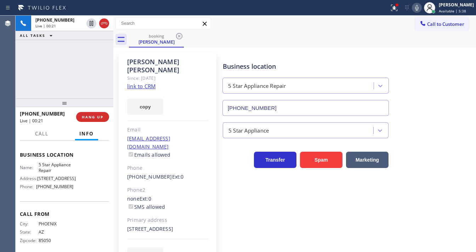
click at [62, 75] on div "+16029532548 Live | 00:21 ALL TASKS ALL TASKS ACTIVE TASKS TASKS IN WRAP UP" at bounding box center [65, 57] width 98 height 83
click at [77, 64] on div "+16029532548 Live | 02:12 ALL TASKS ALL TASKS ACTIVE TASKS TASKS IN WRAP UP" at bounding box center [65, 57] width 98 height 83
drag, startPoint x: 400, startPoint y: 7, endPoint x: 408, endPoint y: 114, distance: 108.0
click at [396, 7] on icon at bounding box center [394, 7] width 4 height 2
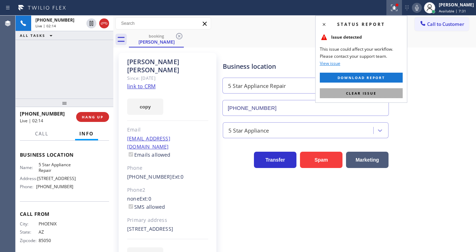
click at [394, 92] on button "Clear issue" at bounding box center [361, 93] width 83 height 10
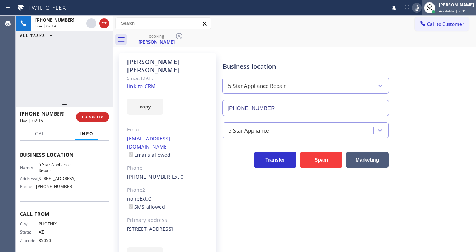
click at [430, 5] on div at bounding box center [429, 7] width 11 height 11
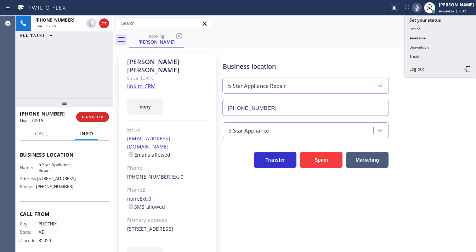
click at [421, 9] on icon at bounding box center [417, 8] width 9 height 9
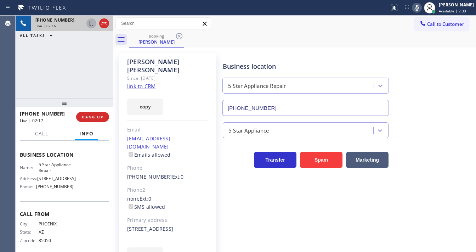
click at [89, 25] on icon at bounding box center [91, 23] width 9 height 9
click at [92, 21] on icon at bounding box center [91, 23] width 9 height 9
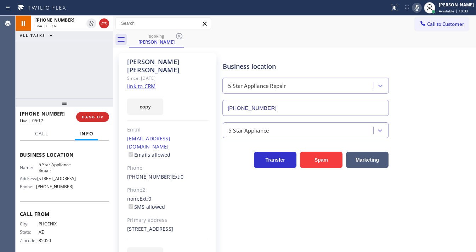
click at [420, 9] on icon at bounding box center [417, 8] width 9 height 9
click at [66, 79] on div "+16029532548 Live | 05:17 ALL TASKS ALL TASKS ACTIVE TASKS TASKS IN WRAP UP" at bounding box center [65, 57] width 98 height 83
click at [225, 29] on div "Call to Customer Outbound call Location 5 Star Appliance Repair Pro Your caller…" at bounding box center [294, 23] width 363 height 12
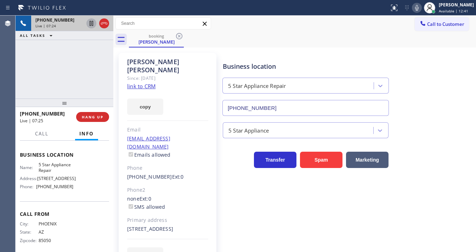
drag, startPoint x: 92, startPoint y: 55, endPoint x: 96, endPoint y: 19, distance: 36.3
click at [92, 51] on div "+16029532548 Live | 07:24 ALL TASKS ALL TASKS ACTIVE TASKS TASKS IN WRAP UP" at bounding box center [65, 57] width 98 height 83
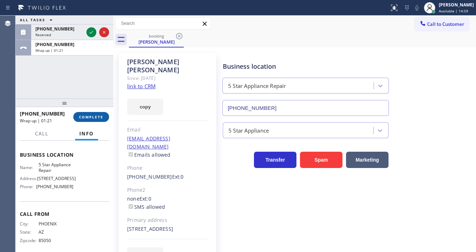
click at [82, 117] on span "COMPLETE" at bounding box center [91, 116] width 24 height 5
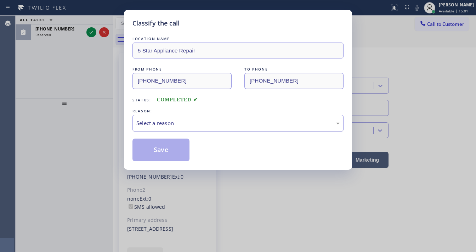
click at [148, 125] on div "Select a reason" at bounding box center [237, 123] width 203 height 8
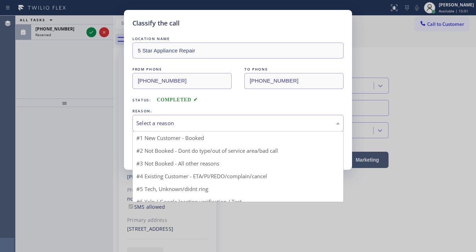
click at [147, 129] on div "Select a reason" at bounding box center [237, 123] width 211 height 17
click at [150, 130] on div "Select a reason New Customer - Booked Not Booked - All other reasons Existing C…" at bounding box center [237, 123] width 211 height 17
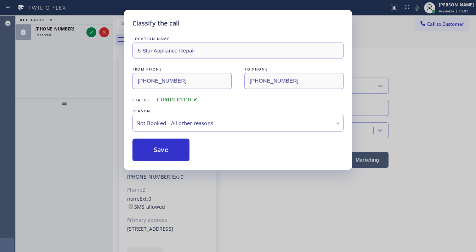
click at [158, 120] on div "Not Booked - All other reasons" at bounding box center [237, 123] width 203 height 8
click at [156, 146] on button "Save" at bounding box center [160, 150] width 57 height 23
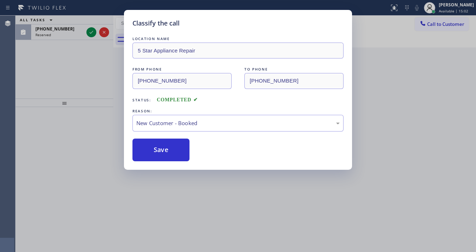
drag, startPoint x: 156, startPoint y: 146, endPoint x: 79, endPoint y: 98, distance: 90.7
click at [155, 146] on button "Save" at bounding box center [160, 150] width 57 height 23
click at [64, 89] on div "Classify the call LOCATION NAME 5 Star Appliance Repair FROM PHONE (602) 953-25…" at bounding box center [238, 126] width 476 height 252
click at [91, 33] on div "Classify the call LOCATION NAME American Service Alliance Indio FROM PHONE (909…" at bounding box center [246, 134] width 461 height 236
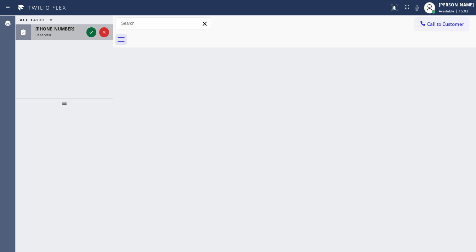
click at [91, 33] on icon at bounding box center [92, 32] width 4 height 3
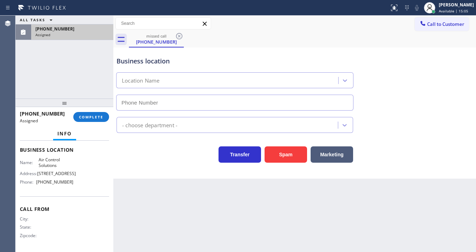
type input "(346) 776-1223"
click at [88, 117] on span "COMPLETE" at bounding box center [91, 116] width 24 height 5
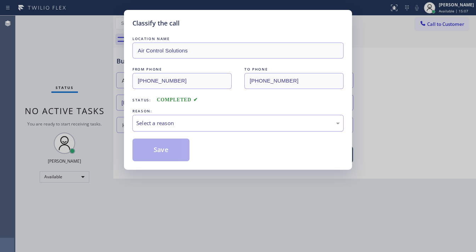
click at [165, 124] on div "Select a reason" at bounding box center [237, 123] width 203 height 8
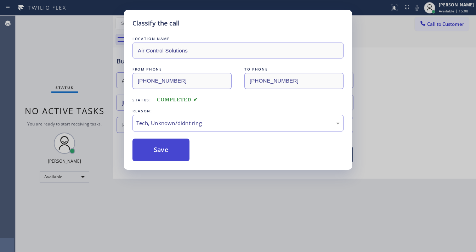
click at [169, 146] on button "Save" at bounding box center [160, 150] width 57 height 23
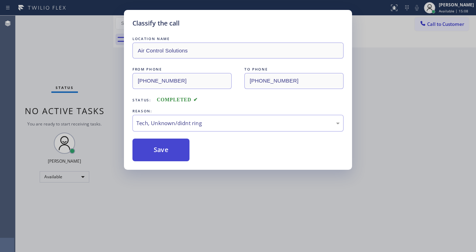
click at [169, 146] on button "Save" at bounding box center [160, 150] width 57 height 23
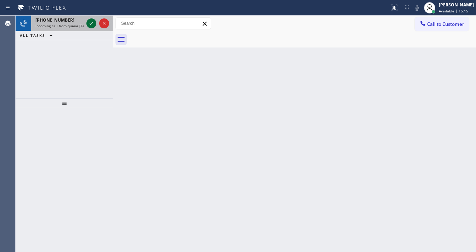
click at [92, 23] on icon at bounding box center [92, 23] width 4 height 3
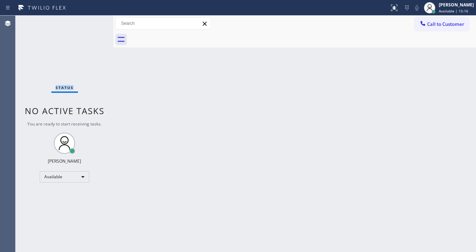
click at [92, 23] on div "Status No active tasks You are ready to start receiving tasks. [PERSON_NAME]" at bounding box center [65, 134] width 98 height 236
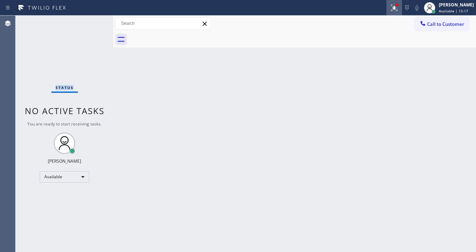
click at [397, 7] on icon at bounding box center [394, 8] width 6 height 6
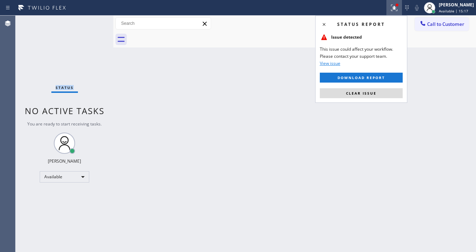
drag, startPoint x: 379, startPoint y: 91, endPoint x: 276, endPoint y: 54, distance: 108.8
click at [378, 91] on button "Clear issue" at bounding box center [361, 93] width 83 height 10
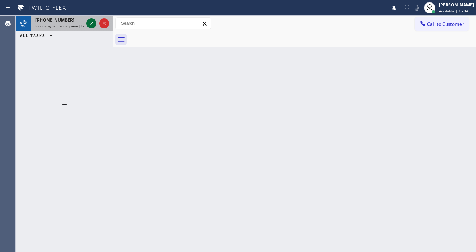
click at [90, 23] on icon at bounding box center [91, 23] width 9 height 9
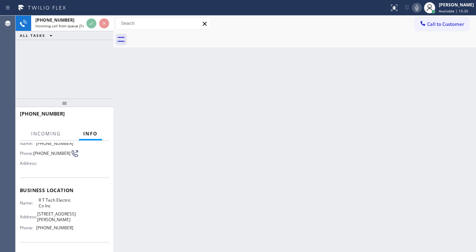
scroll to position [57, 0]
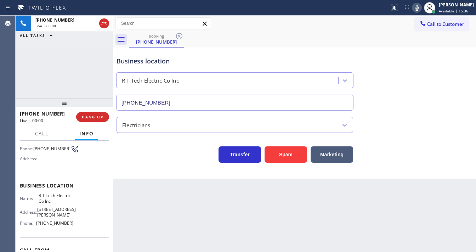
type input "(908) 824-6720"
click at [98, 113] on button "HANG UP" at bounding box center [92, 117] width 33 height 10
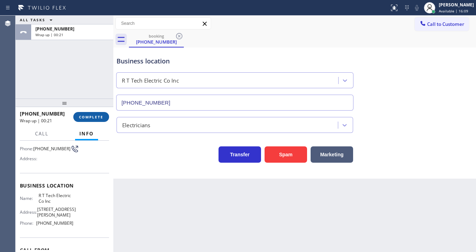
click at [93, 118] on span "COMPLETE" at bounding box center [91, 116] width 24 height 5
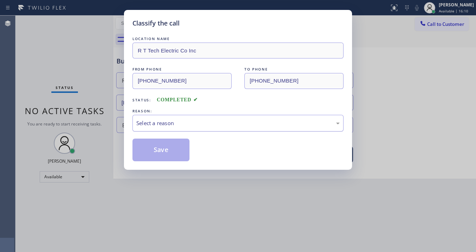
click at [161, 125] on div "Select a reason" at bounding box center [237, 123] width 203 height 8
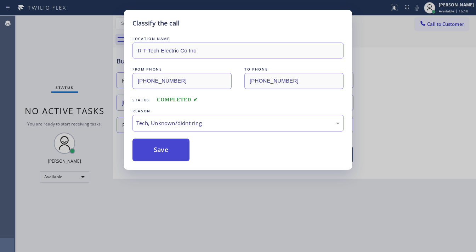
drag, startPoint x: 162, startPoint y: 177, endPoint x: 162, endPoint y: 156, distance: 21.6
click at [160, 150] on button "Save" at bounding box center [160, 150] width 57 height 23
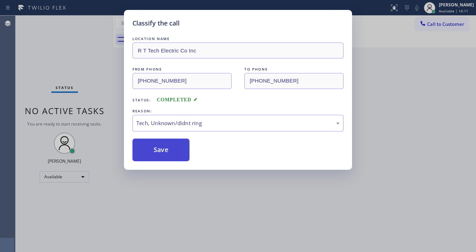
click at [160, 150] on button "Save" at bounding box center [160, 150] width 57 height 23
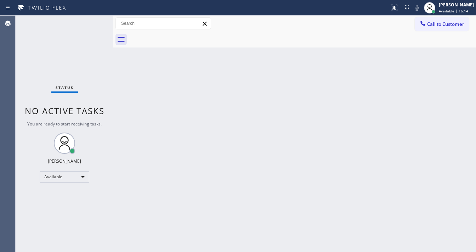
click at [65, 78] on div "Status No active tasks You are ready to start receiving tasks. [PERSON_NAME]" at bounding box center [65, 134] width 98 height 236
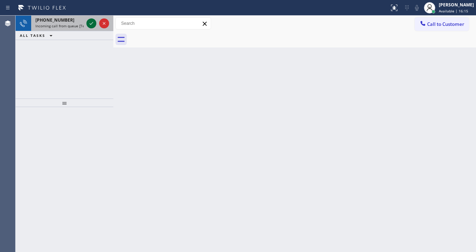
click at [86, 24] on div at bounding box center [91, 23] width 10 height 9
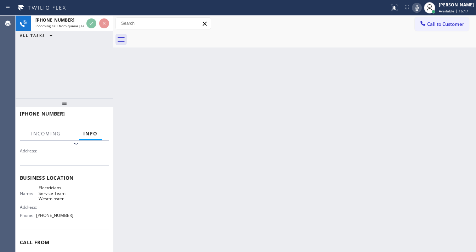
scroll to position [85, 0]
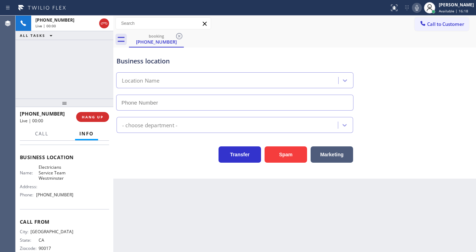
type input "(714) 410-6922"
click at [67, 76] on div "+17144870121 Live | 00:01 ALL TASKS ALL TASKS ACTIVE TASKS TASKS IN WRAP UP" at bounding box center [65, 57] width 98 height 83
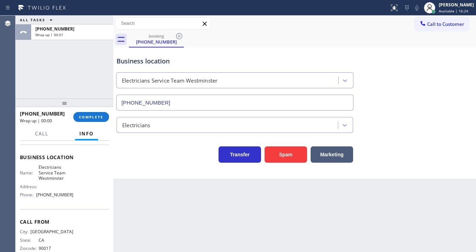
click at [20, 78] on div "ALL TASKS ALL TASKS ACTIVE TASKS TASKS IN WRAP UP +17144870121 Wrap up | 00:01" at bounding box center [65, 57] width 98 height 83
click at [82, 113] on button "COMPLETE" at bounding box center [91, 117] width 36 height 10
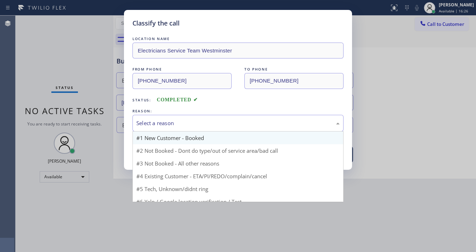
drag, startPoint x: 160, startPoint y: 124, endPoint x: 169, endPoint y: 133, distance: 13.5
click at [160, 124] on div "Select a reason" at bounding box center [237, 123] width 203 height 8
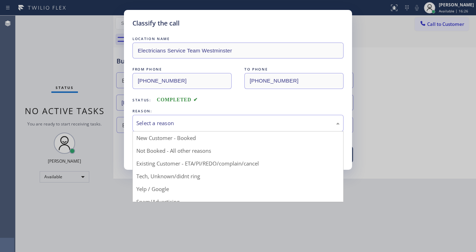
drag, startPoint x: 170, startPoint y: 176, endPoint x: 171, endPoint y: 152, distance: 24.5
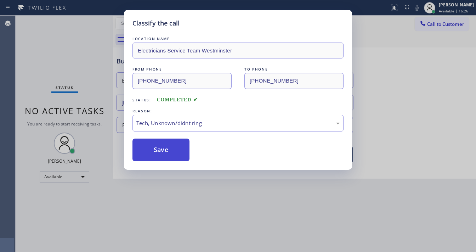
click at [171, 146] on button "Save" at bounding box center [160, 150] width 57 height 23
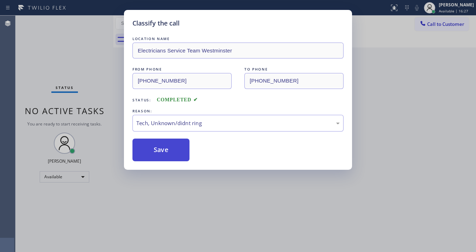
click at [171, 146] on button "Save" at bounding box center [160, 150] width 57 height 23
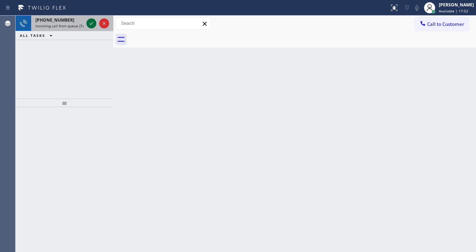
click at [89, 23] on icon at bounding box center [91, 23] width 9 height 9
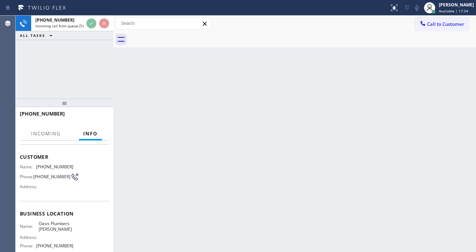
scroll to position [57, 0]
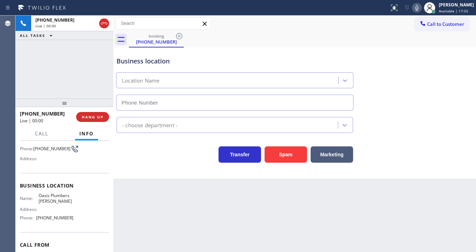
type input "(925) 809-4306"
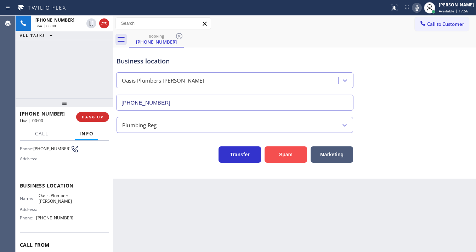
click at [281, 156] on button "Spam" at bounding box center [286, 154] width 43 height 16
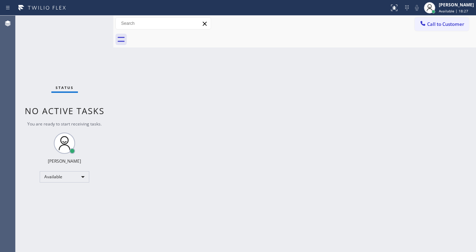
drag, startPoint x: 84, startPoint y: 27, endPoint x: 85, endPoint y: 22, distance: 5.0
click at [84, 27] on div "Status No active tasks You are ready to start receiving tasks. [PERSON_NAME]" at bounding box center [65, 134] width 98 height 236
click at [93, 21] on div "Status No active tasks You are ready to start receiving tasks. [PERSON_NAME]" at bounding box center [65, 134] width 98 height 236
click at [93, 22] on div "Status No active tasks You are ready to start receiving tasks. [PERSON_NAME]" at bounding box center [65, 134] width 98 height 236
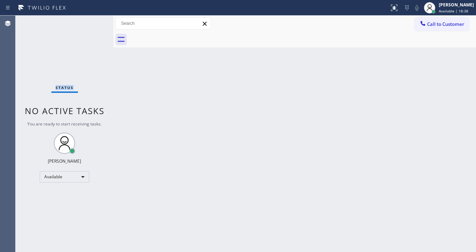
click at [93, 22] on div "Status No active tasks You are ready to start receiving tasks. [PERSON_NAME]" at bounding box center [65, 134] width 98 height 236
click at [92, 23] on div "Status No active tasks You are ready to start receiving tasks. [PERSON_NAME]" at bounding box center [65, 134] width 98 height 236
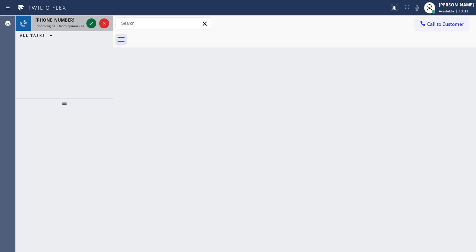
click at [89, 24] on icon at bounding box center [91, 23] width 9 height 9
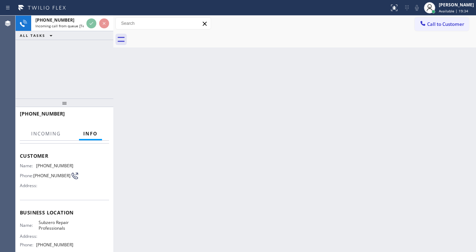
scroll to position [57, 0]
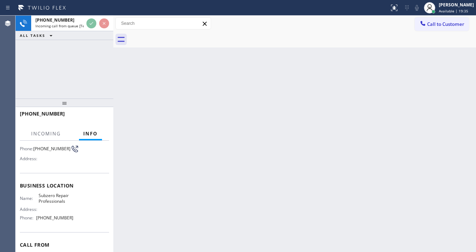
drag, startPoint x: 89, startPoint y: 201, endPoint x: 48, endPoint y: 76, distance: 131.2
click at [48, 77] on div "+18165907179 Incoming call from queue [Test] All ALL TASKS ALL TASKS ACTIVE TAS…" at bounding box center [65, 57] width 98 height 83
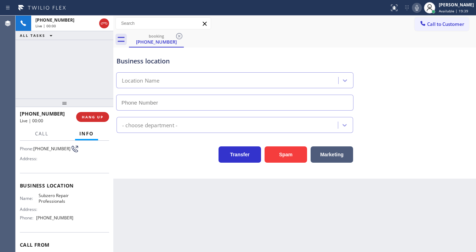
type input "(602) 691-7988"
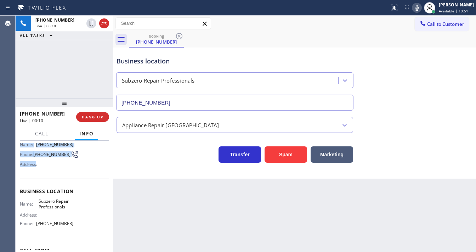
scroll to position [93, 0]
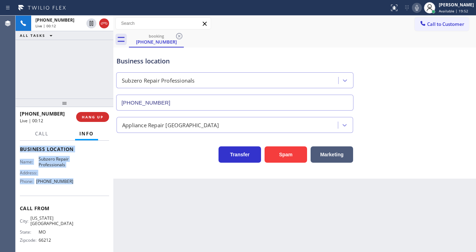
drag, startPoint x: 20, startPoint y: 155, endPoint x: 68, endPoint y: 182, distance: 55.1
click at [68, 182] on div "Context Queue: [Test] All Priority: 1 Customer Name: (816) 590-7179 Phone: (816…" at bounding box center [64, 152] width 89 height 205
copy div "Customer Name: (816) 590-7179 Phone: (816) 590-7179 Address: Business location …"
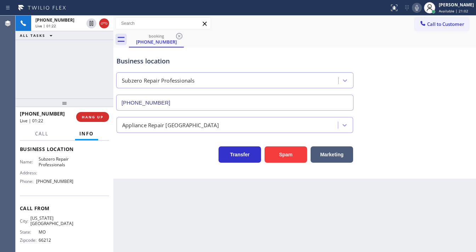
click at [76, 62] on div "+18165907179 Live | 01:22 ALL TASKS ALL TASKS ACTIVE TASKS TASKS IN WRAP UP" at bounding box center [65, 57] width 98 height 83
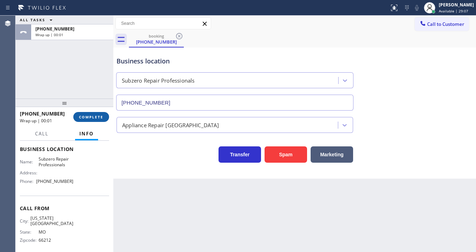
click at [94, 119] on span "COMPLETE" at bounding box center [91, 116] width 24 height 5
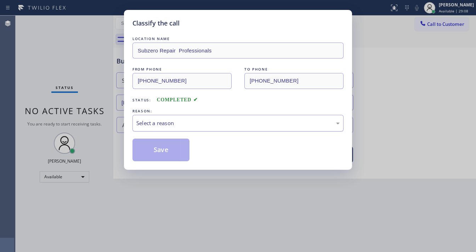
click at [159, 123] on div "Select a reason" at bounding box center [237, 123] width 203 height 8
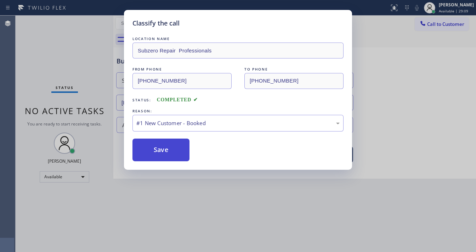
click at [159, 150] on button "Save" at bounding box center [160, 150] width 57 height 23
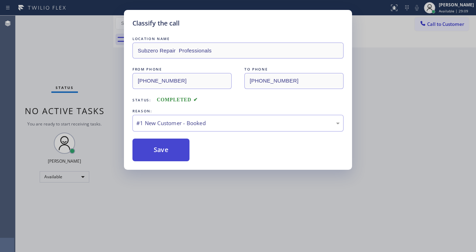
click at [159, 150] on button "Save" at bounding box center [160, 150] width 57 height 23
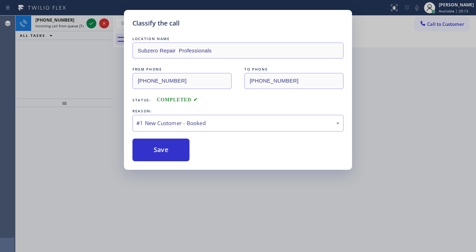
click at [92, 26] on div "Classify the call LOCATION NAME Subzero Repair Professionals FROM PHONE (816) 5…" at bounding box center [238, 126] width 476 height 252
click at [91, 25] on div "Classify the call LOCATION NAME Subzero Repair Professionals FROM PHONE (816) 5…" at bounding box center [238, 126] width 476 height 252
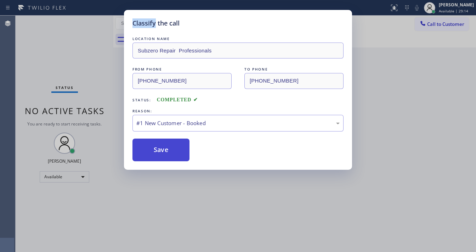
click at [170, 147] on button "Save" at bounding box center [160, 150] width 57 height 23
drag, startPoint x: 170, startPoint y: 147, endPoint x: 166, endPoint y: 143, distance: 5.5
click at [169, 144] on button "Save" at bounding box center [160, 150] width 57 height 23
click at [166, 143] on button "Save" at bounding box center [160, 150] width 57 height 23
click at [159, 162] on div "Classify the call LOCATION NAME Subzero Repair Professionals FROM PHONE (816) 5…" at bounding box center [238, 90] width 228 height 160
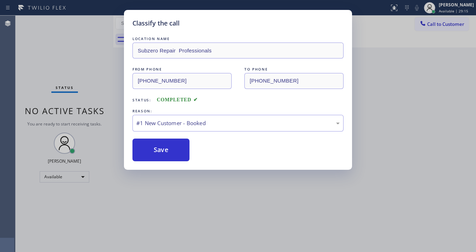
click at [159, 162] on div "Classify the call LOCATION NAME Subzero Repair Professionals FROM PHONE (816) 5…" at bounding box center [238, 90] width 228 height 160
click at [159, 161] on div "Classify the call LOCATION NAME Subzero Repair Professionals FROM PHONE (816) 5…" at bounding box center [238, 90] width 228 height 160
click at [159, 159] on button "Save" at bounding box center [160, 150] width 57 height 23
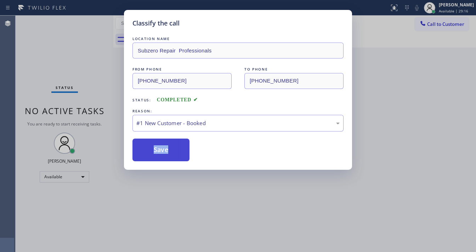
click at [160, 158] on button "Save" at bounding box center [160, 150] width 57 height 23
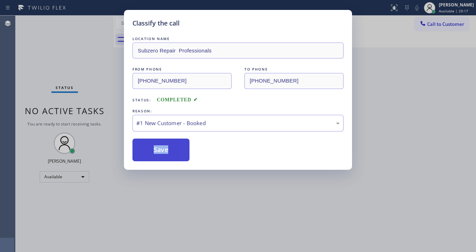
click at [160, 158] on button "Save" at bounding box center [160, 150] width 57 height 23
click at [160, 154] on button "Save" at bounding box center [160, 150] width 57 height 23
click at [160, 153] on button "Save" at bounding box center [160, 150] width 57 height 23
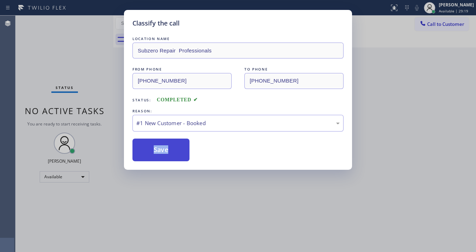
click at [159, 153] on button "Save" at bounding box center [160, 150] width 57 height 23
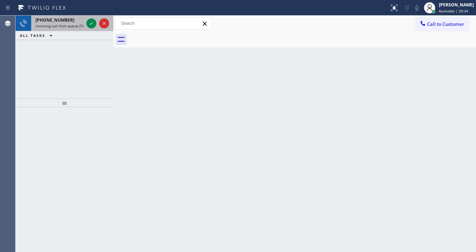
click at [85, 20] on div at bounding box center [98, 24] width 26 height 16
drag, startPoint x: 85, startPoint y: 20, endPoint x: 89, endPoint y: 23, distance: 4.5
click at [86, 20] on div at bounding box center [98, 24] width 26 height 16
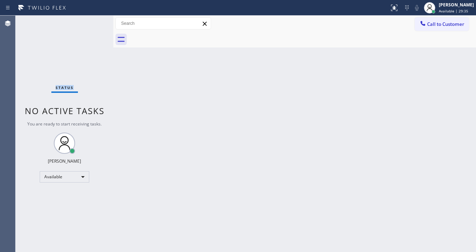
click at [89, 24] on div "Status No active tasks You are ready to start receiving tasks. [PERSON_NAME]" at bounding box center [65, 134] width 98 height 236
click at [398, 7] on icon at bounding box center [394, 8] width 9 height 9
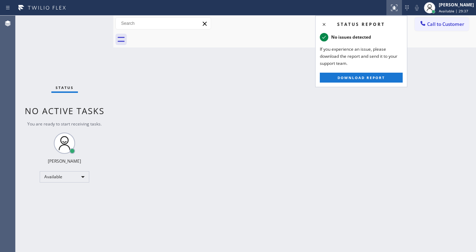
click at [174, 70] on div "Back to Dashboard Change Sender ID Customers Technicians Select a contact Outbo…" at bounding box center [294, 134] width 363 height 236
drag, startPoint x: 176, startPoint y: 69, endPoint x: 171, endPoint y: 66, distance: 5.9
click at [177, 69] on div "Back to Dashboard Change Sender ID Customers Technicians Select a contact Outbo…" at bounding box center [294, 134] width 363 height 236
click at [118, 35] on icon at bounding box center [120, 39] width 11 height 11
drag, startPoint x: 397, startPoint y: 8, endPoint x: 160, endPoint y: 32, distance: 237.9
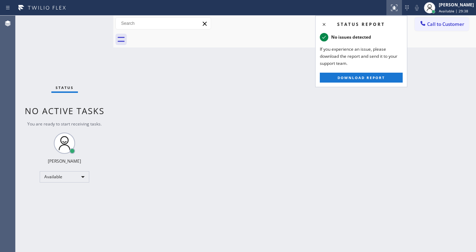
click at [397, 7] on icon at bounding box center [394, 8] width 9 height 9
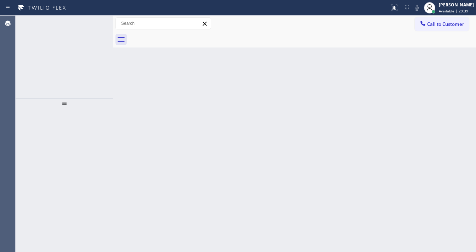
click at [96, 26] on div at bounding box center [98, 24] width 26 height 16
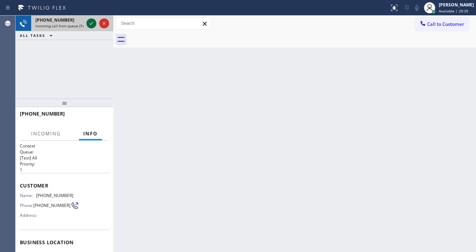
click at [91, 22] on icon at bounding box center [91, 23] width 9 height 9
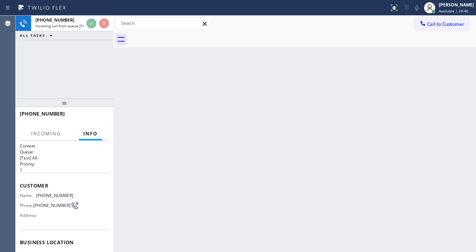
click at [86, 34] on div "+15624004030 Incoming call from queue [Test] All ALL TASKS ALL TASKS ACTIVE TAS…" at bounding box center [65, 28] width 98 height 24
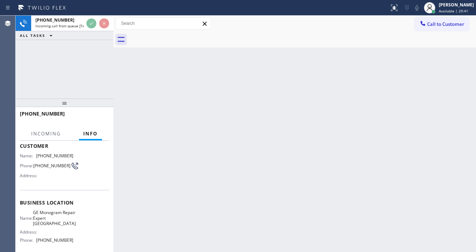
scroll to position [98, 0]
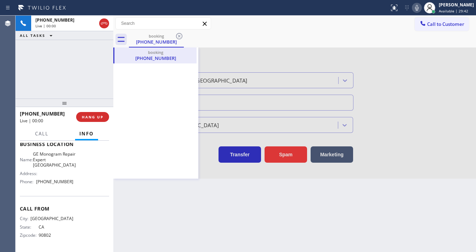
type input "(760) 350-3337"
click at [75, 73] on div "+15624004030 Live | 00:01 ALL TASKS ALL TASKS ACTIVE TASKS TASKS IN WRAP UP" at bounding box center [65, 57] width 98 height 83
click at [73, 70] on div "+15624004030 Live | 00:02 ALL TASKS ALL TASKS ACTIVE TASKS TASKS IN WRAP UP" at bounding box center [65, 57] width 98 height 83
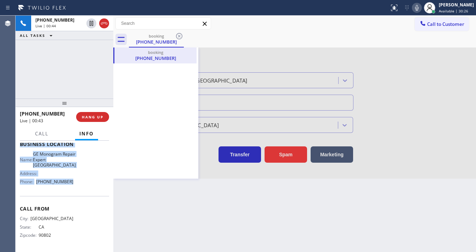
drag, startPoint x: 18, startPoint y: 168, endPoint x: 71, endPoint y: 70, distance: 110.9
click at [79, 185] on div "Context Queue: [Test] All Priority: 1 Customer Name: (562) 400-4030 Phone: (562…" at bounding box center [65, 196] width 98 height 111
copy div "Customer Name: (562) 400-4030 Phone: (562) 400-4030 Address: Business location …"
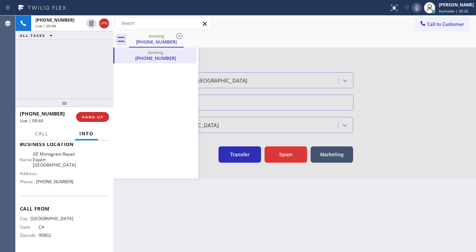
click at [78, 49] on div "+15624004030 Live | 00:44 ALL TASKS ALL TASKS ACTIVE TASKS TASKS IN WRAP UP" at bounding box center [65, 57] width 98 height 83
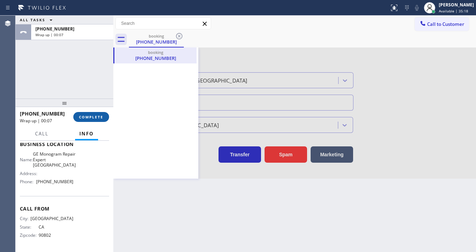
click at [99, 117] on span "COMPLETE" at bounding box center [91, 116] width 24 height 5
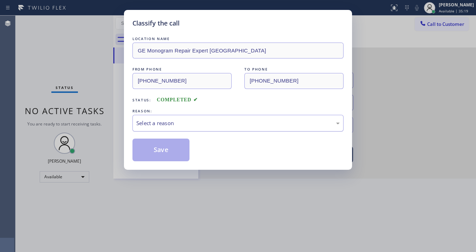
drag, startPoint x: 160, startPoint y: 124, endPoint x: 160, endPoint y: 127, distance: 3.6
click at [160, 124] on div "Select a reason" at bounding box center [237, 123] width 203 height 8
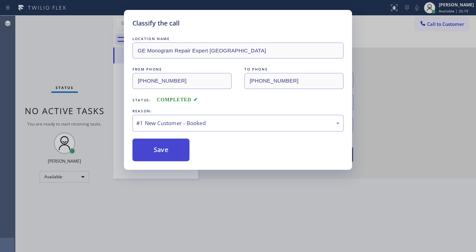
click at [157, 143] on button "Save" at bounding box center [160, 150] width 57 height 23
click at [157, 144] on button "Save" at bounding box center [160, 150] width 57 height 23
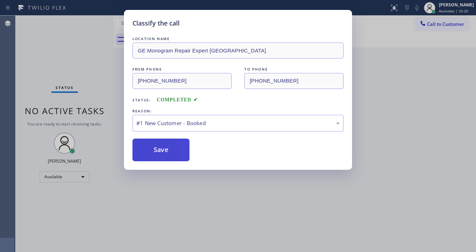
click at [157, 145] on button "Save" at bounding box center [160, 150] width 57 height 23
click at [102, 98] on div "Classify the call LOCATION NAME GE Monogram Repair Expert Cathedral City FROM P…" at bounding box center [238, 126] width 476 height 252
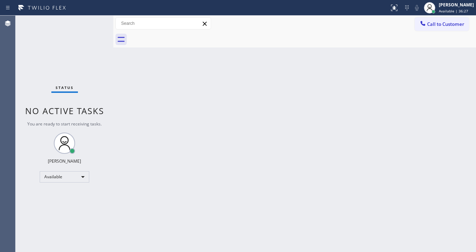
click at [80, 19] on div "Status No active tasks You are ready to start receiving tasks. [PERSON_NAME]" at bounding box center [65, 134] width 98 height 236
drag, startPoint x: 94, startPoint y: 18, endPoint x: 107, endPoint y: 55, distance: 38.4
click at [94, 18] on div "Status No active tasks You are ready to start receiving tasks. [PERSON_NAME]" at bounding box center [65, 134] width 98 height 236
click at [96, 22] on div "Status No active tasks You are ready to start receiving tasks. [PERSON_NAME]" at bounding box center [65, 134] width 98 height 236
click at [92, 22] on div "Status No active tasks You are ready to start receiving tasks. [PERSON_NAME]" at bounding box center [65, 134] width 98 height 236
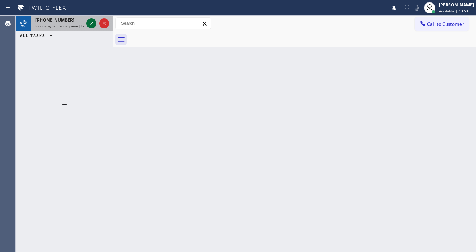
click at [92, 24] on icon at bounding box center [91, 23] width 9 height 9
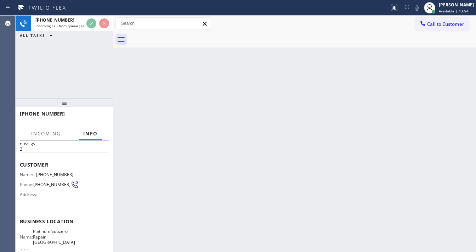
scroll to position [57, 0]
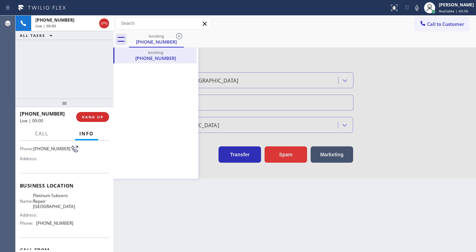
type input "(818) 797-7211"
click at [89, 54] on div "+18182934935 Live | 00:02 ALL TASKS ALL TASKS ACTIVE TASKS TASKS IN WRAP UP" at bounding box center [65, 57] width 98 height 83
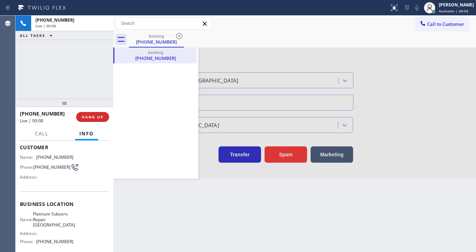
scroll to position [28, 0]
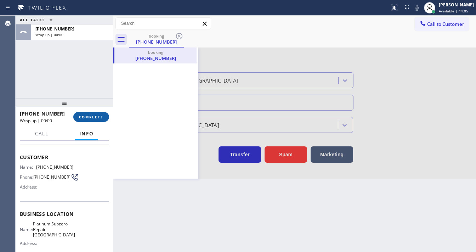
click at [93, 118] on span "COMPLETE" at bounding box center [91, 116] width 24 height 5
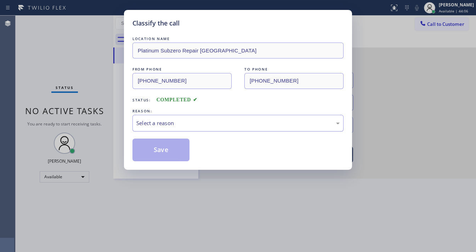
drag, startPoint x: 184, startPoint y: 118, endPoint x: 182, endPoint y: 127, distance: 9.5
click at [184, 119] on div "Select a reason" at bounding box center [237, 123] width 211 height 17
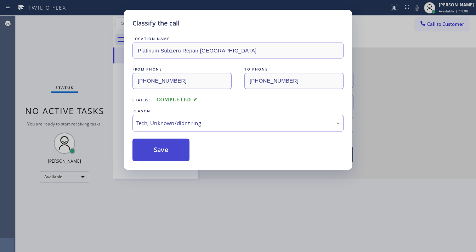
click at [162, 158] on button "Save" at bounding box center [160, 150] width 57 height 23
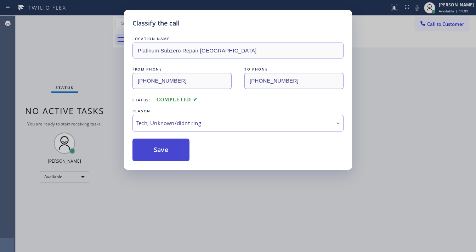
click at [162, 157] on button "Save" at bounding box center [160, 150] width 57 height 23
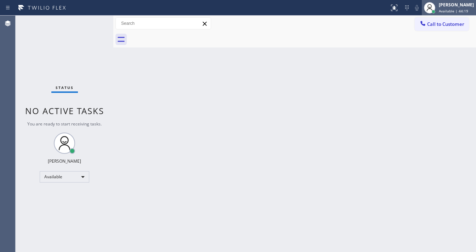
click at [448, 6] on div "[PERSON_NAME]" at bounding box center [456, 5] width 35 height 6
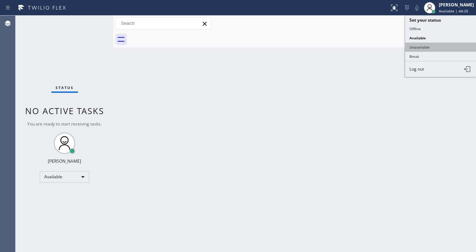
click at [431, 44] on button "Unavailable" at bounding box center [440, 47] width 71 height 9
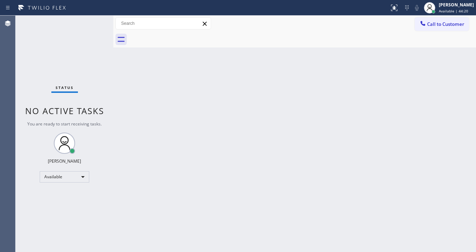
click at [340, 60] on div "Back to Dashboard Change Sender ID Customers Technicians Select a contact Outbo…" at bounding box center [294, 134] width 363 height 236
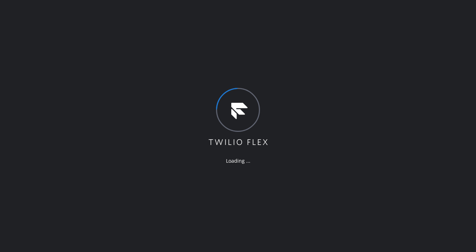
click at [238, 110] on icon at bounding box center [238, 124] width 59 height 42
click at [238, 109] on icon at bounding box center [238, 117] width 61 height 59
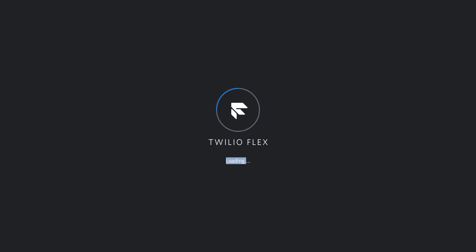
click at [238, 108] on icon at bounding box center [238, 117] width 61 height 59
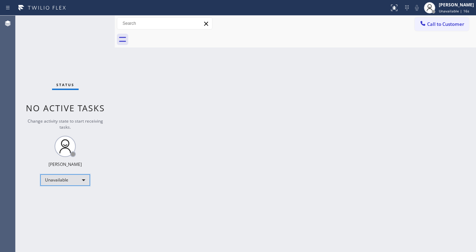
click at [70, 181] on div "Unavailable" at bounding box center [65, 179] width 50 height 11
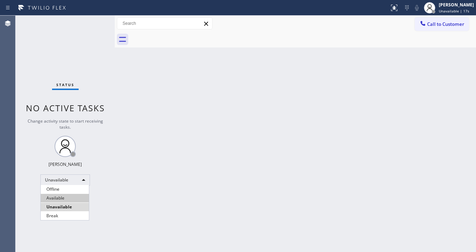
click at [66, 198] on li "Available" at bounding box center [65, 198] width 48 height 9
click at [171, 190] on div "Back to Dashboard Change Sender ID Customers Technicians Select a contact Outbo…" at bounding box center [295, 134] width 361 height 236
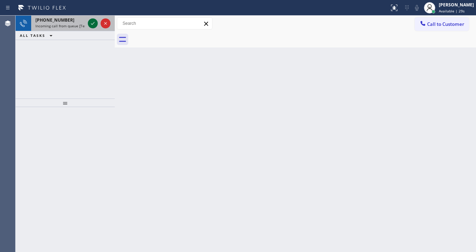
click at [92, 22] on icon at bounding box center [93, 23] width 9 height 9
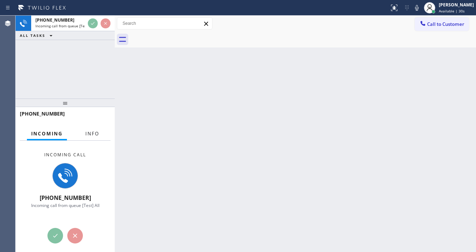
click at [89, 130] on span "Info" at bounding box center [92, 133] width 14 height 6
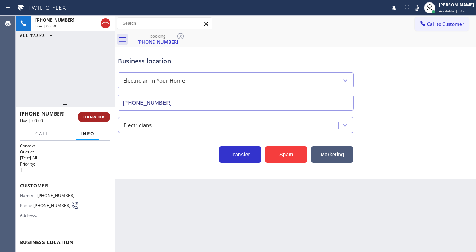
type input "[PHONE_NUMBER]"
click at [289, 154] on button "Spam" at bounding box center [286, 154] width 43 height 16
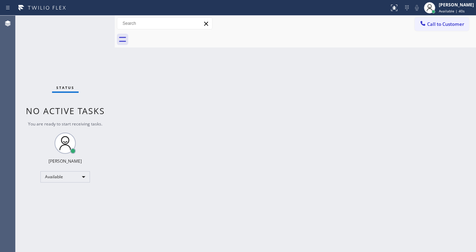
drag, startPoint x: 91, startPoint y: 24, endPoint x: 98, endPoint y: 20, distance: 8.1
click at [93, 23] on div "Status No active tasks You are ready to start receiving tasks. [PERSON_NAME]" at bounding box center [65, 134] width 99 height 236
click at [98, 20] on div "Status No active tasks You are ready to start receiving tasks. [PERSON_NAME]" at bounding box center [65, 134] width 99 height 236
click at [96, 22] on div "Status No active tasks You are ready to start receiving tasks. [PERSON_NAME]" at bounding box center [65, 134] width 99 height 236
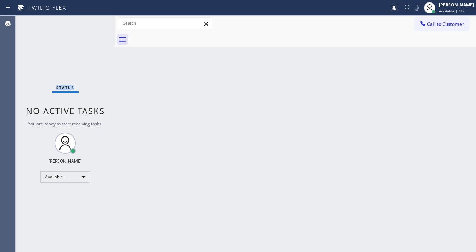
click at [96, 22] on div "Status No active tasks You are ready to start receiving tasks. [PERSON_NAME]" at bounding box center [65, 134] width 99 height 236
click at [92, 19] on div "Status No active tasks You are ready to start receiving tasks. [PERSON_NAME]" at bounding box center [65, 134] width 99 height 236
click at [92, 21] on div "Status No active tasks You are ready to start receiving tasks. [PERSON_NAME]" at bounding box center [65, 134] width 99 height 236
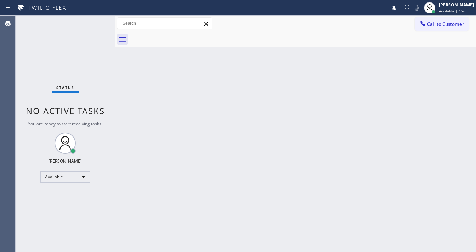
click at [92, 21] on div "Status No active tasks You are ready to start receiving tasks. [PERSON_NAME]" at bounding box center [65, 134] width 99 height 236
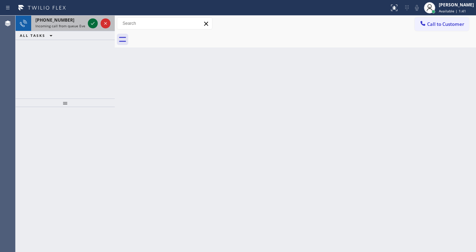
click at [92, 21] on icon at bounding box center [93, 23] width 9 height 9
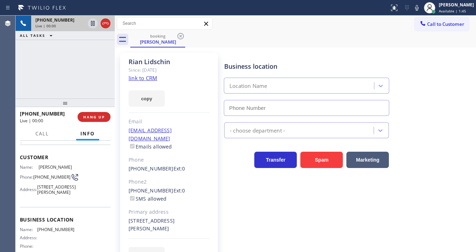
scroll to position [57, 0]
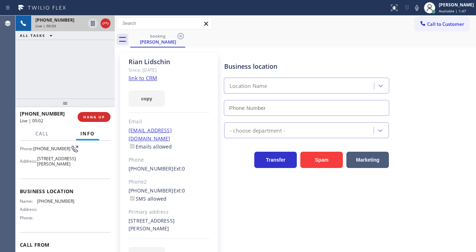
click at [136, 74] on link "link to CRM" at bounding box center [143, 77] width 29 height 7
click at [421, 8] on icon at bounding box center [417, 8] width 9 height 9
click at [55, 73] on div "[PHONE_NUMBER] Live | 00:07 ALL TASKS ALL TASKS ACTIVE TASKS TASKS IN WRAP UP" at bounding box center [65, 57] width 99 height 83
click at [420, 8] on icon at bounding box center [417, 8] width 9 height 9
click at [331, 52] on div "Business location Location Name" at bounding box center [349, 84] width 252 height 64
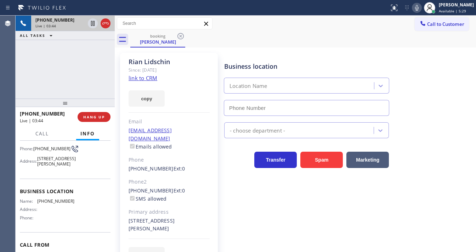
click at [69, 78] on div "[PHONE_NUMBER] Live | 03:44 ALL TASKS ALL TASKS ACTIVE TASKS TASKS IN WRAP UP" at bounding box center [65, 57] width 99 height 83
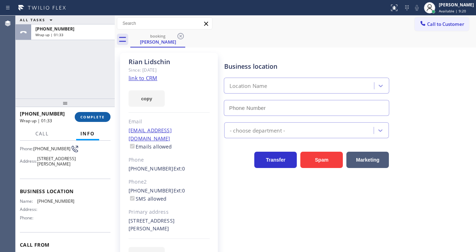
click at [99, 122] on button "COMPLETE" at bounding box center [93, 117] width 36 height 10
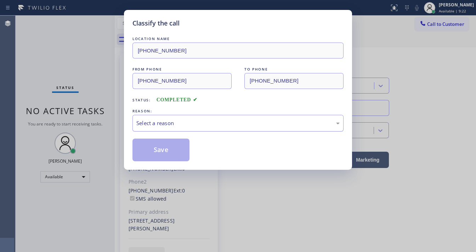
click at [160, 125] on div "Select a reason" at bounding box center [237, 123] width 203 height 8
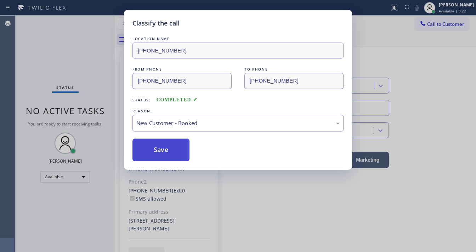
click at [165, 149] on button "Save" at bounding box center [160, 150] width 57 height 23
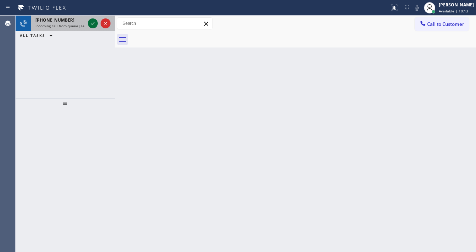
click at [92, 26] on icon at bounding box center [93, 23] width 9 height 9
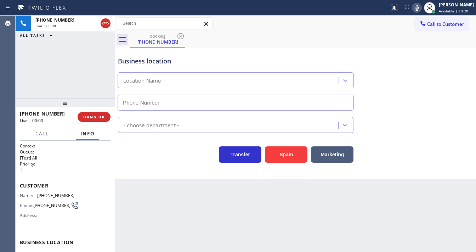
type input "[PHONE_NUMBER]"
click at [63, 78] on div "[PHONE_NUMBER] Live | 00:01 ALL TASKS ALL TASKS ACTIVE TASKS TASKS IN WRAP UP" at bounding box center [65, 57] width 99 height 83
click at [56, 77] on div "[PHONE_NUMBER] Live | 00:02 ALL TASKS ALL TASKS ACTIVE TASKS TASKS IN WRAP UP" at bounding box center [65, 57] width 99 height 83
click at [61, 77] on div "[PHONE_NUMBER] Live | 00:03 ALL TASKS ALL TASKS ACTIVE TASKS TASKS IN WRAP UP" at bounding box center [65, 57] width 99 height 83
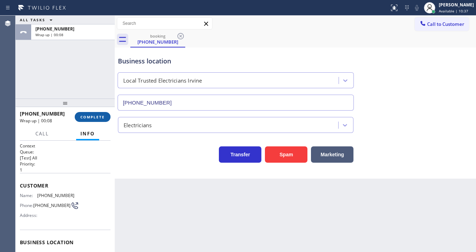
click at [96, 109] on div "[PHONE_NUMBER] Wrap up | 00:08 COMPLETE" at bounding box center [65, 117] width 91 height 18
click at [98, 118] on span "COMPLETE" at bounding box center [92, 116] width 24 height 5
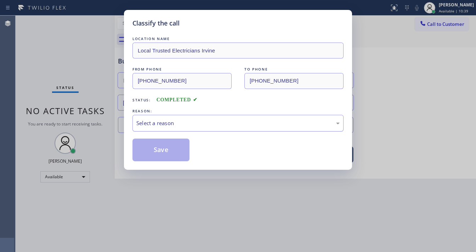
click at [174, 124] on div "Select a reason" at bounding box center [237, 123] width 203 height 8
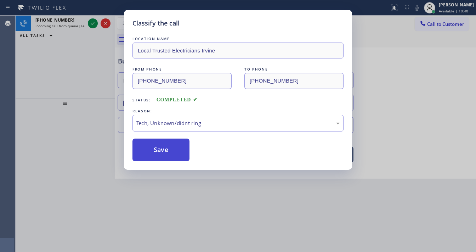
click at [162, 156] on button "Save" at bounding box center [160, 150] width 57 height 23
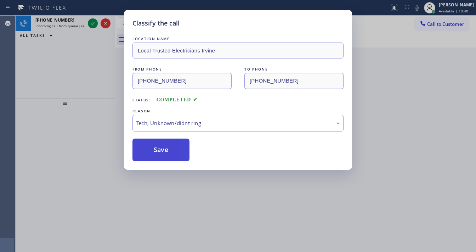
click at [162, 156] on button "Save" at bounding box center [160, 150] width 57 height 23
click at [99, 69] on div "Classify the call LOCATION NAME Local Trusted Electricians Irvine FROM PHONE [P…" at bounding box center [238, 126] width 476 height 252
click at [92, 26] on div "Classify the call LOCATION NAME Local Trusted Electricians Irvine FROM PHONE [P…" at bounding box center [238, 126] width 476 height 252
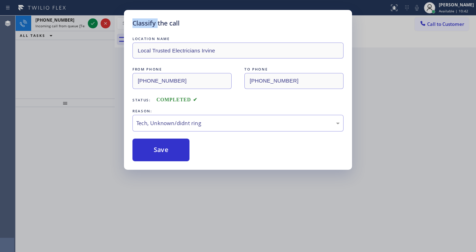
click at [92, 26] on div "Classify the call LOCATION NAME [PHONE_NUMBER] FROM PHONE [PHONE_NUMBER] TO PHO…" at bounding box center [246, 134] width 461 height 236
click at [92, 26] on icon at bounding box center [93, 23] width 9 height 9
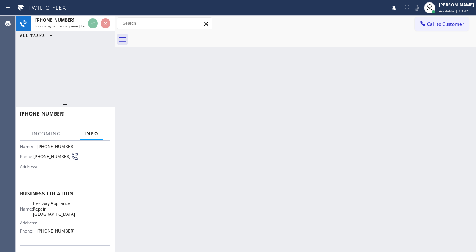
scroll to position [98, 0]
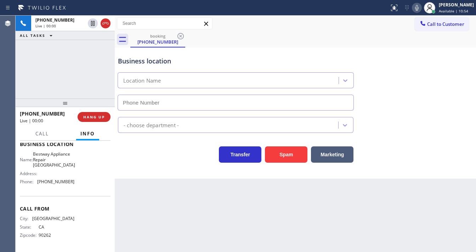
type input "[PHONE_NUMBER]"
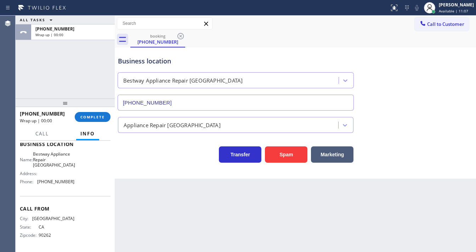
click at [101, 123] on div "[PHONE_NUMBER] Wrap up | 00:00 COMPLETE" at bounding box center [65, 117] width 91 height 18
click at [102, 120] on button "COMPLETE" at bounding box center [93, 117] width 36 height 10
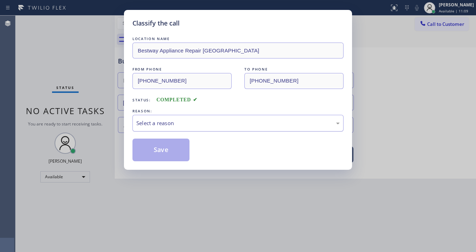
click at [166, 123] on div "Select a reason" at bounding box center [237, 123] width 203 height 8
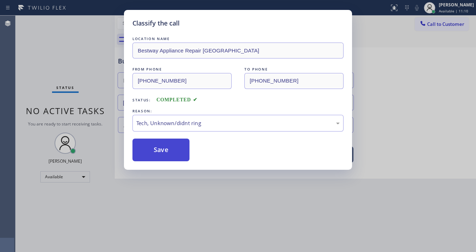
click at [163, 144] on button "Save" at bounding box center [160, 150] width 57 height 23
click at [163, 143] on button "Save" at bounding box center [160, 150] width 57 height 23
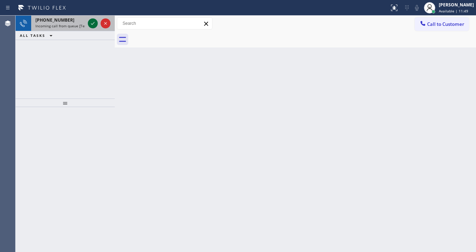
click at [90, 23] on icon at bounding box center [93, 23] width 9 height 9
click at [92, 21] on icon at bounding box center [93, 23] width 9 height 9
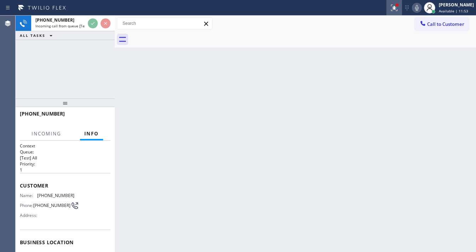
click at [399, 10] on icon at bounding box center [394, 8] width 9 height 9
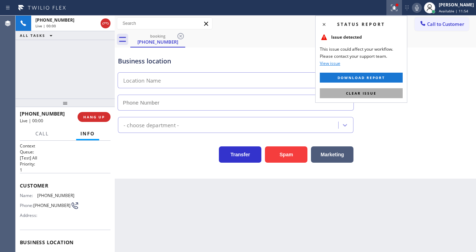
type input "[PHONE_NUMBER]"
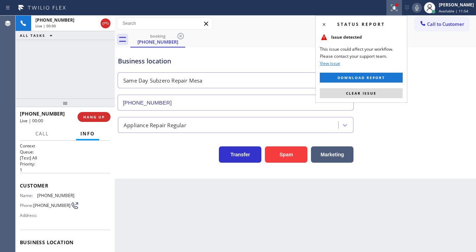
drag, startPoint x: 372, startPoint y: 93, endPoint x: 357, endPoint y: 98, distance: 15.2
click at [372, 94] on span "Clear issue" at bounding box center [361, 93] width 30 height 5
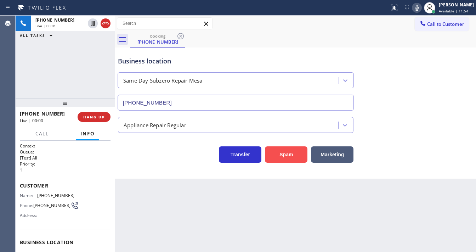
click at [290, 150] on button "Spam" at bounding box center [286, 154] width 43 height 16
click at [69, 68] on div "[PHONE_NUMBER] Live | 00:01 ALL TASKS ALL TASKS ACTIVE TASKS TASKS IN WRAP UP" at bounding box center [65, 57] width 99 height 83
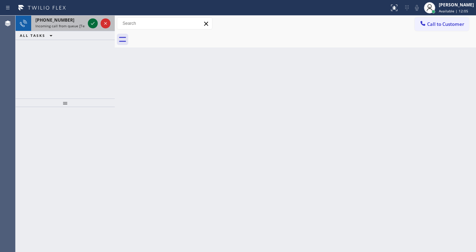
click at [95, 27] on icon at bounding box center [93, 23] width 9 height 9
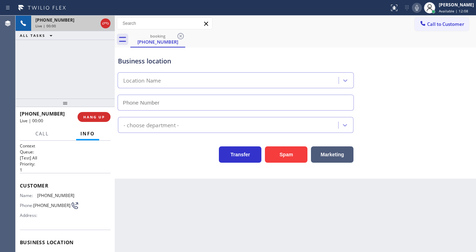
type input "[PHONE_NUMBER]"
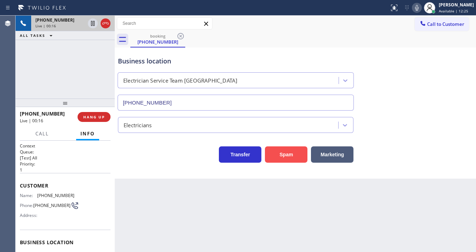
click at [275, 161] on button "Spam" at bounding box center [286, 154] width 43 height 16
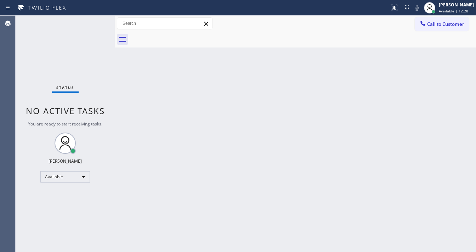
click at [95, 23] on div "Status No active tasks You are ready to start receiving tasks. [PERSON_NAME]" at bounding box center [65, 134] width 99 height 236
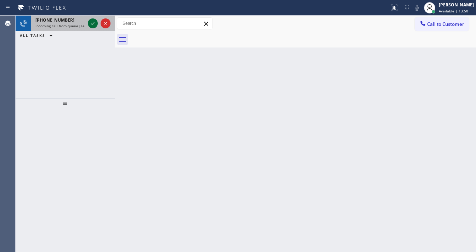
click at [93, 24] on icon at bounding box center [93, 23] width 9 height 9
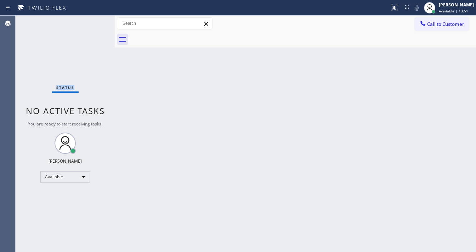
click at [93, 24] on div "Status No active tasks You are ready to start receiving tasks. [PERSON_NAME]" at bounding box center [65, 134] width 99 height 236
click at [395, 16] on div "Call to Customer Outbound call Location Search location Your caller id phone nu…" at bounding box center [295, 24] width 361 height 16
click at [394, 13] on button at bounding box center [394, 8] width 16 height 16
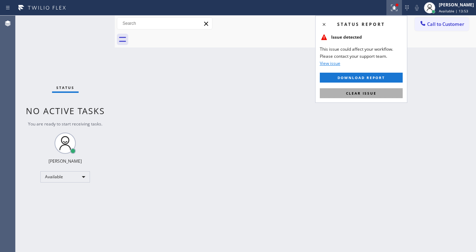
click at [367, 92] on span "Clear issue" at bounding box center [361, 93] width 30 height 5
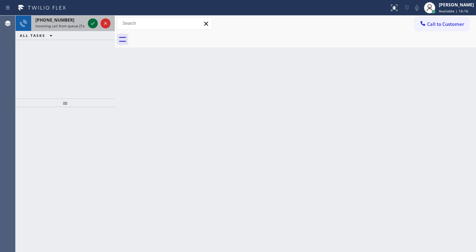
click at [93, 23] on icon at bounding box center [93, 23] width 9 height 9
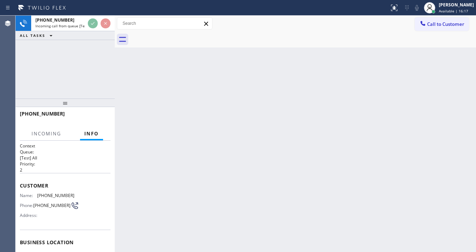
scroll to position [57, 0]
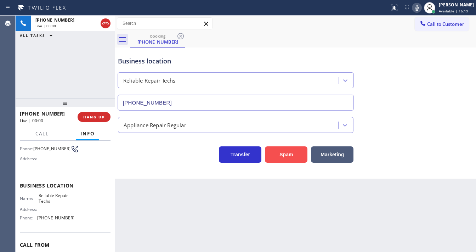
type input "[PHONE_NUMBER]"
click at [279, 156] on button "Spam" at bounding box center [286, 154] width 43 height 16
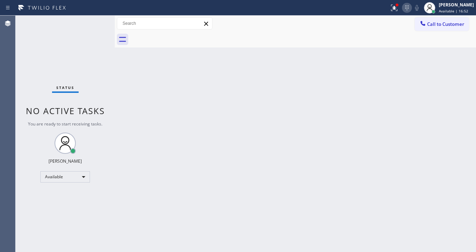
click at [410, 10] on icon at bounding box center [407, 8] width 9 height 9
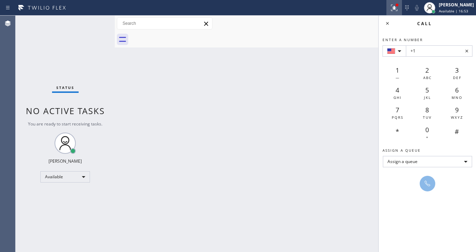
click at [401, 12] on button at bounding box center [394, 8] width 16 height 16
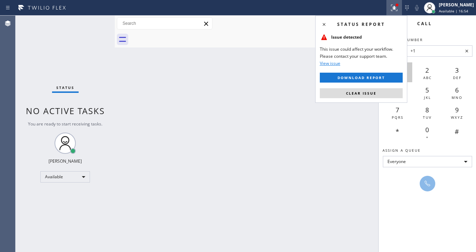
drag, startPoint x: 373, startPoint y: 93, endPoint x: 394, endPoint y: 66, distance: 34.6
click at [373, 94] on span "Clear issue" at bounding box center [361, 93] width 30 height 5
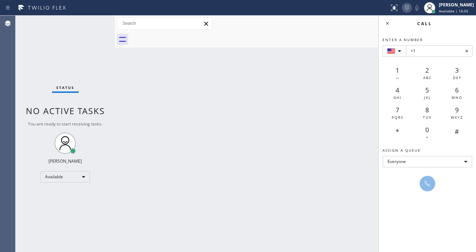
click at [411, 6] on icon at bounding box center [407, 8] width 9 height 9
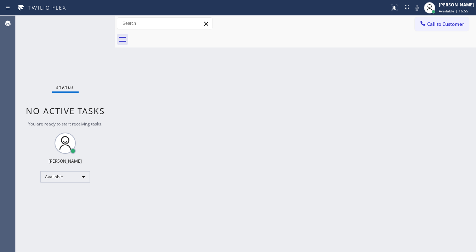
click at [351, 42] on div at bounding box center [303, 40] width 346 height 16
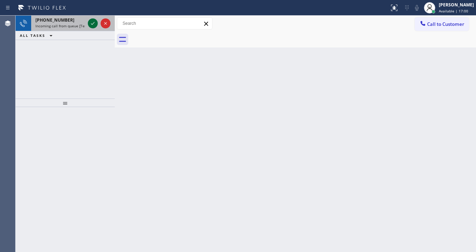
click at [92, 23] on icon at bounding box center [93, 23] width 9 height 9
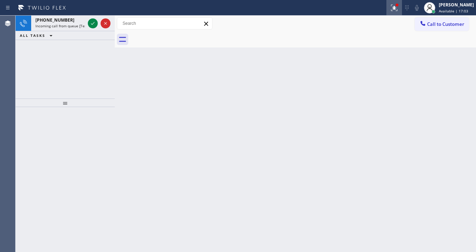
click at [394, 7] on div at bounding box center [394, 8] width 16 height 9
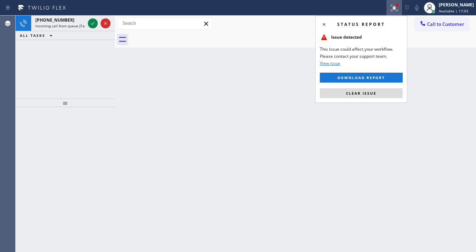
click at [354, 98] on div "Status report Issue detected This issue could affect your workflow. Please cont…" at bounding box center [361, 59] width 92 height 87
click at [356, 94] on span "Clear issue" at bounding box center [361, 93] width 30 height 5
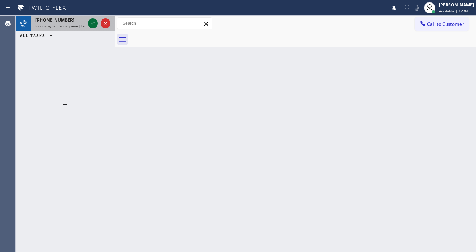
click at [92, 26] on icon at bounding box center [93, 23] width 9 height 9
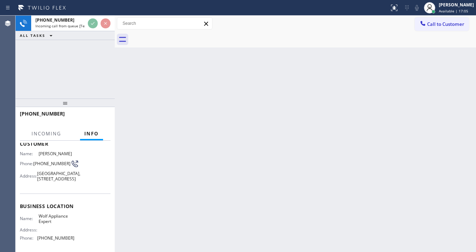
scroll to position [57, 0]
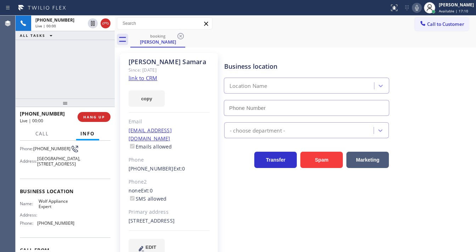
type input "[PHONE_NUMBER]"
click at [127, 78] on div "[PERSON_NAME] Since: [DATE] link to CRM copy Email [EMAIL_ADDRESS][DOMAIN_NAME]…" at bounding box center [169, 158] width 98 height 211
click at [130, 77] on link "link to CRM" at bounding box center [143, 77] width 29 height 7
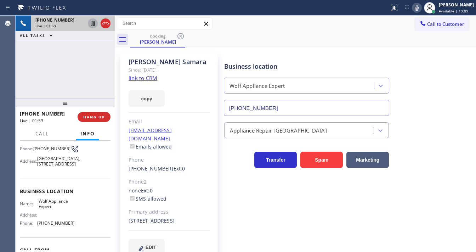
click at [94, 25] on icon at bounding box center [93, 23] width 9 height 9
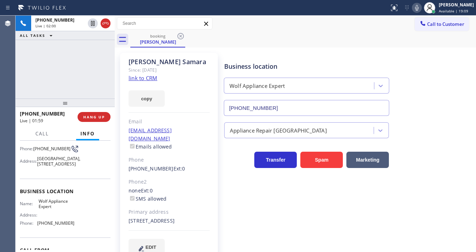
click at [421, 9] on icon at bounding box center [417, 8] width 9 height 9
click at [411, 39] on div "booking [PERSON_NAME]" at bounding box center [303, 40] width 346 height 16
click at [84, 75] on div "[PHONE_NUMBER] Live | 03:05 ALL TASKS ALL TASKS ACTIVE TASKS TASKS IN WRAP UP" at bounding box center [65, 57] width 99 height 83
click at [22, 98] on div at bounding box center [65, 102] width 99 height 9
click at [79, 35] on div "ALL TASKS ALL TASKS ACTIVE TASKS TASKS IN WRAP UP" at bounding box center [65, 35] width 99 height 9
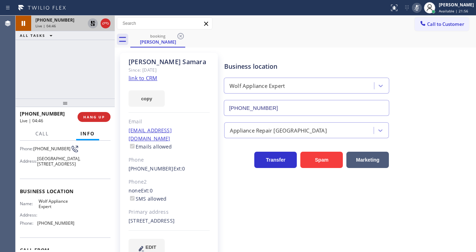
click at [92, 24] on icon at bounding box center [93, 23] width 9 height 9
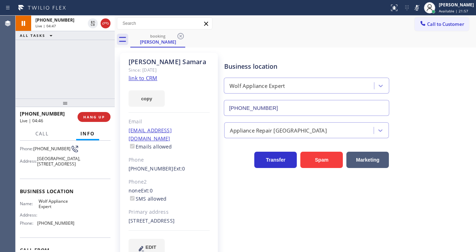
drag, startPoint x: 424, startPoint y: 9, endPoint x: 402, endPoint y: 18, distance: 24.4
click at [421, 9] on icon at bounding box center [417, 8] width 9 height 9
click at [91, 69] on div "[PHONE_NUMBER] Live | 04:48 ALL TASKS ALL TASKS ACTIVE TASKS TASKS IN WRAP UP" at bounding box center [65, 57] width 99 height 83
click at [90, 68] on div "[PHONE_NUMBER] Live | 04:49 ALL TASKS ALL TASKS ACTIVE TASKS TASKS IN WRAP UP" at bounding box center [65, 57] width 99 height 83
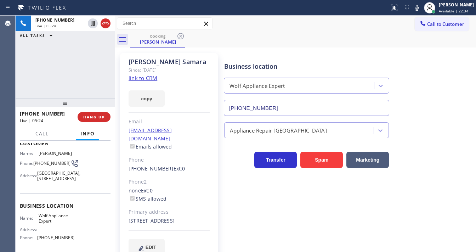
scroll to position [28, 0]
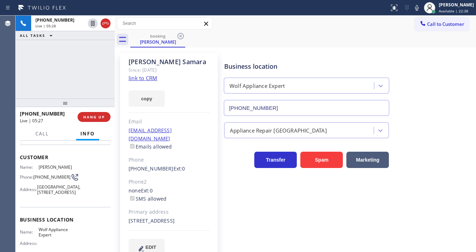
click at [80, 89] on div "[PHONE_NUMBER] Live | 05:28 ALL TASKS ALL TASKS ACTIVE TASKS TASKS IN WRAP UP" at bounding box center [65, 57] width 99 height 83
click at [102, 115] on span "HANG UP" at bounding box center [94, 116] width 22 height 5
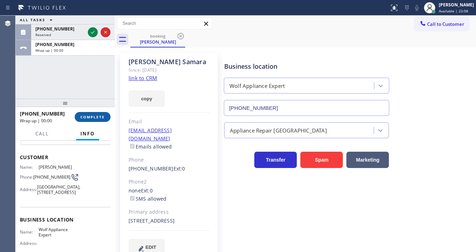
click at [101, 118] on span "COMPLETE" at bounding box center [92, 116] width 24 height 5
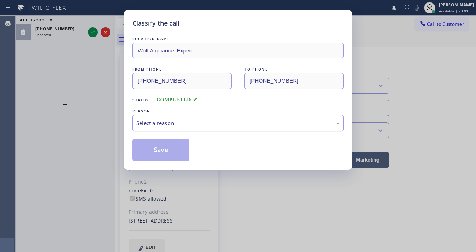
click at [156, 127] on div "Select a reason" at bounding box center [237, 123] width 211 height 17
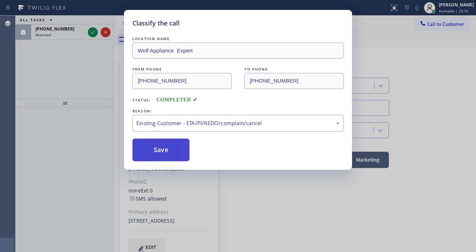
click at [156, 141] on button "Save" at bounding box center [160, 150] width 57 height 23
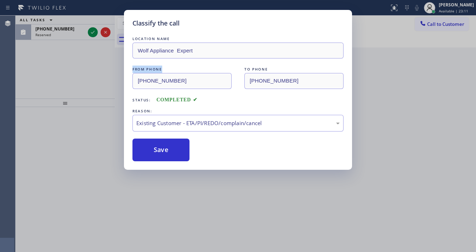
drag, startPoint x: 46, startPoint y: 72, endPoint x: 68, endPoint y: 37, distance: 41.2
click at [50, 64] on div "Classify the call LOCATION NAME Wolf Appliance Expert FROM PHONE [PHONE_NUMBER]…" at bounding box center [238, 126] width 476 height 252
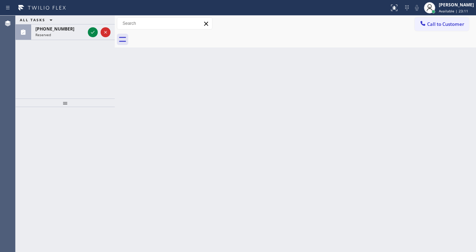
click at [92, 33] on div "Classify the call LOCATION NAME [PHONE_NUMBER] FROM PHONE [PHONE_NUMBER] TO PHO…" at bounding box center [246, 134] width 461 height 236
click at [92, 33] on icon at bounding box center [93, 32] width 9 height 9
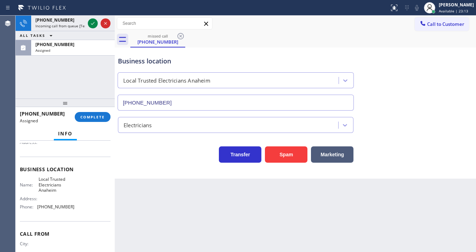
type input "[PHONE_NUMBER]"
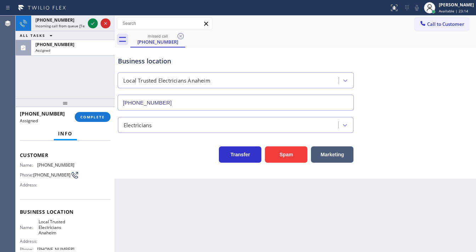
scroll to position [23, 0]
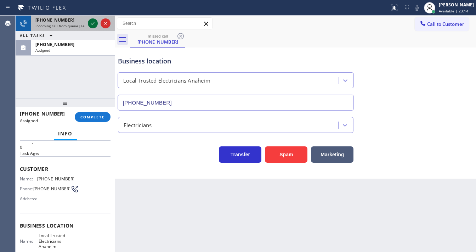
click at [91, 24] on icon at bounding box center [93, 23] width 9 height 9
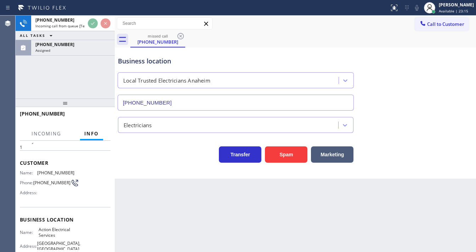
scroll to position [51, 0]
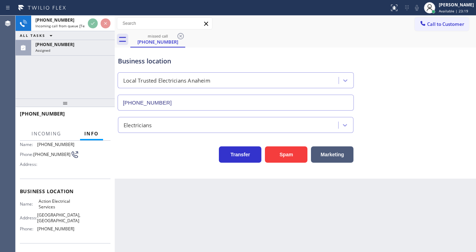
click at [297, 162] on div "Business location Local Trusted Electricians [GEOGRAPHIC_DATA] [PHONE_NUMBER] E…" at bounding box center [295, 112] width 361 height 131
drag, startPoint x: 293, startPoint y: 162, endPoint x: 272, endPoint y: 155, distance: 22.2
click at [293, 161] on button "Spam" at bounding box center [286, 154] width 43 height 16
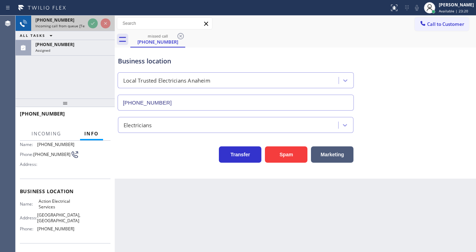
drag, startPoint x: 91, startPoint y: 55, endPoint x: 90, endPoint y: 26, distance: 29.4
click at [91, 49] on div "[PHONE_NUMBER] Assigned" at bounding box center [71, 48] width 81 height 16
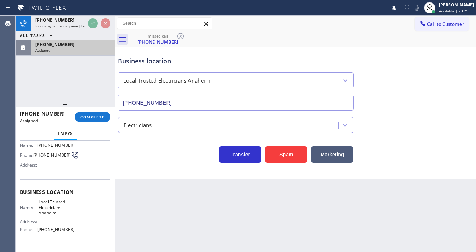
click at [85, 50] on div "Assigned" at bounding box center [72, 50] width 75 height 5
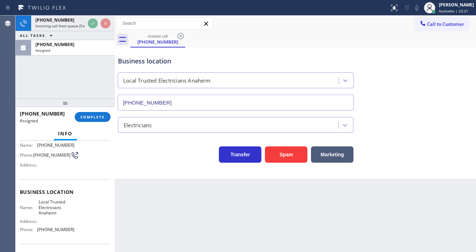
scroll to position [57, 0]
click at [90, 111] on div "[PHONE_NUMBER] Assigned COMPLETE" at bounding box center [65, 117] width 91 height 18
click at [92, 116] on span "COMPLETE" at bounding box center [92, 116] width 24 height 5
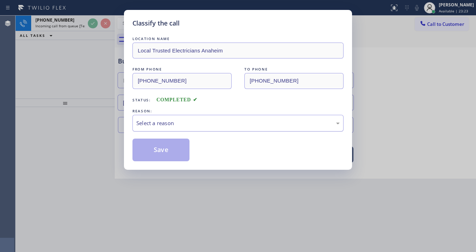
click at [162, 123] on div "Select a reason" at bounding box center [237, 123] width 203 height 8
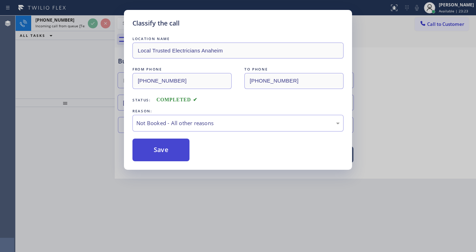
click at [156, 149] on button "Save" at bounding box center [160, 150] width 57 height 23
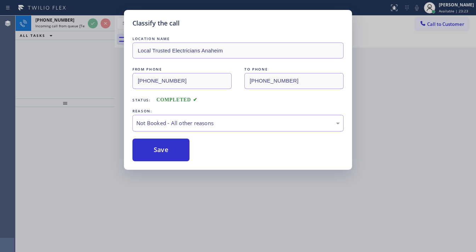
drag, startPoint x: 156, startPoint y: 149, endPoint x: 85, endPoint y: 76, distance: 102.2
click at [156, 148] on button "Save" at bounding box center [160, 150] width 57 height 23
click at [77, 95] on div "Classify the call LOCATION NAME Local Trusted Electricians Anaheim FROM PHONE […" at bounding box center [238, 126] width 476 height 252
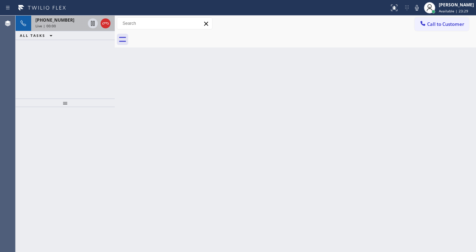
click at [82, 27] on div "Live | 00:00" at bounding box center [60, 25] width 50 height 5
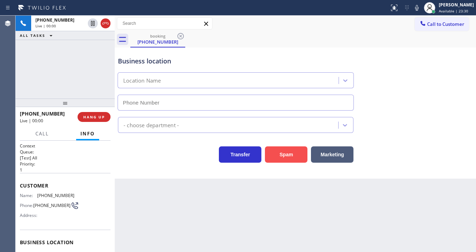
click at [293, 149] on button "Spam" at bounding box center [286, 154] width 43 height 16
type input "[PHONE_NUMBER]"
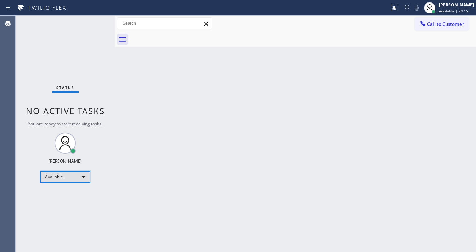
click at [74, 173] on div "Available" at bounding box center [65, 176] width 50 height 11
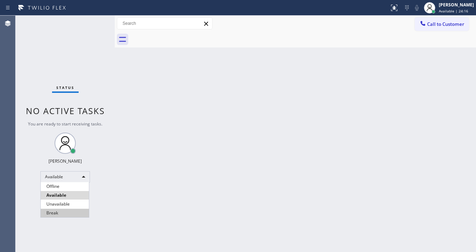
click at [63, 211] on li "Break" at bounding box center [65, 213] width 48 height 9
click at [161, 178] on div "Back to Dashboard Change Sender ID Customers Technicians Select a contact Outbo…" at bounding box center [295, 134] width 361 height 236
